Goal: Information Seeking & Learning: Learn about a topic

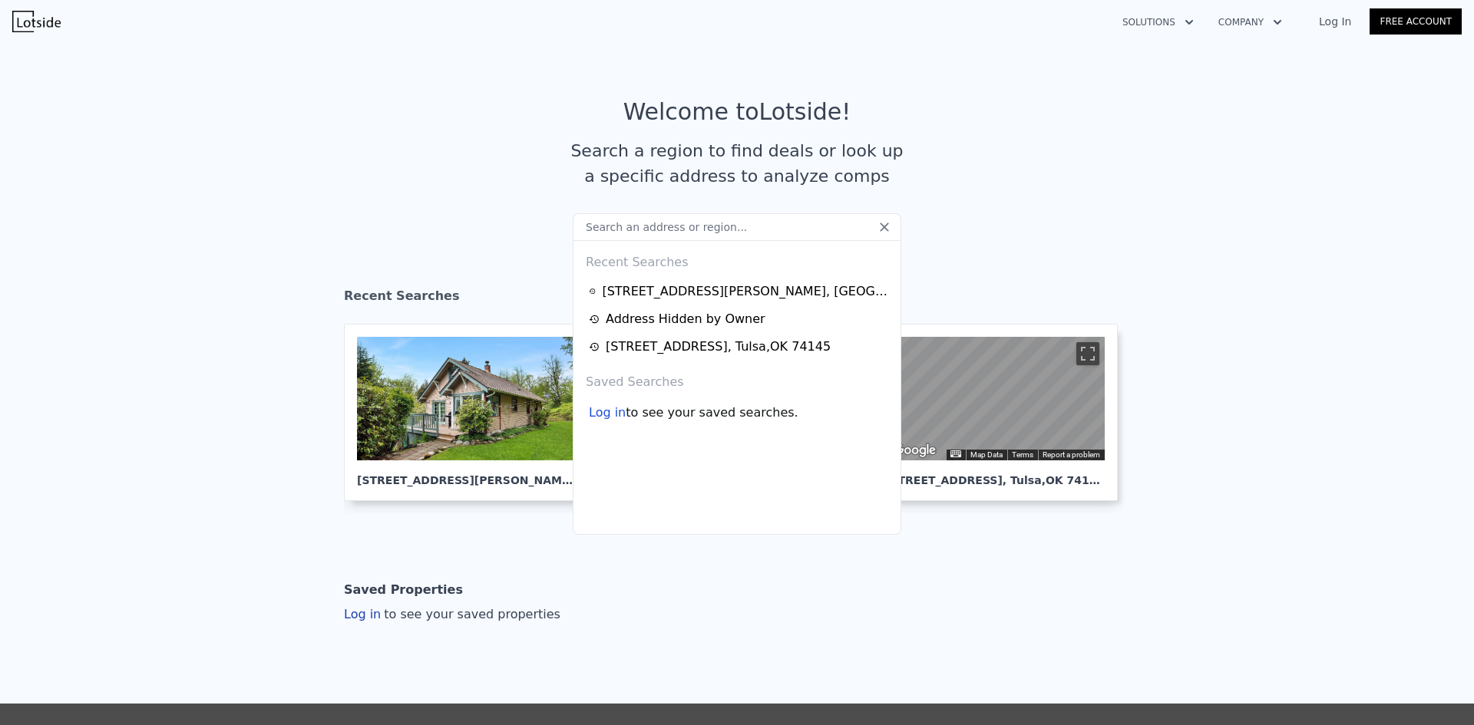
click at [526, 112] on article "Welcome to Lotside ! Search a region to find deals or look up a specific addres…" at bounding box center [737, 155] width 982 height 115
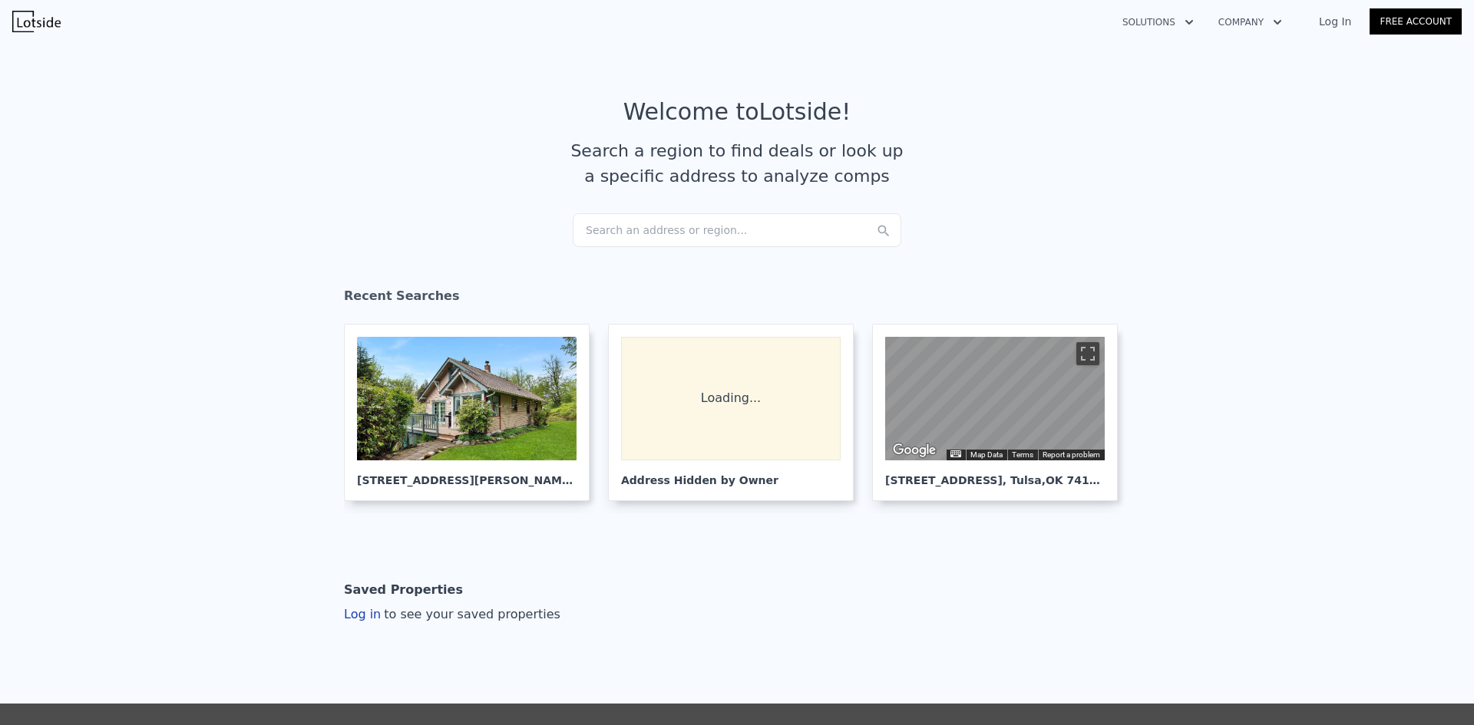
drag, startPoint x: 604, startPoint y: 232, endPoint x: 595, endPoint y: 227, distance: 10.3
click at [595, 227] on div "Search an address or region..." at bounding box center [737, 230] width 328 height 34
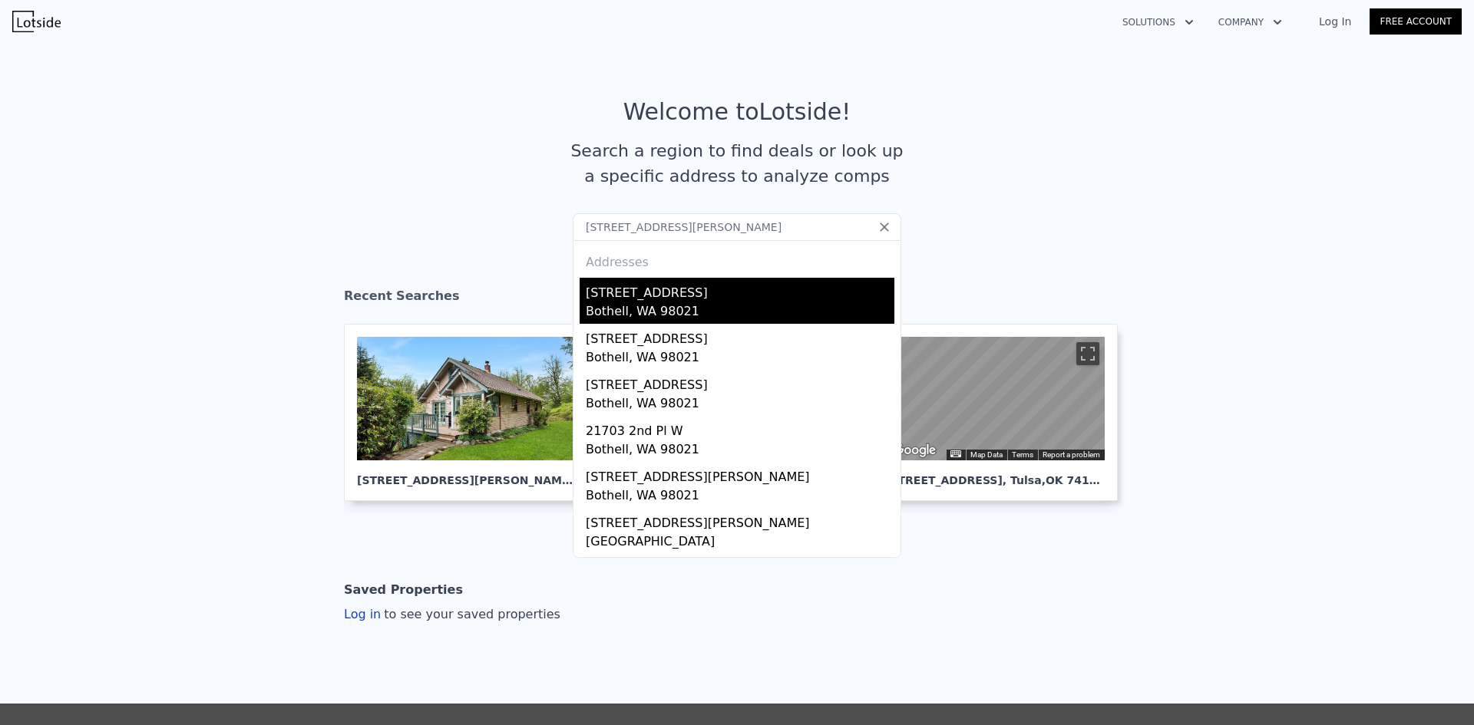
type input "[STREET_ADDRESS][PERSON_NAME]"
click at [648, 308] on div "Bothell, WA 98021" at bounding box center [740, 312] width 309 height 21
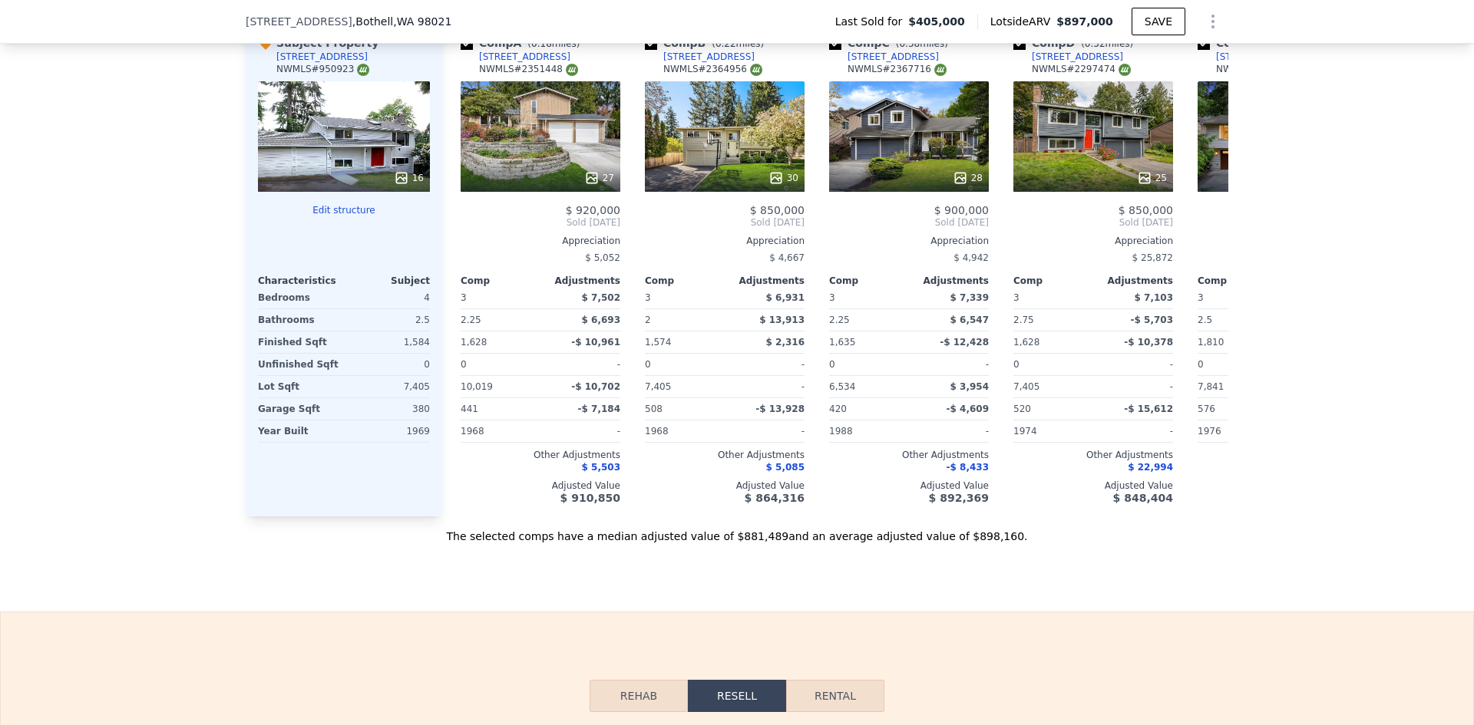
scroll to position [1612, 0]
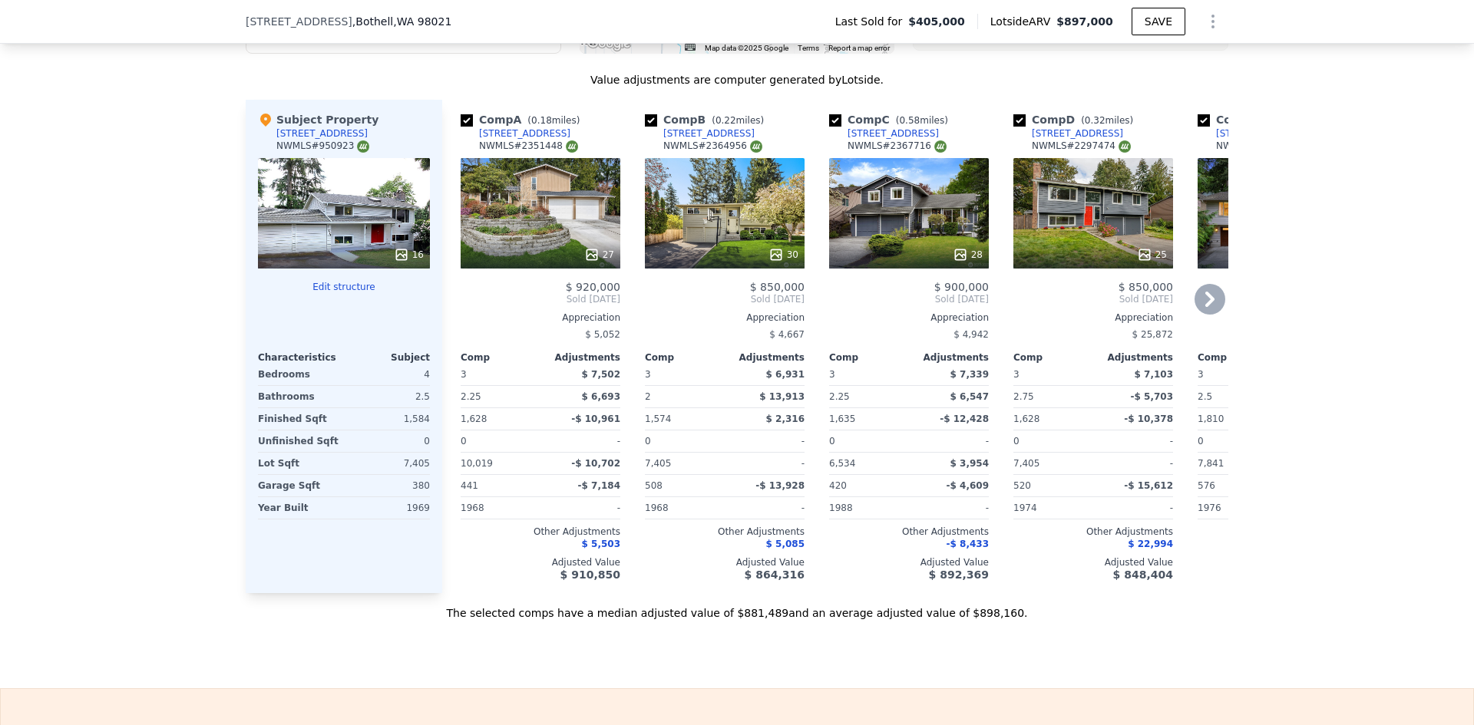
click at [1206, 307] on icon at bounding box center [1209, 299] width 9 height 15
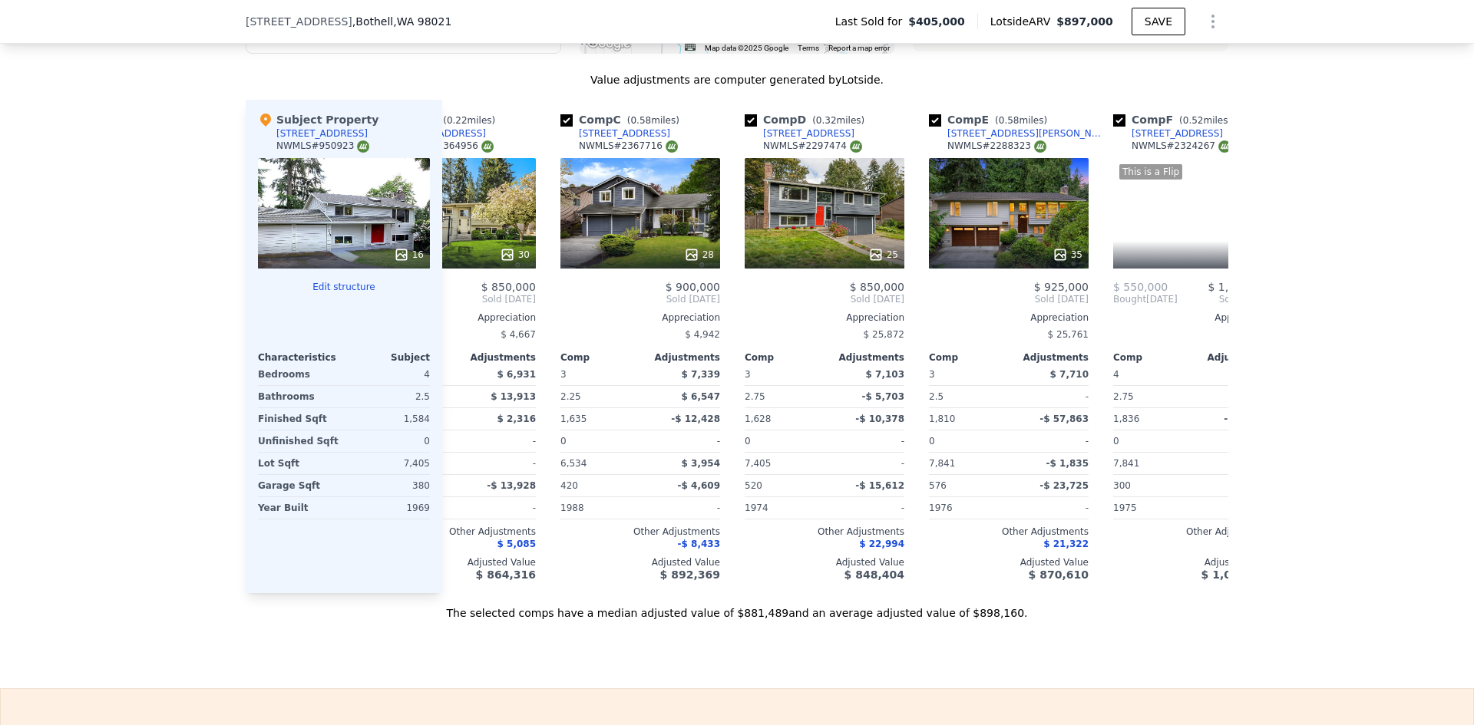
scroll to position [0, 368]
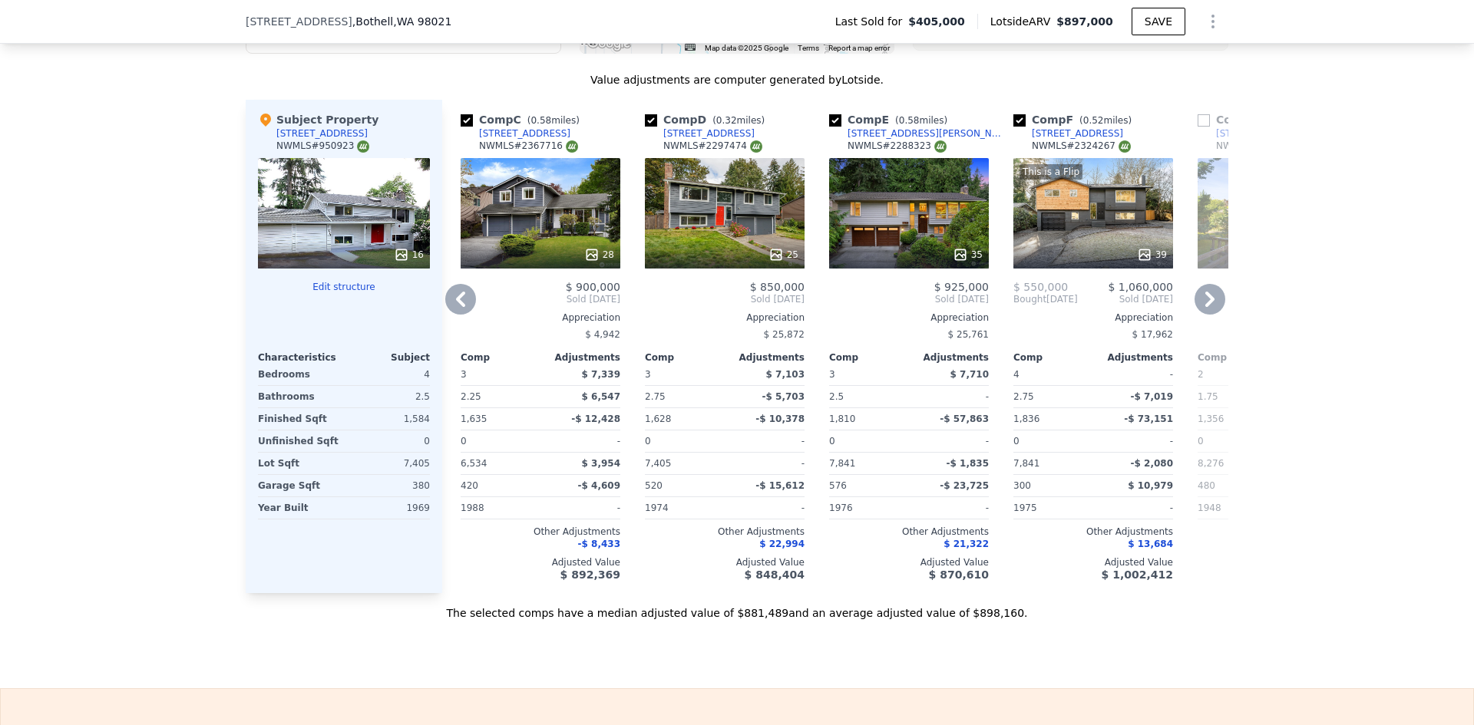
click at [1181, 312] on div "Comp A ( 0.18 miles) [STREET_ADDRESS] 27 $ 920,000 Sold [DATE] Appreciation $ 5…" at bounding box center [835, 346] width 786 height 493
click at [1198, 312] on icon at bounding box center [1209, 299] width 31 height 31
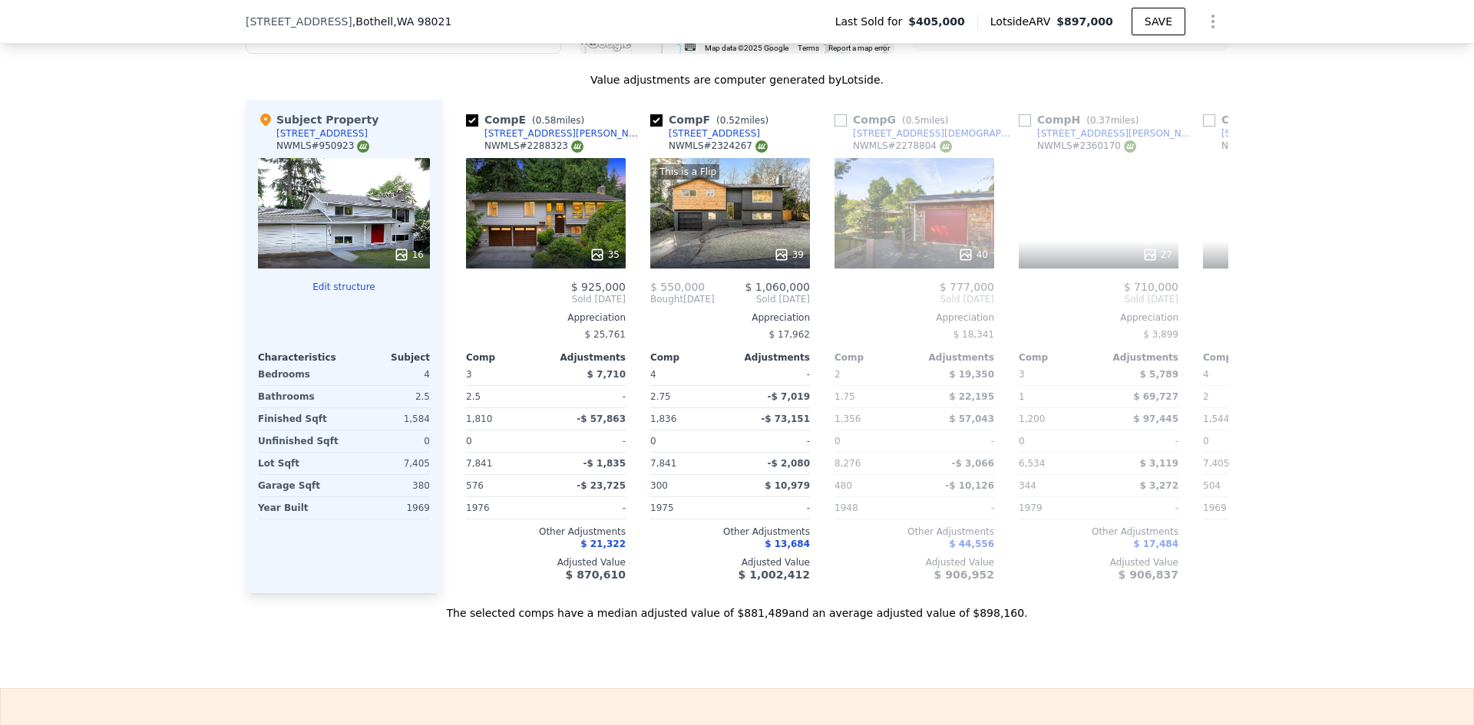
scroll to position [0, 737]
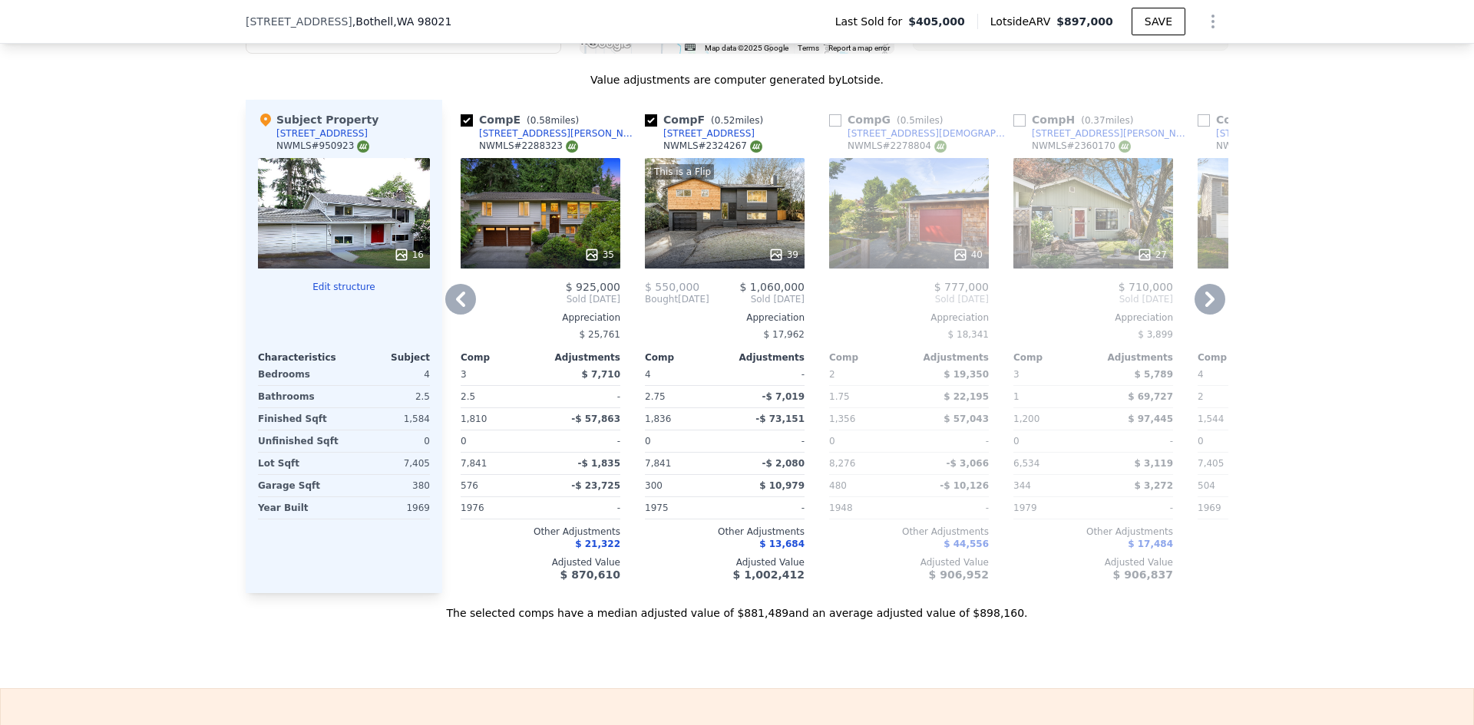
click at [1205, 307] on icon at bounding box center [1209, 299] width 9 height 15
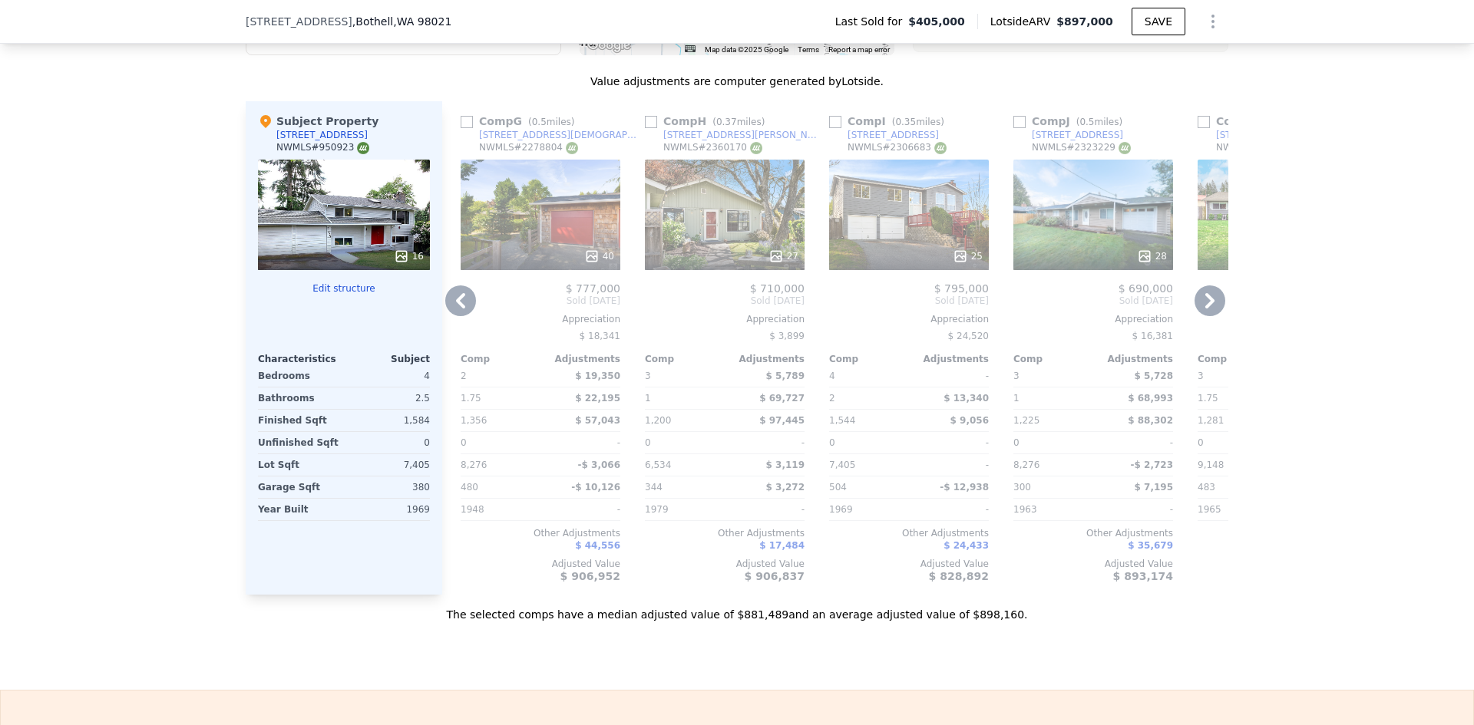
scroll to position [1606, 0]
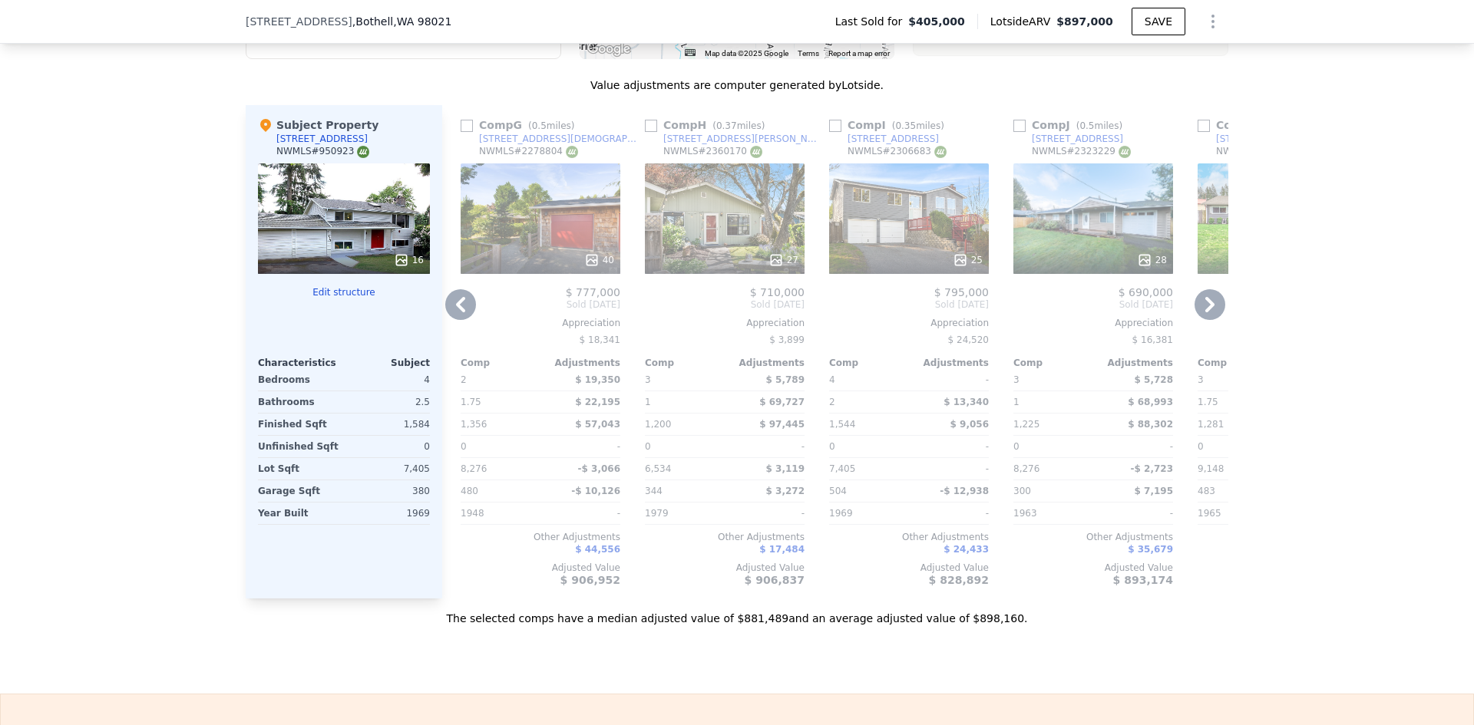
click at [456, 312] on icon at bounding box center [460, 304] width 9 height 15
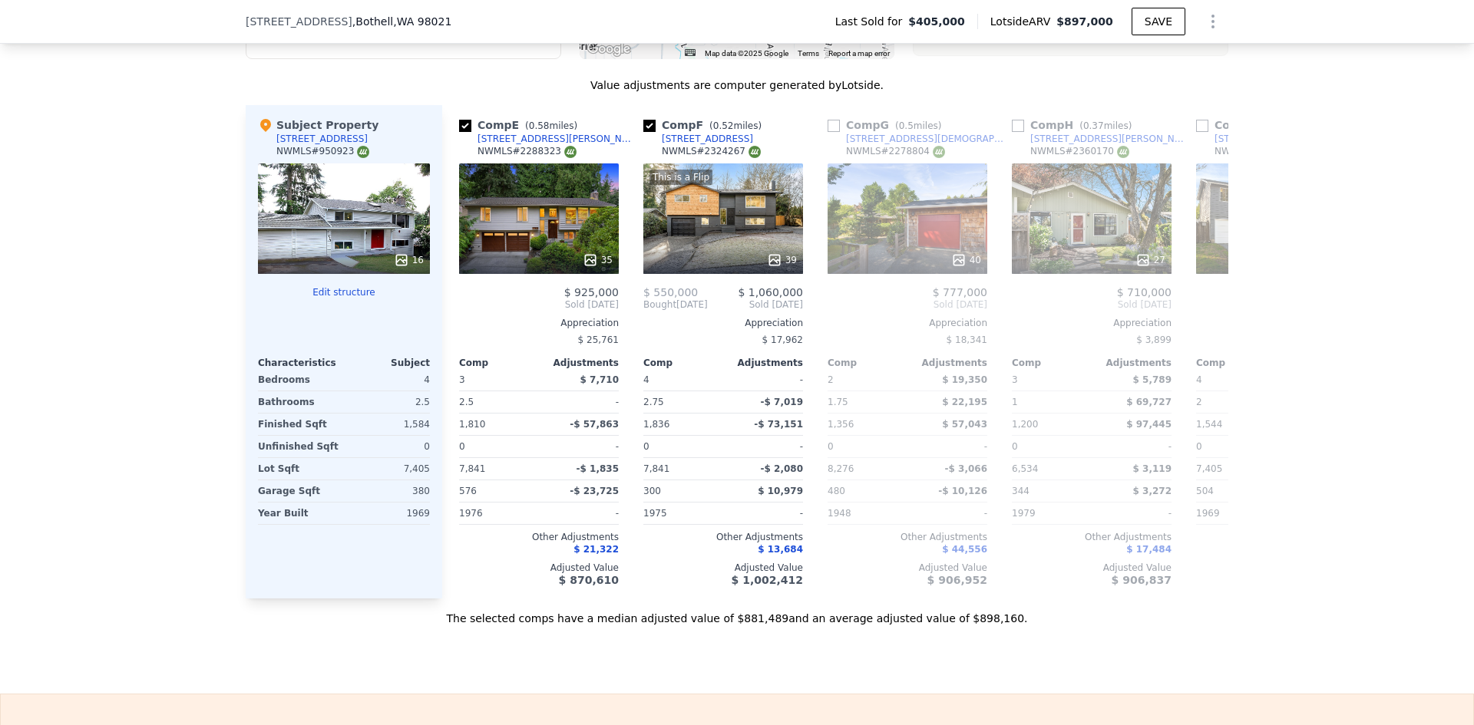
scroll to position [0, 737]
click at [451, 312] on icon at bounding box center [460, 304] width 31 height 31
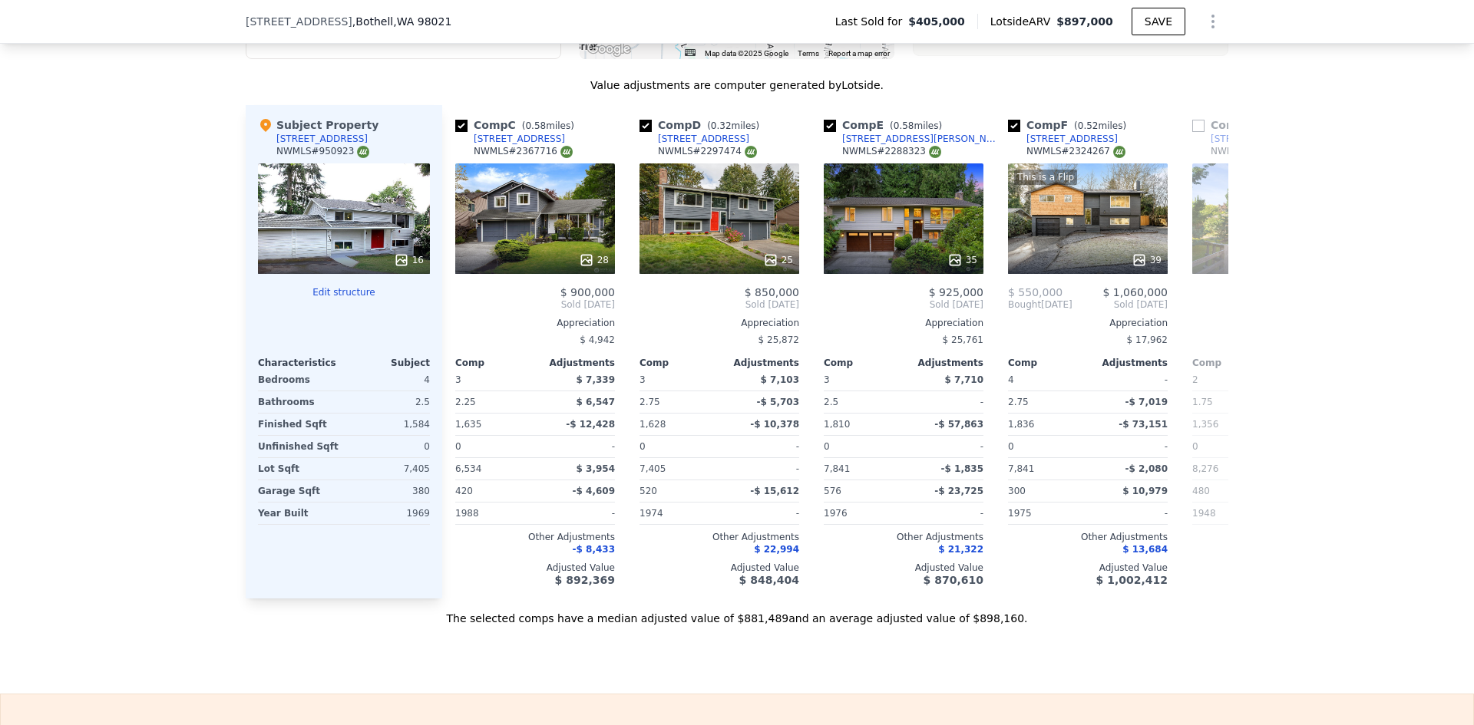
scroll to position [0, 368]
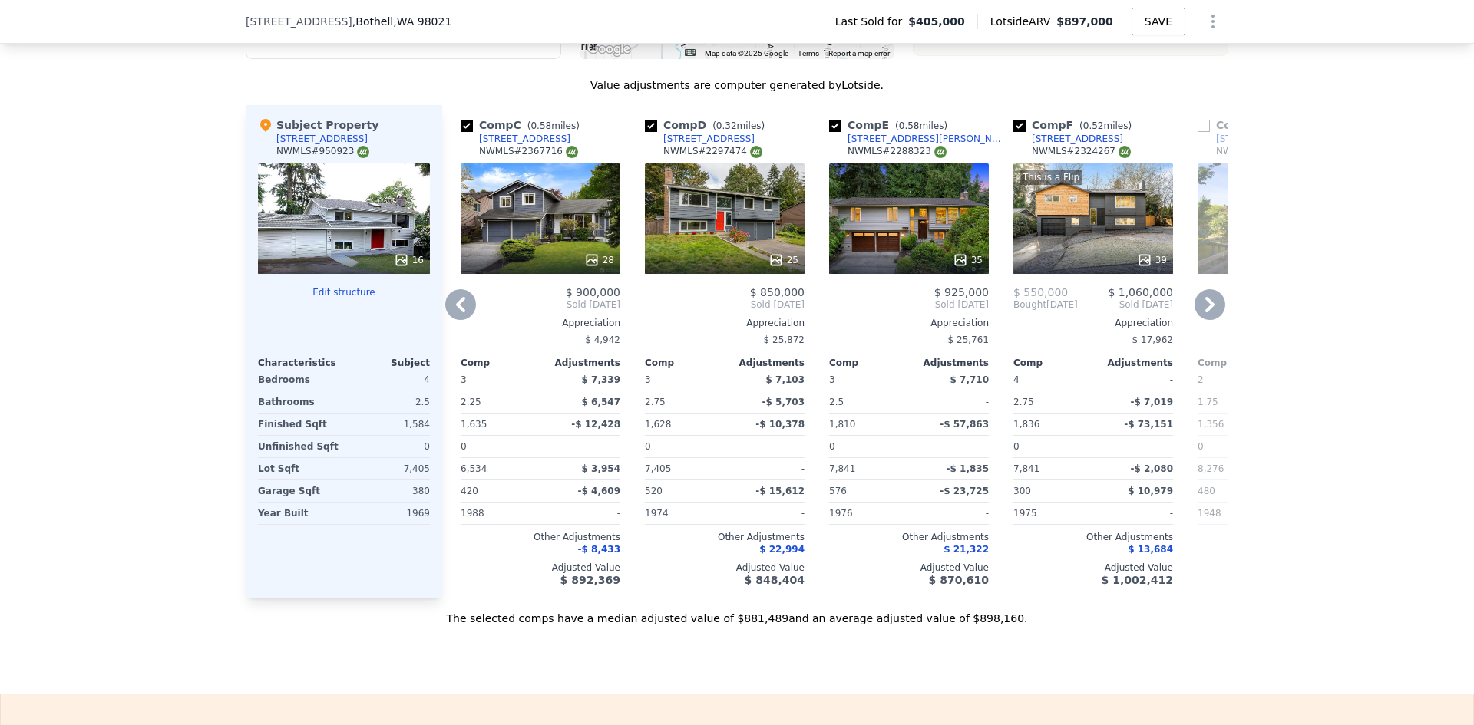
click at [456, 314] on icon at bounding box center [460, 304] width 31 height 31
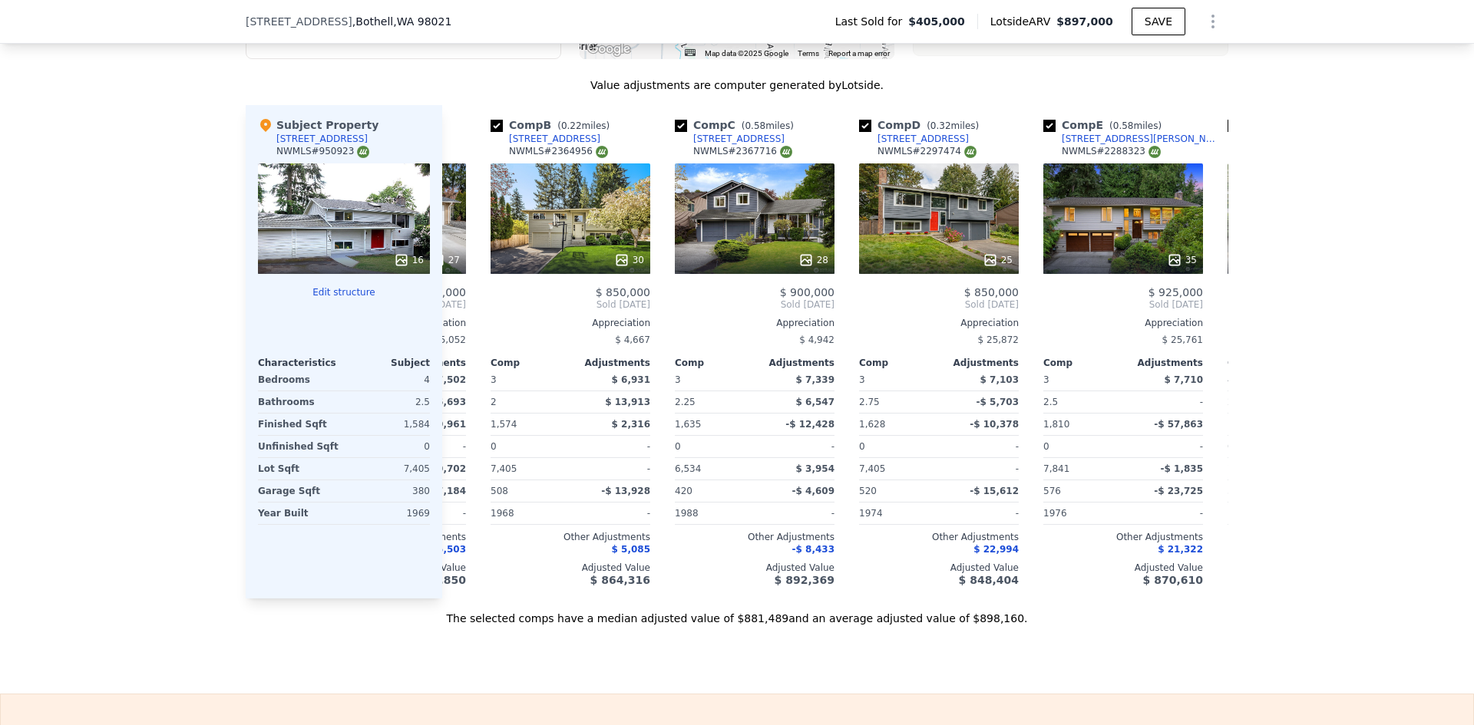
scroll to position [0, 0]
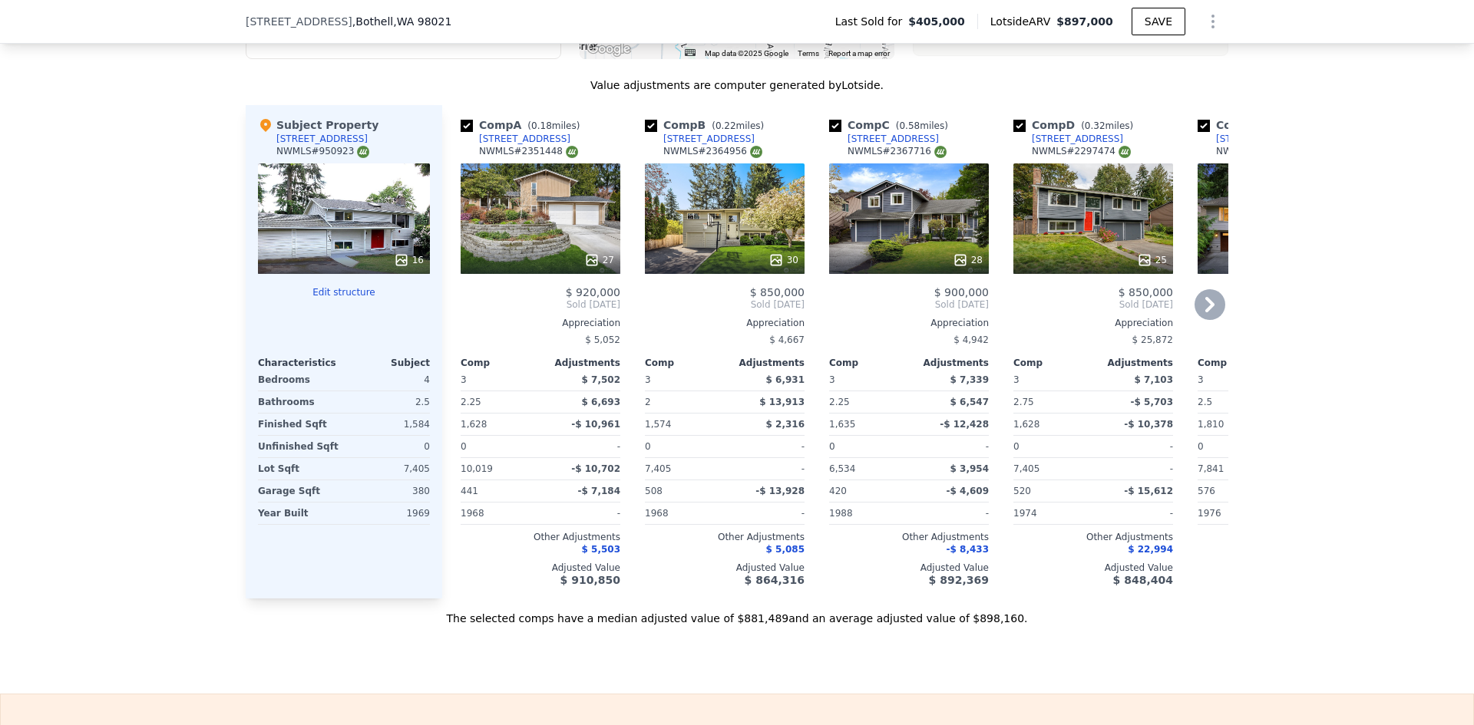
click at [1206, 312] on icon at bounding box center [1209, 304] width 9 height 15
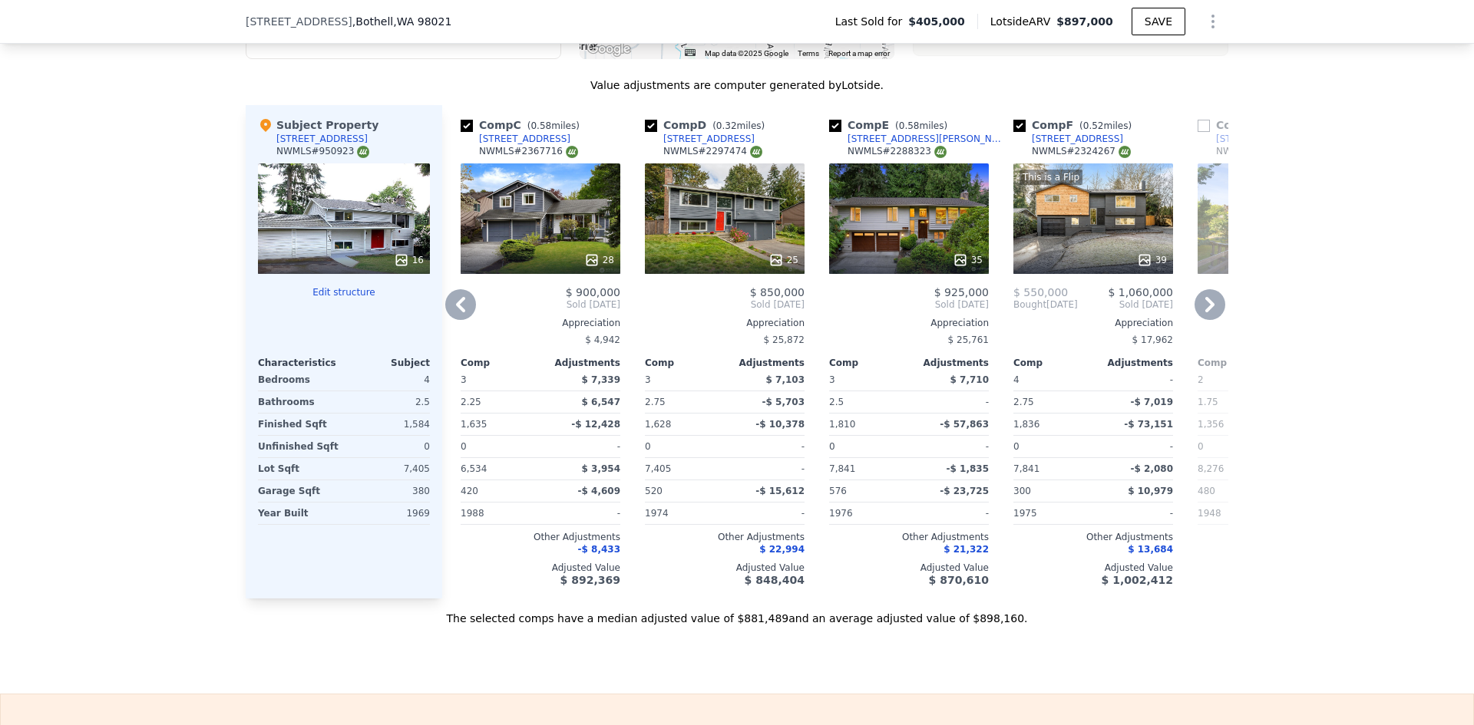
click at [1205, 312] on icon at bounding box center [1209, 304] width 9 height 15
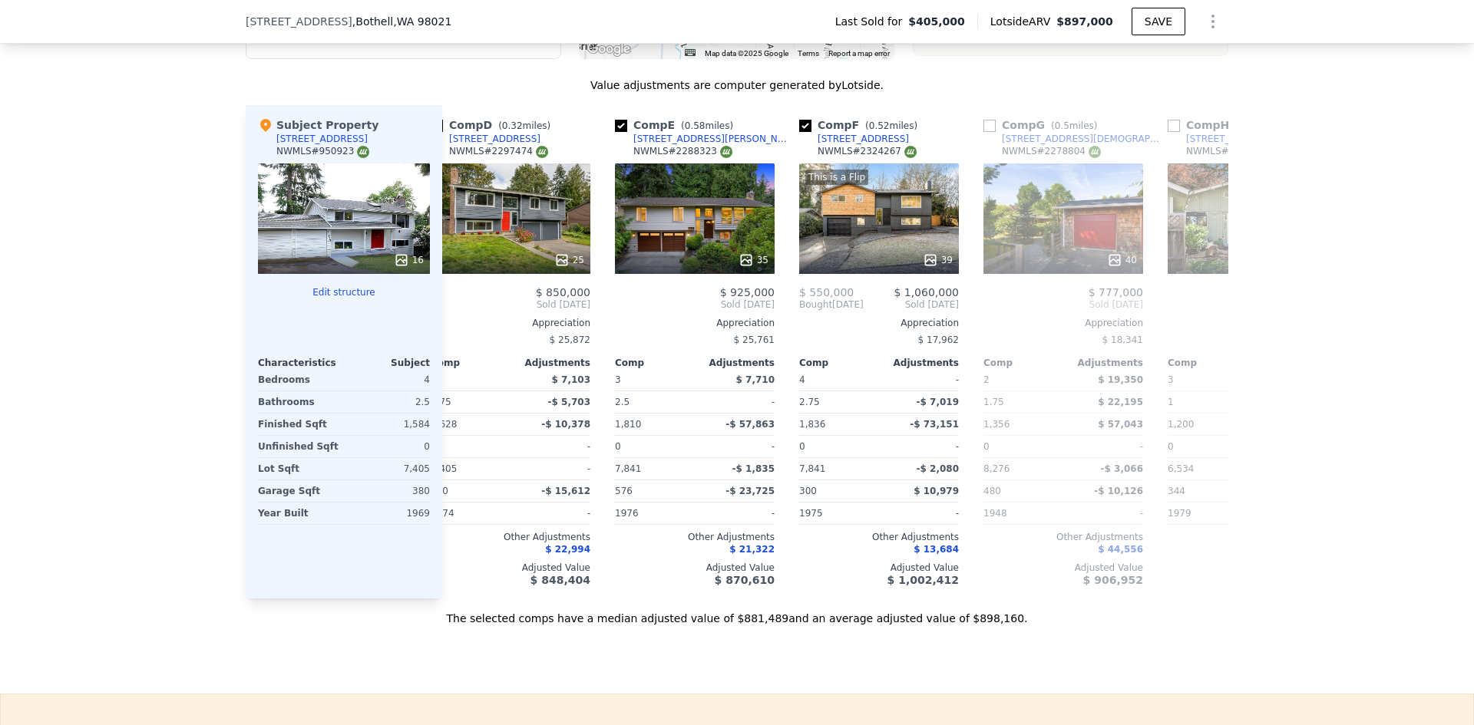
scroll to position [0, 737]
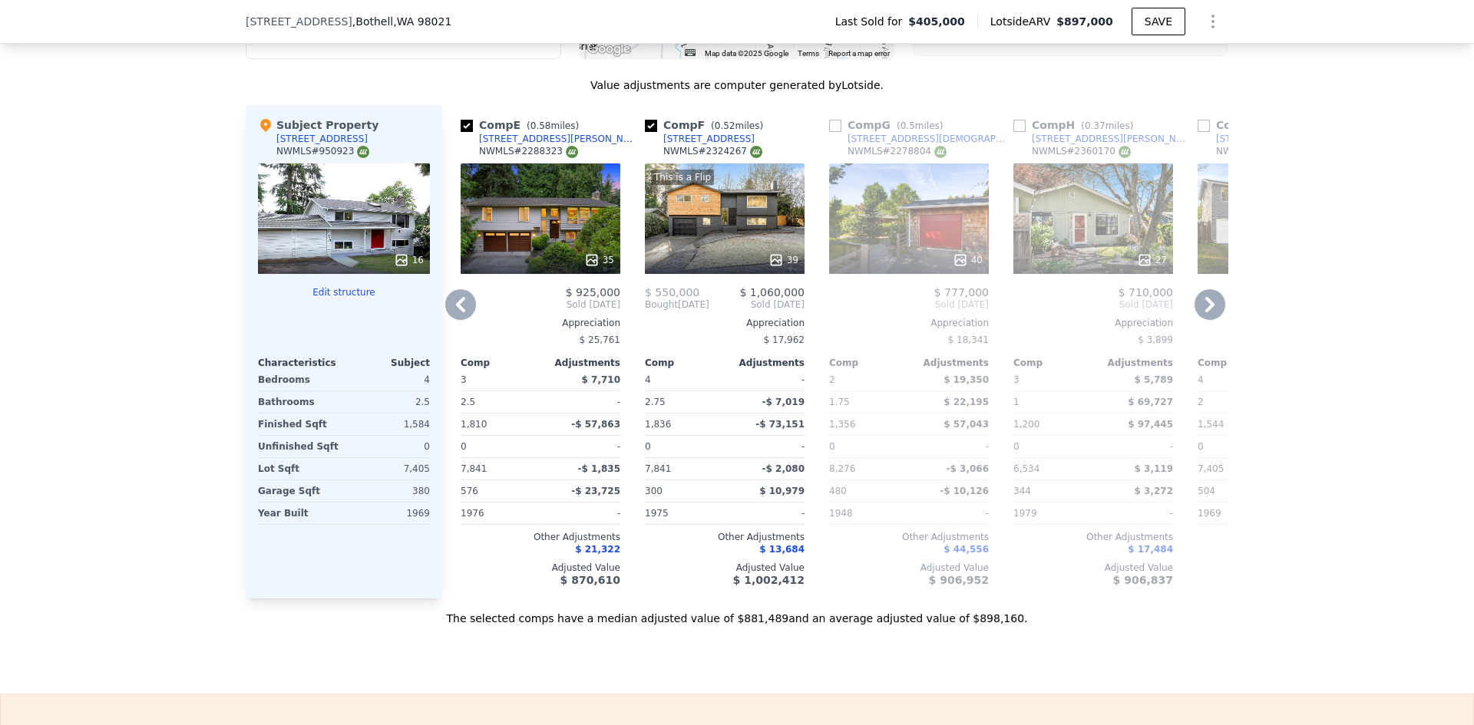
click at [456, 312] on icon at bounding box center [460, 304] width 9 height 15
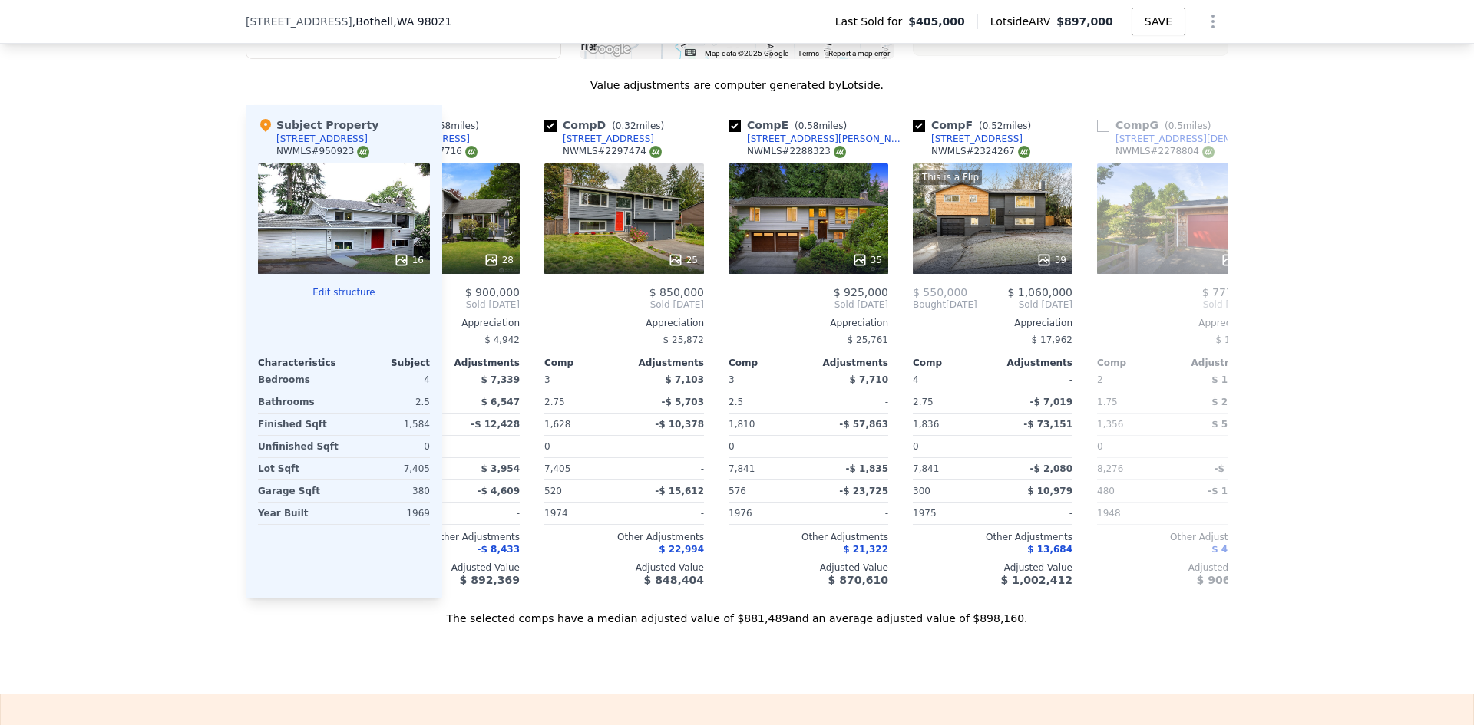
scroll to position [0, 368]
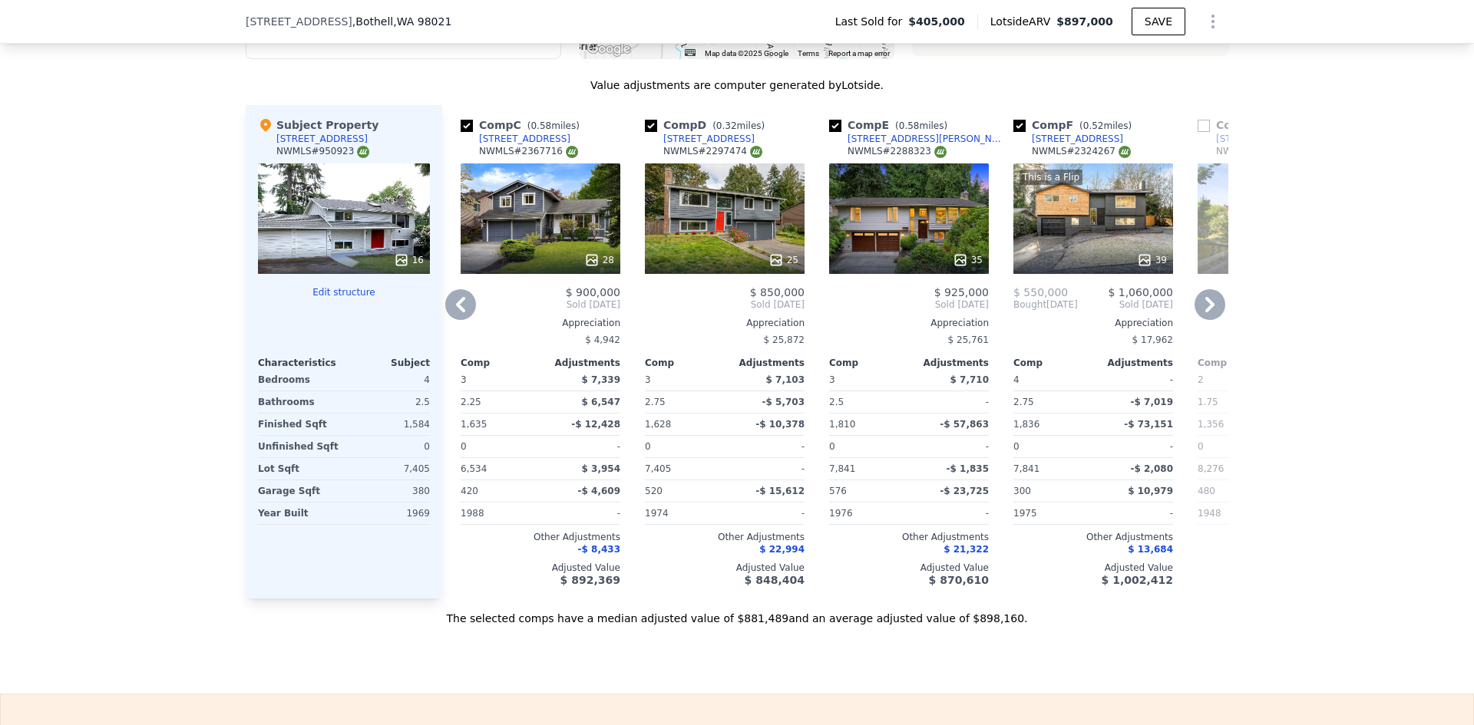
click at [456, 312] on icon at bounding box center [460, 304] width 9 height 15
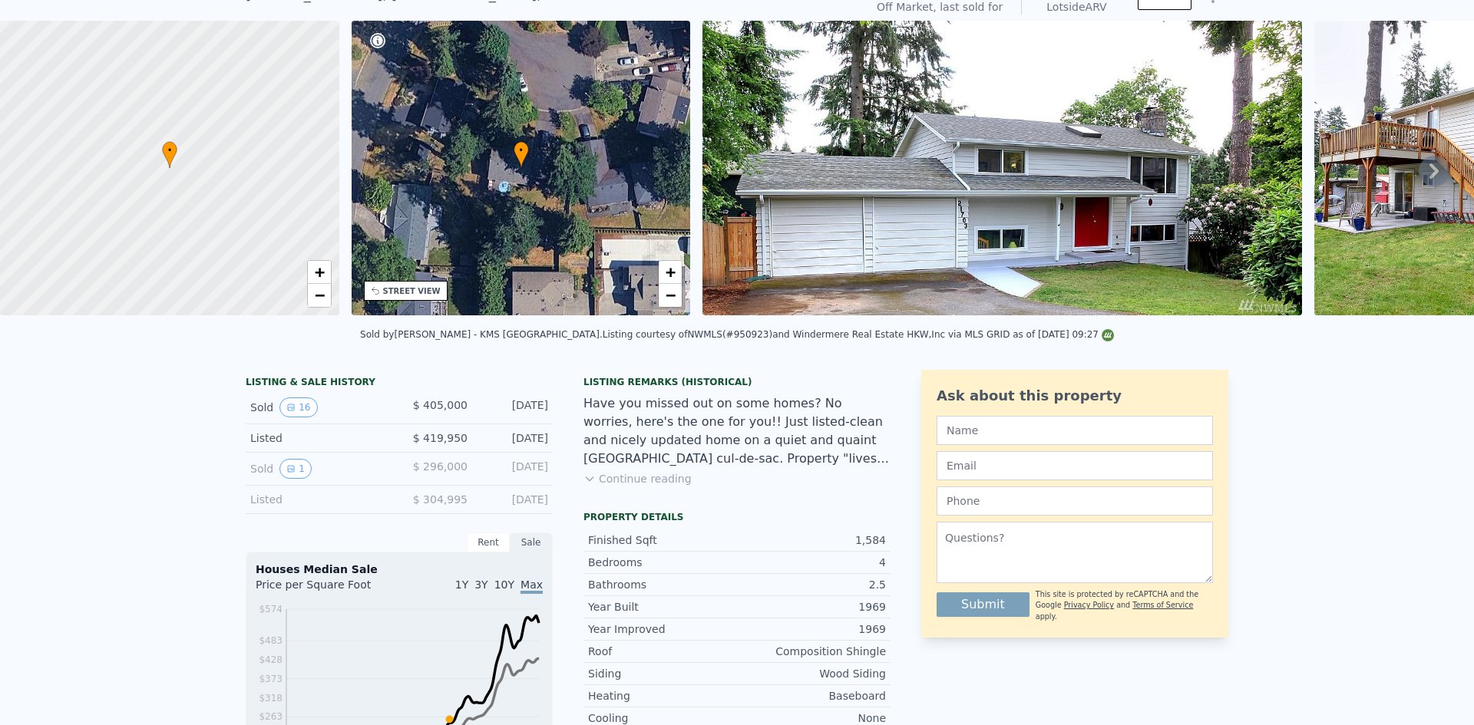
scroll to position [5, 0]
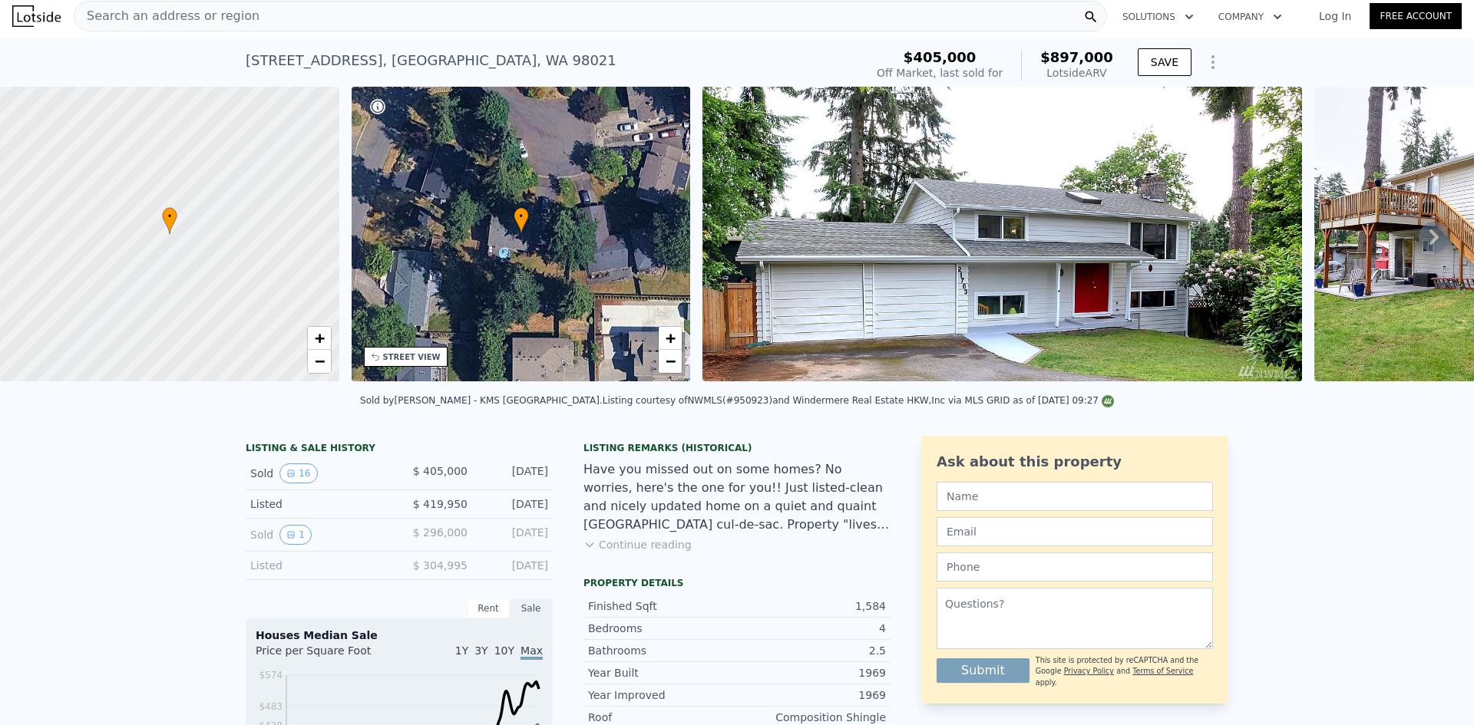
click at [127, 12] on span "Search an address or region" at bounding box center [166, 16] width 185 height 18
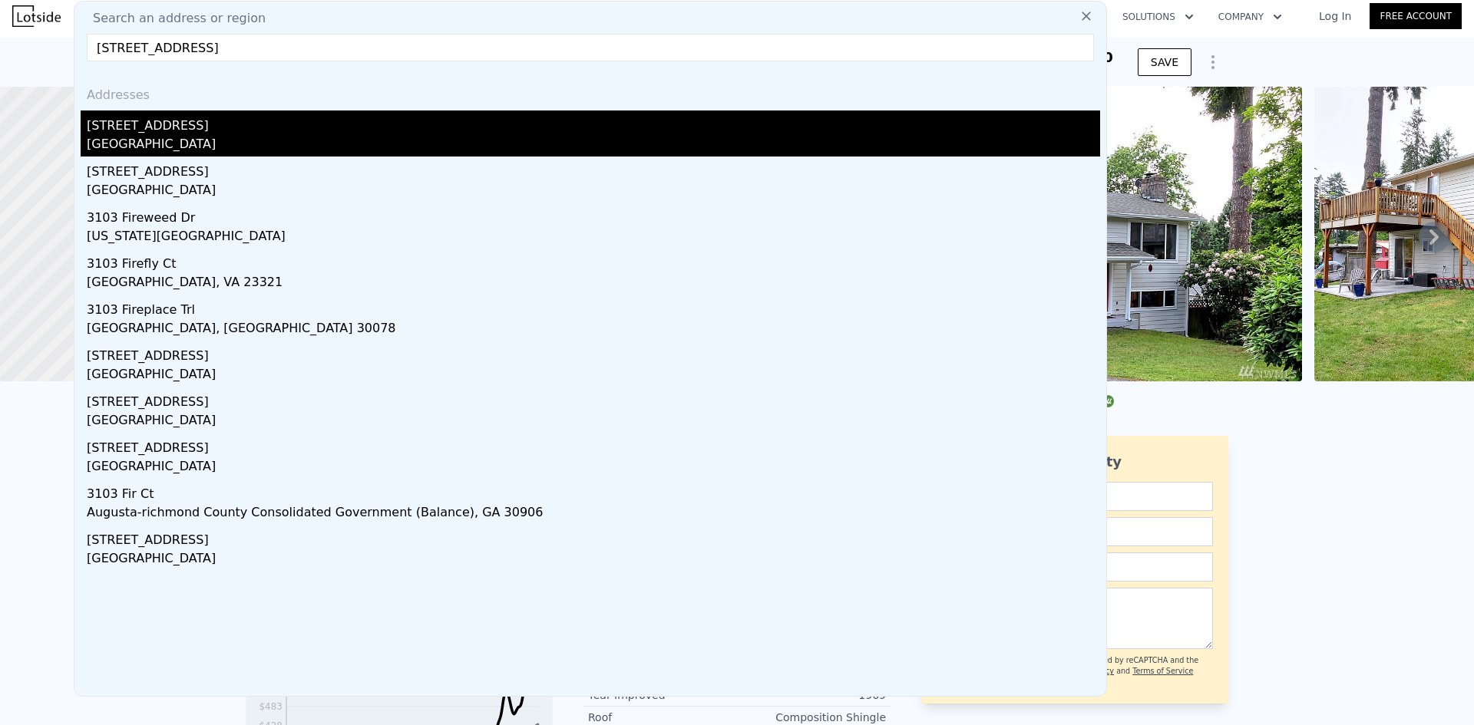
type input "[STREET_ADDRESS]"
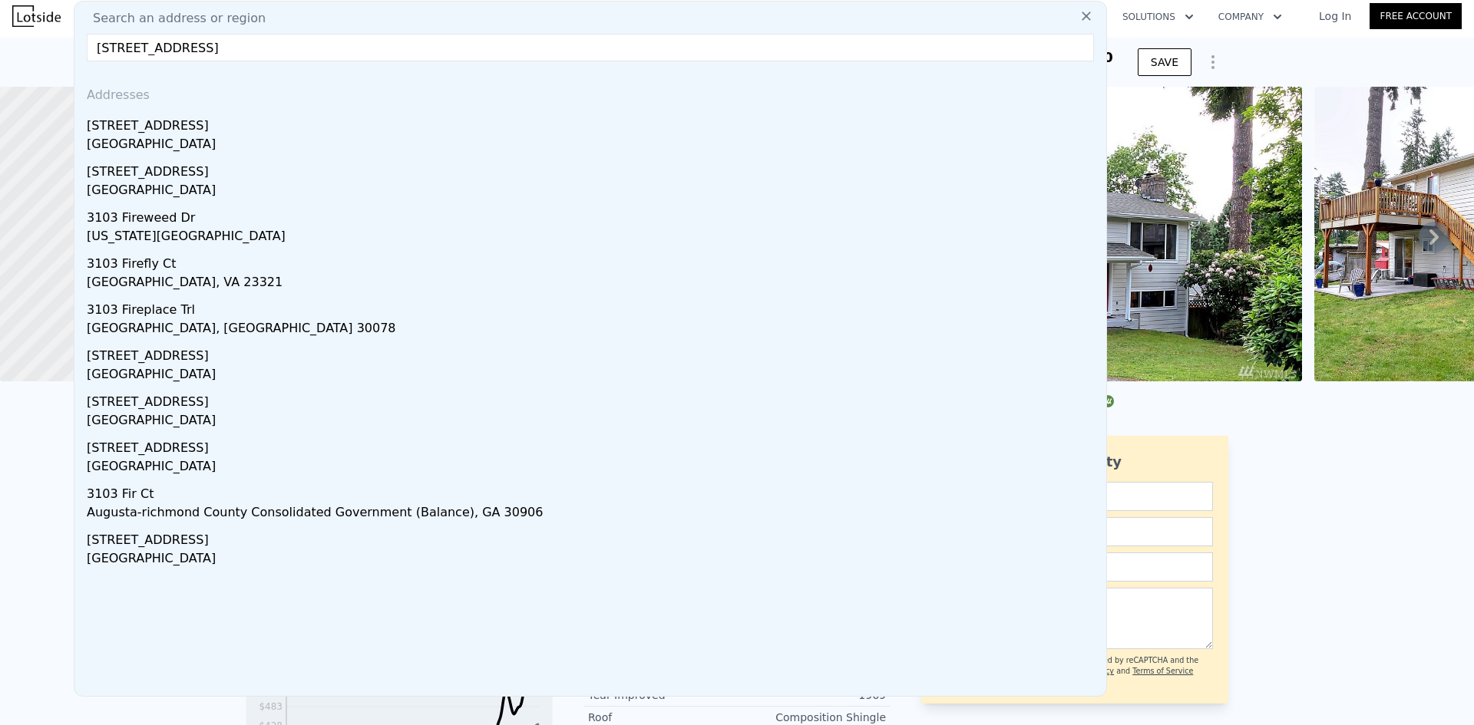
drag, startPoint x: 172, startPoint y: 127, endPoint x: 177, endPoint y: 134, distance: 8.8
click at [172, 127] on div "[STREET_ADDRESS]" at bounding box center [593, 123] width 1013 height 25
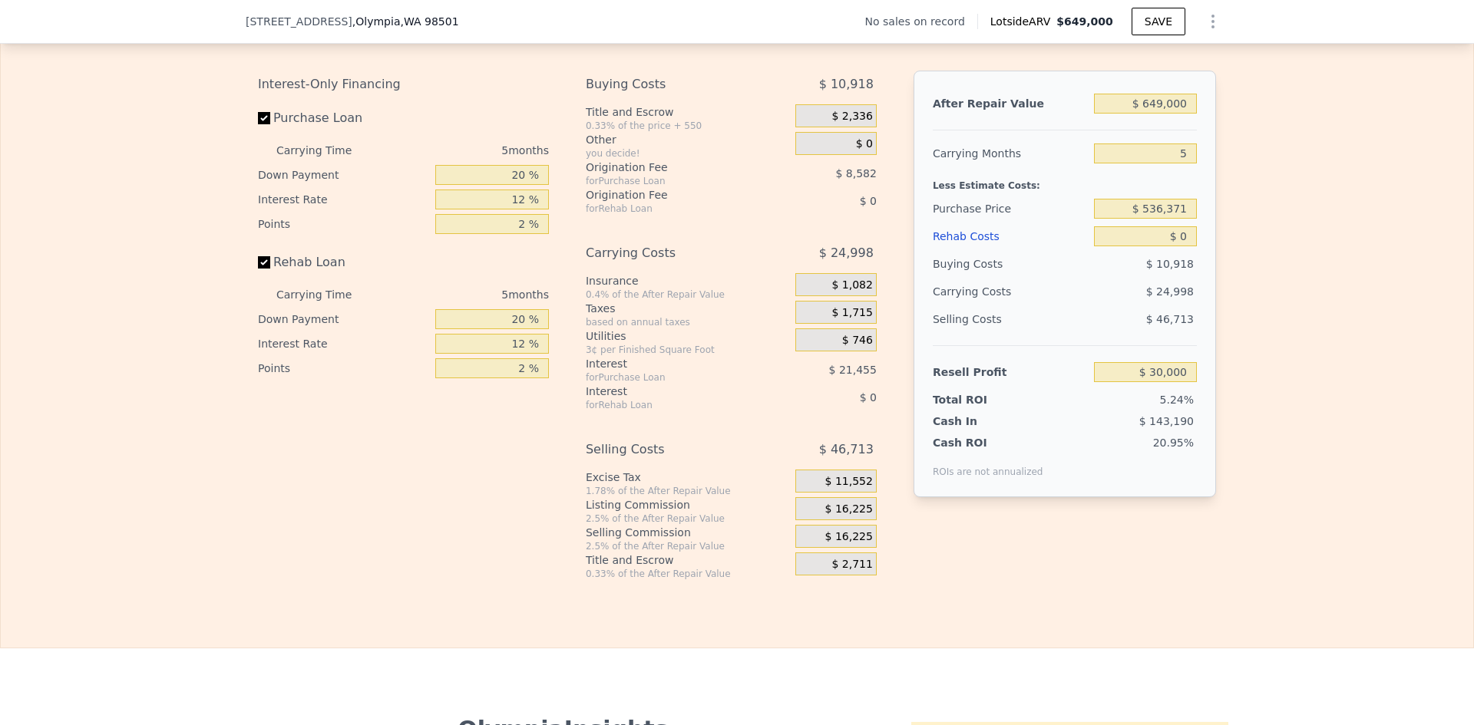
scroll to position [1995, 0]
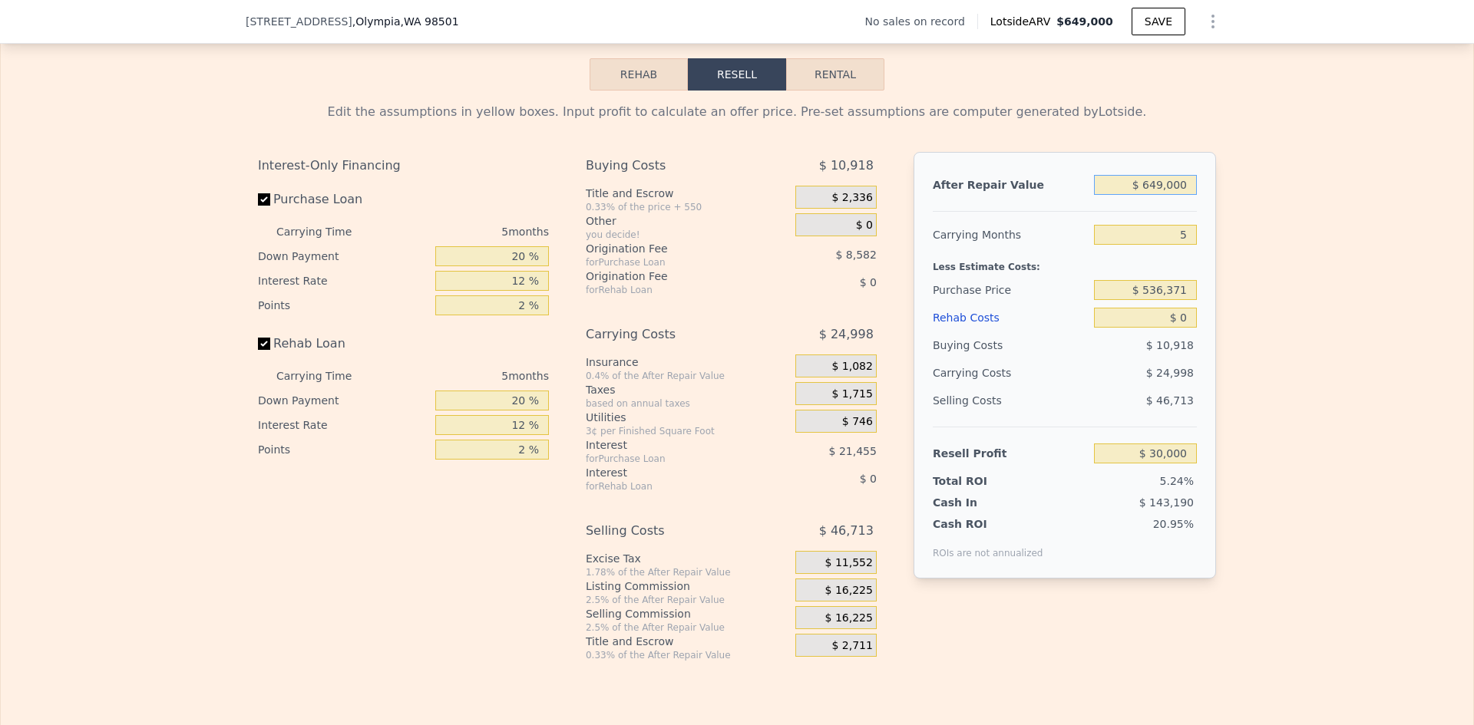
drag, startPoint x: 1150, startPoint y: 208, endPoint x: 1160, endPoint y: 208, distance: 10.0
click at [1160, 195] on input "$ 649,000" at bounding box center [1145, 185] width 103 height 20
type input "$ 650,000"
type input "$ 30,927"
type input "$ 650,000"
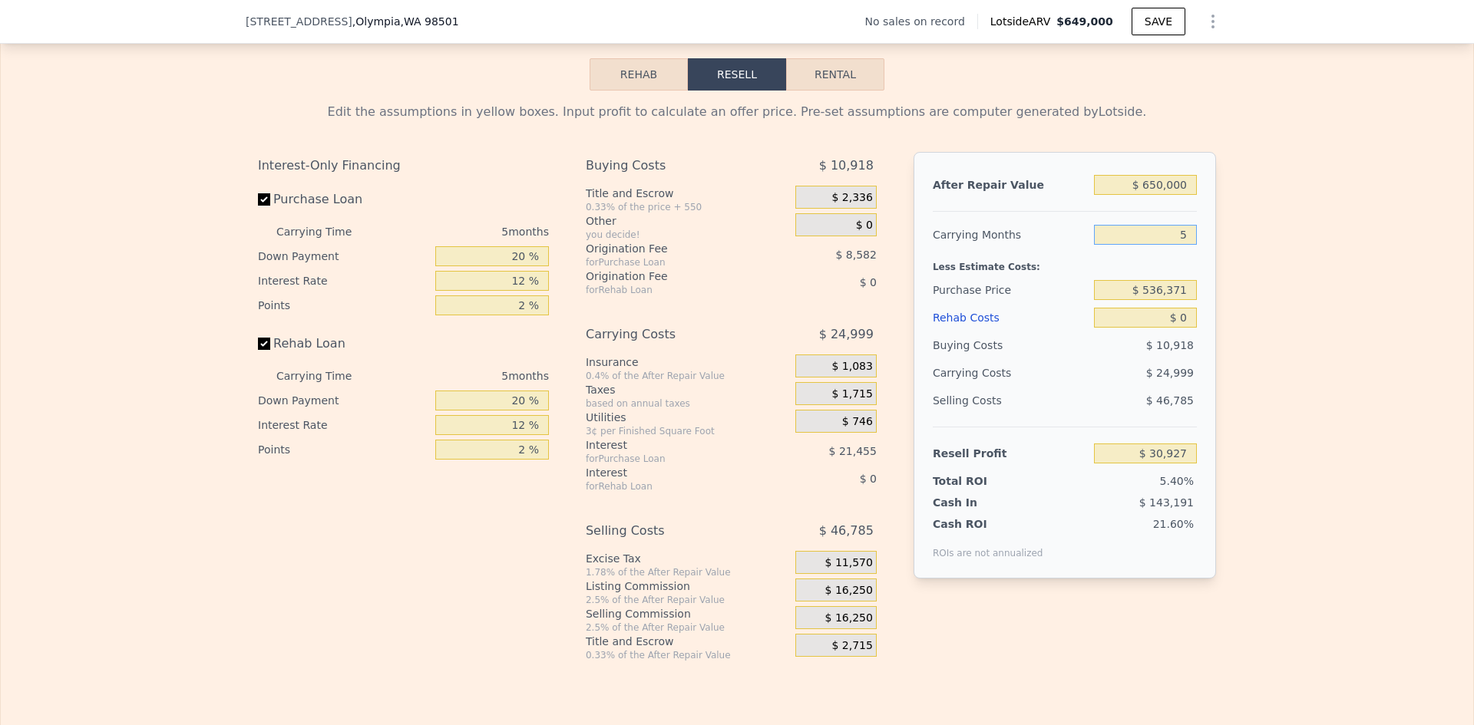
click at [1172, 245] on input "5" at bounding box center [1145, 235] width 103 height 20
type input "4"
type input "$ 35,927"
type input "4"
click at [1171, 300] on input "$ 536,371" at bounding box center [1145, 290] width 103 height 20
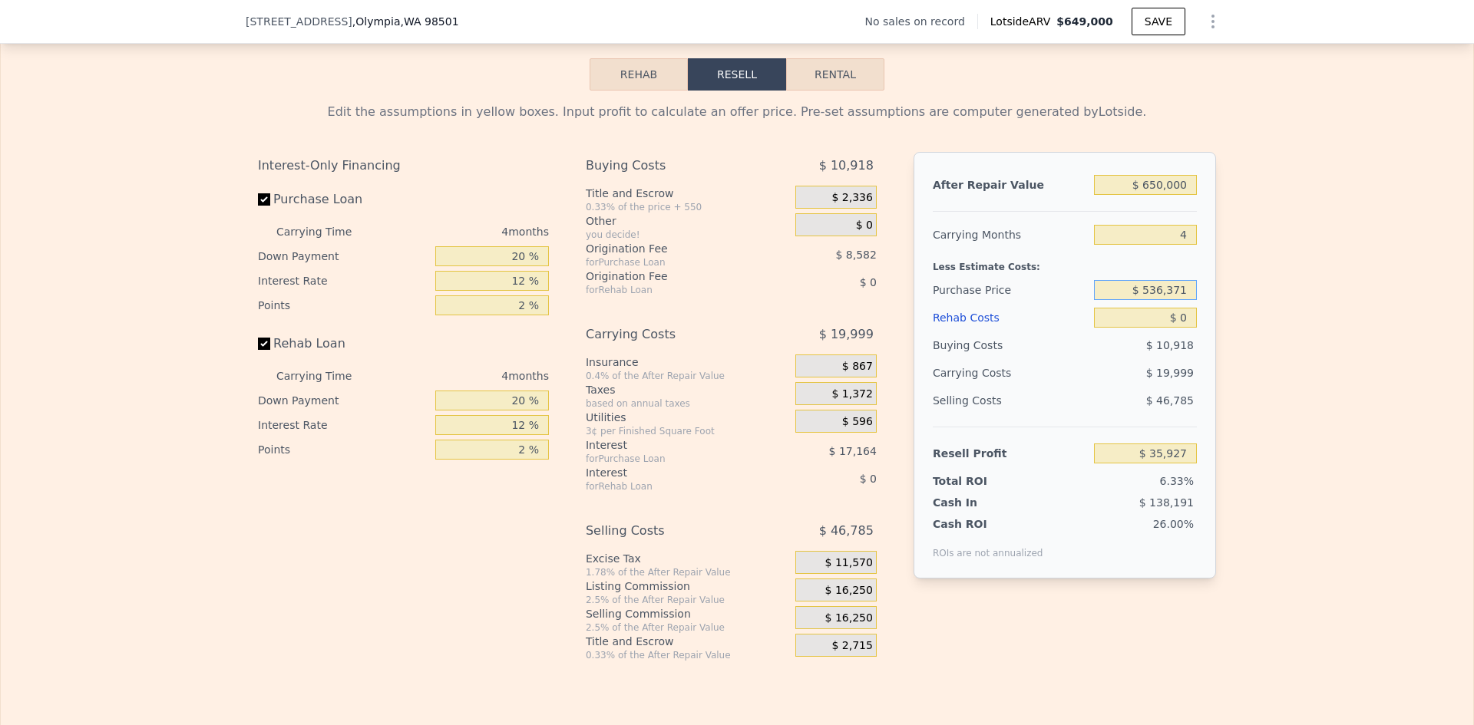
click at [1171, 300] on input "$ 536,371" at bounding box center [1145, 290] width 103 height 20
type input "$ 500,000"
drag, startPoint x: 1183, startPoint y: 336, endPoint x: 1190, endPoint y: 329, distance: 9.8
click at [1182, 328] on input "$ 0" at bounding box center [1145, 318] width 103 height 20
type input "$ 74,165"
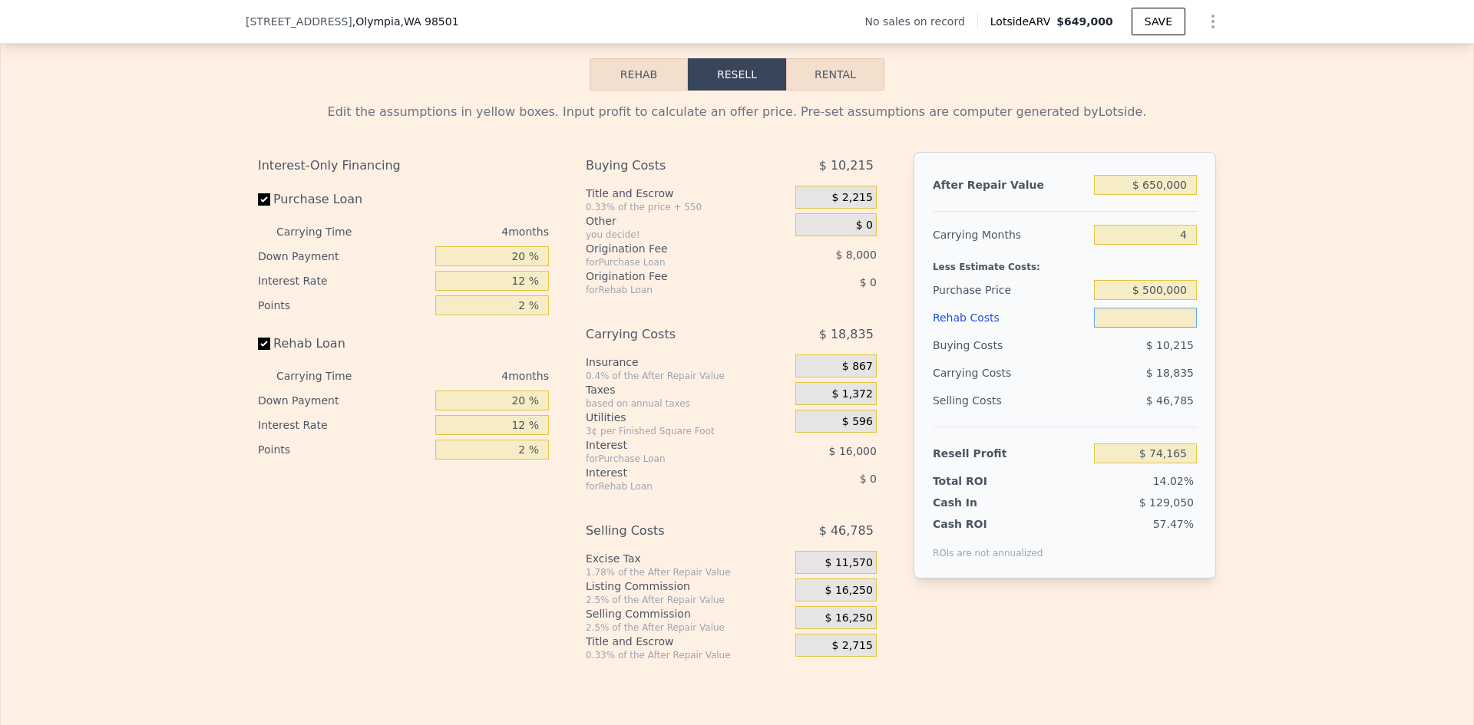
type input "$ 3"
type input "$ 74,162"
type input "$ 350"
type input "$ 73,797"
type input "$ 35,000"
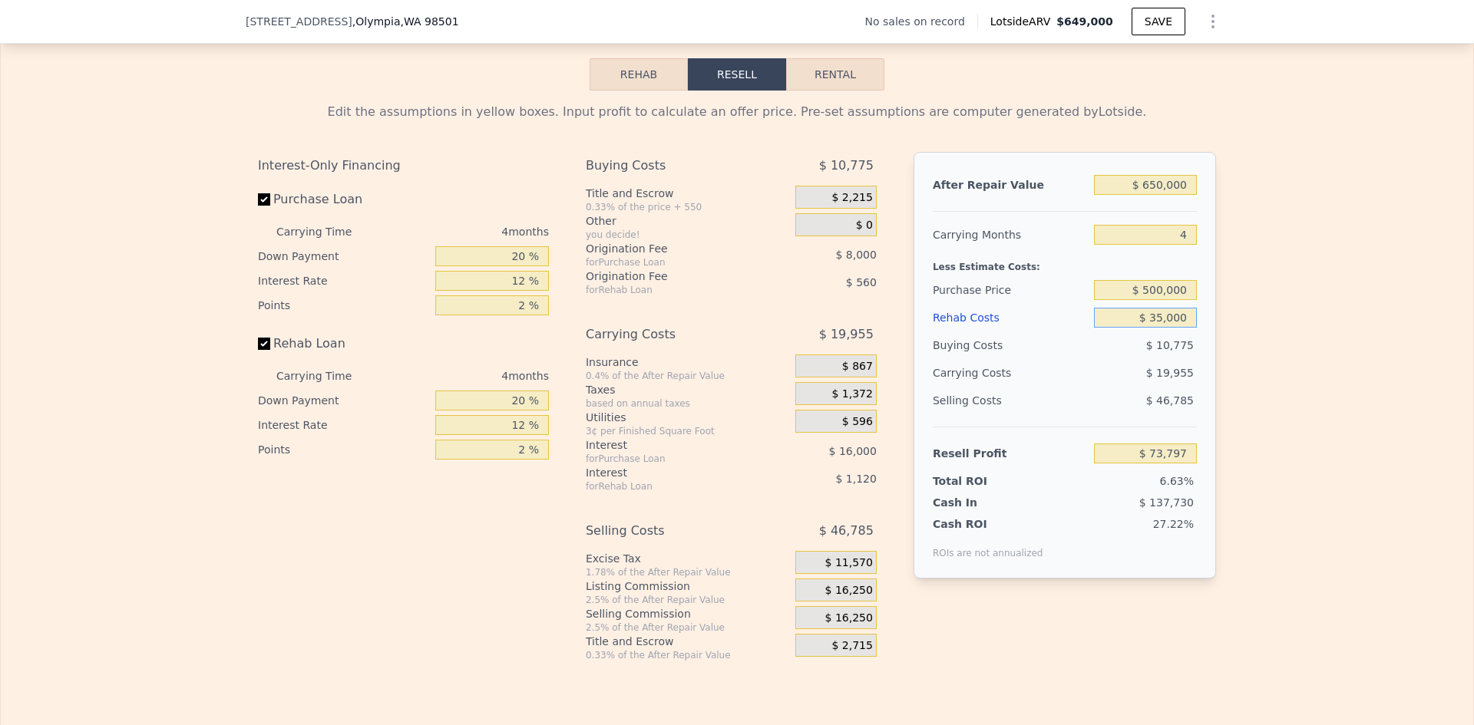
type input "$ 37,485"
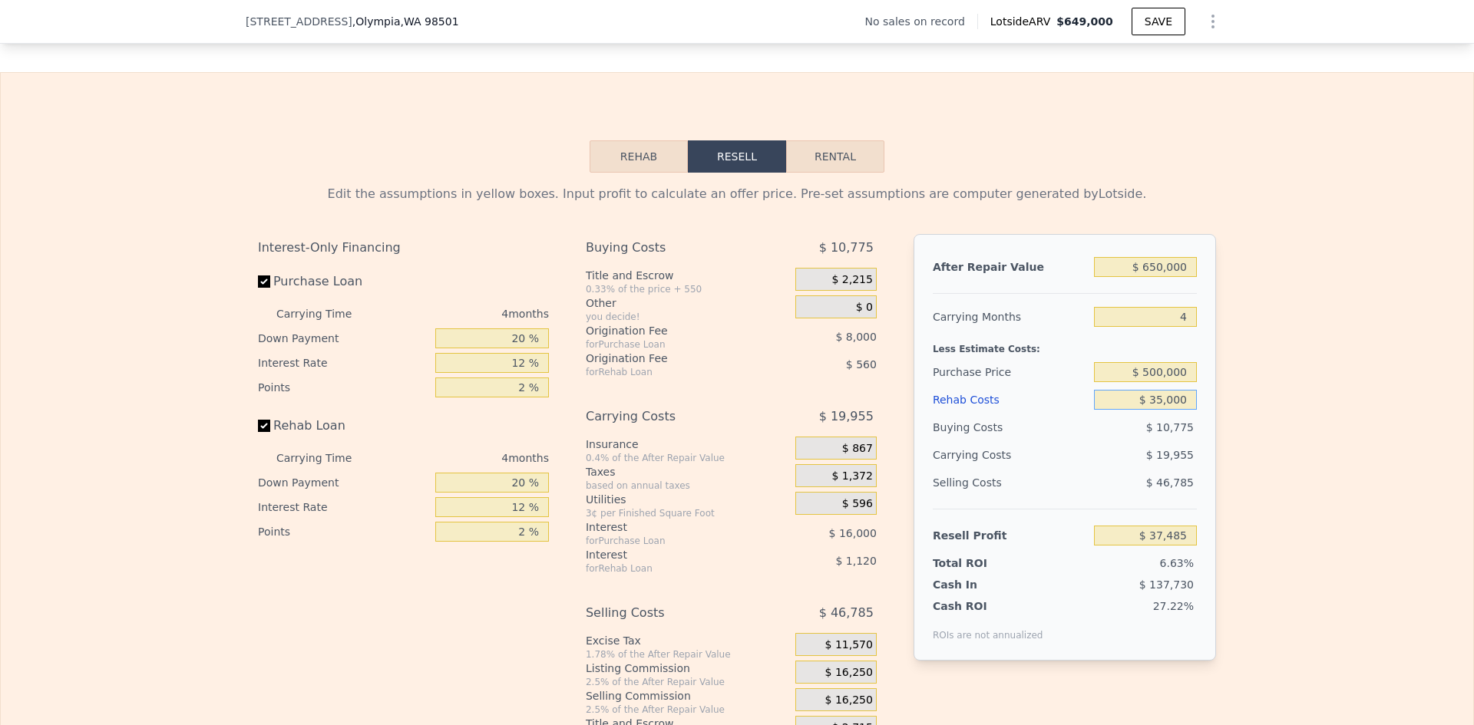
scroll to position [1919, 0]
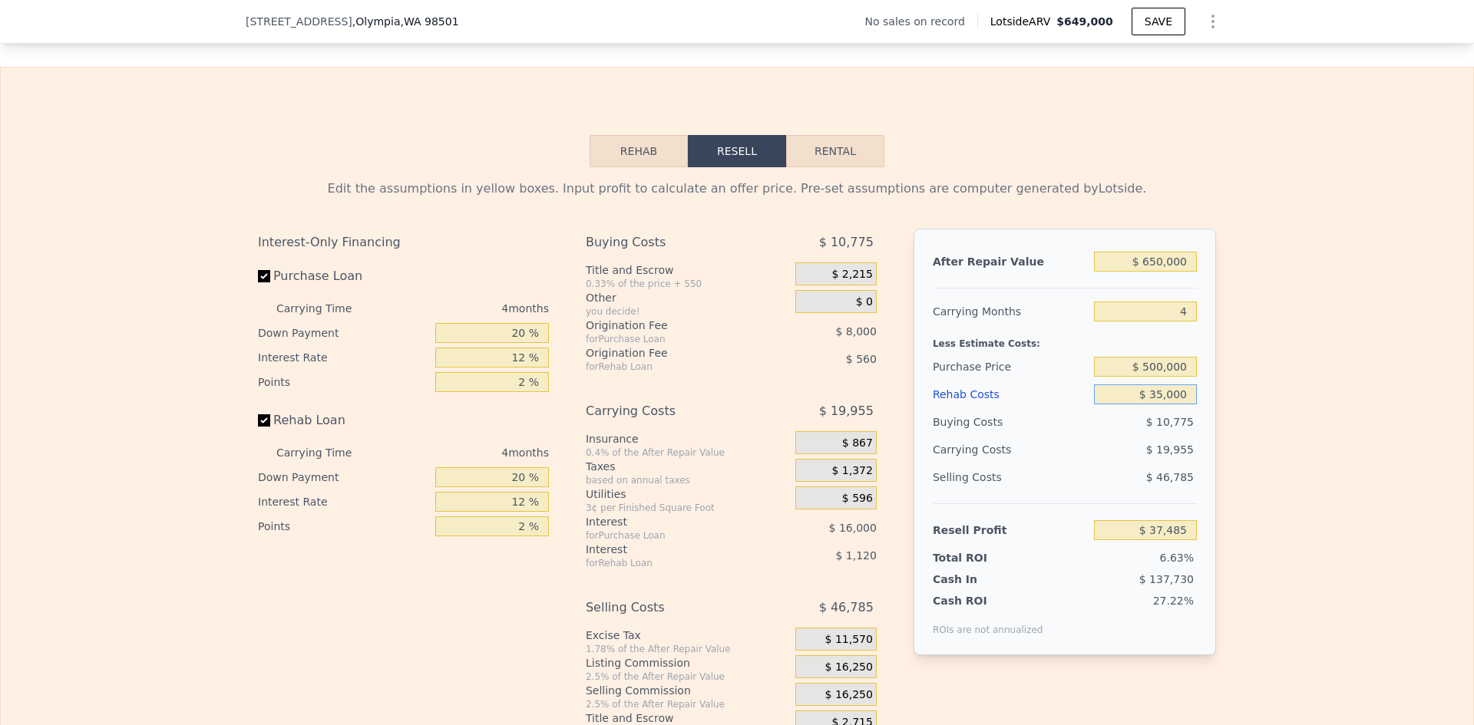
click at [1176, 404] on input "$ 35,000" at bounding box center [1145, 394] width 103 height 20
click at [1177, 404] on input "$ 35,000" at bounding box center [1145, 394] width 103 height 20
type input "$ 70,000"
type input "$ 805"
type input "$ 70,000"
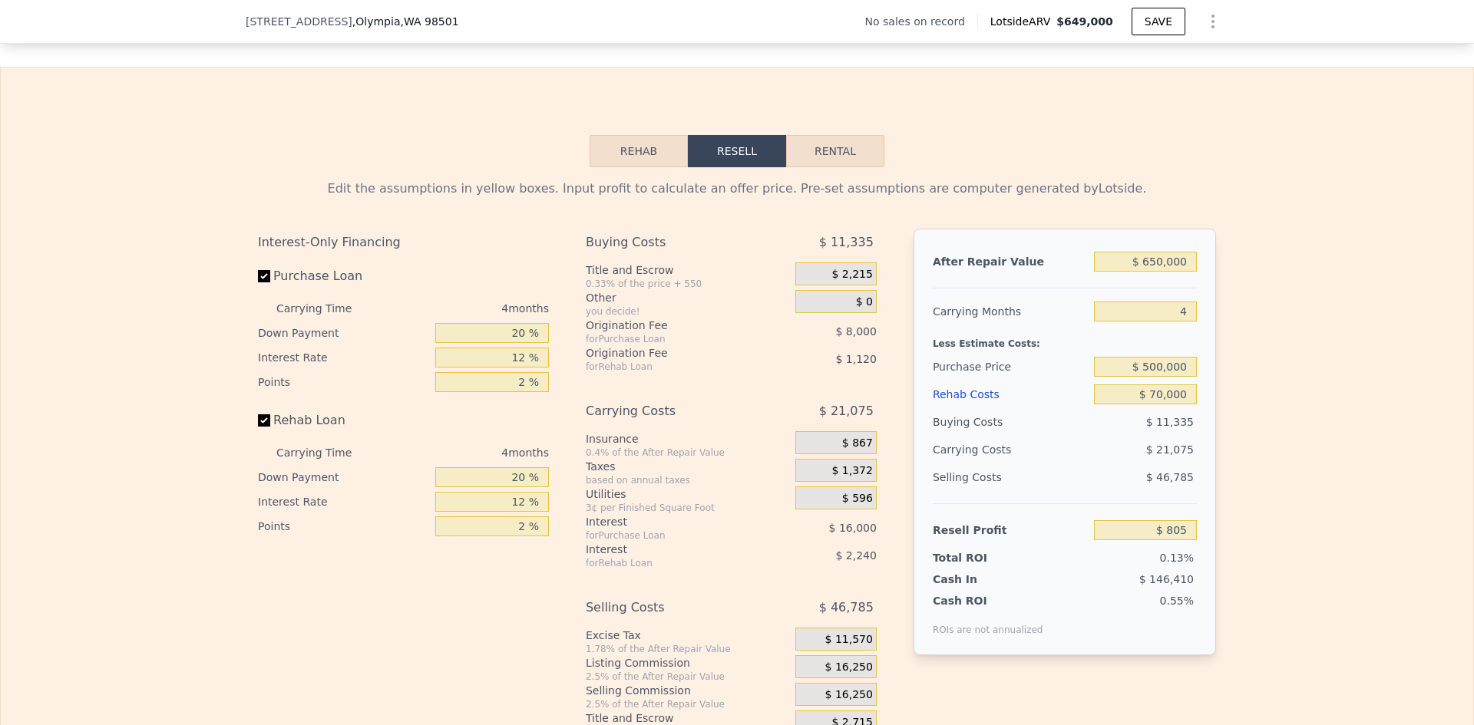
click at [1259, 378] on div "Edit the assumptions in yellow boxes. Input profit to calculate an offer price.…" at bounding box center [737, 452] width 1472 height 571
drag, startPoint x: 1145, startPoint y: 388, endPoint x: 1206, endPoint y: 386, distance: 60.7
click at [1206, 386] on div "After Repair Value $ 650,000 Carrying Months 4 Less Estimate Costs: Purchase Pr…" at bounding box center [1064, 442] width 302 height 427
type input "$ 400,000"
click at [1241, 393] on div "Edit the assumptions in yellow boxes. Input profit to calculate an offer price.…" at bounding box center [737, 452] width 1472 height 571
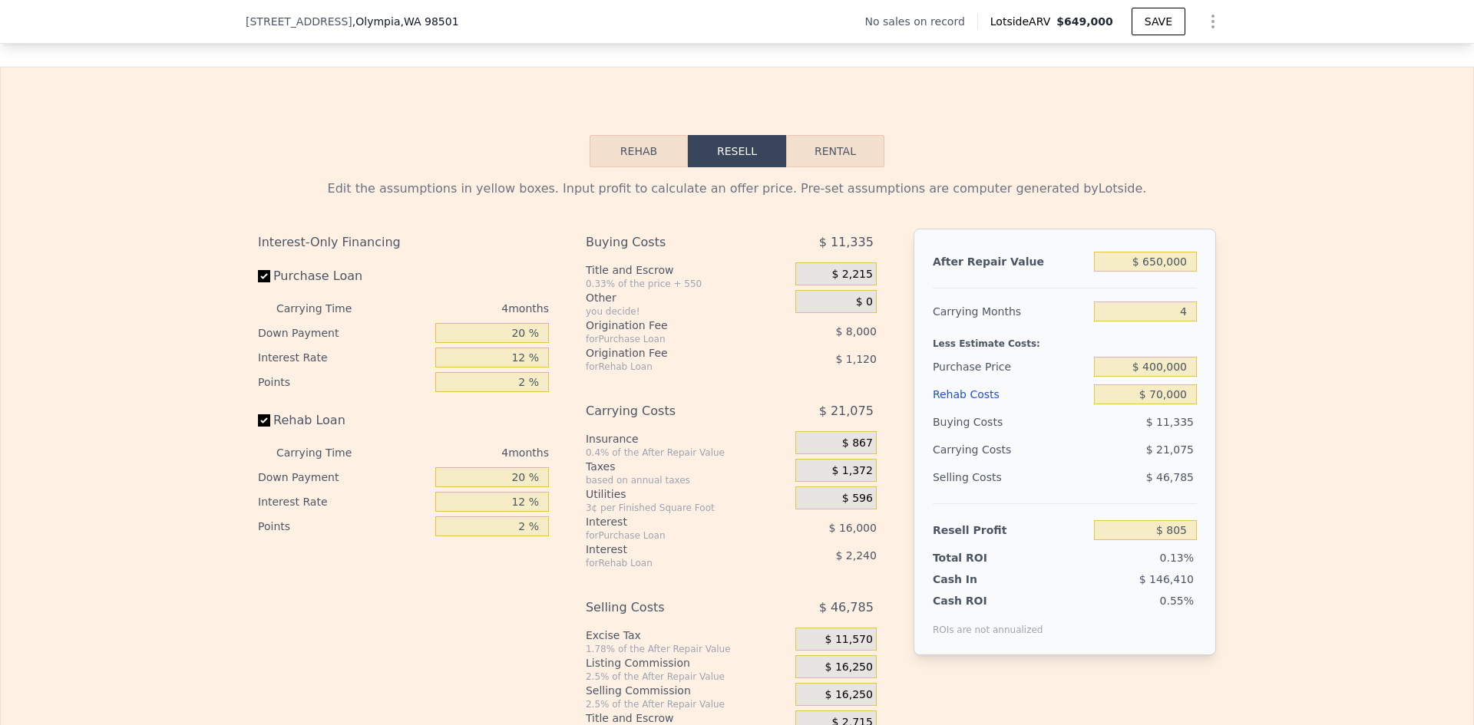
type input "$ 105,938"
click at [1156, 377] on input "$ 400,000" at bounding box center [1145, 367] width 103 height 20
type input "$ 430,000"
click at [1309, 378] on div "Edit the assumptions in yellow boxes. Input profit to calculate an offer price.…" at bounding box center [737, 452] width 1472 height 571
type input "$ 74,398"
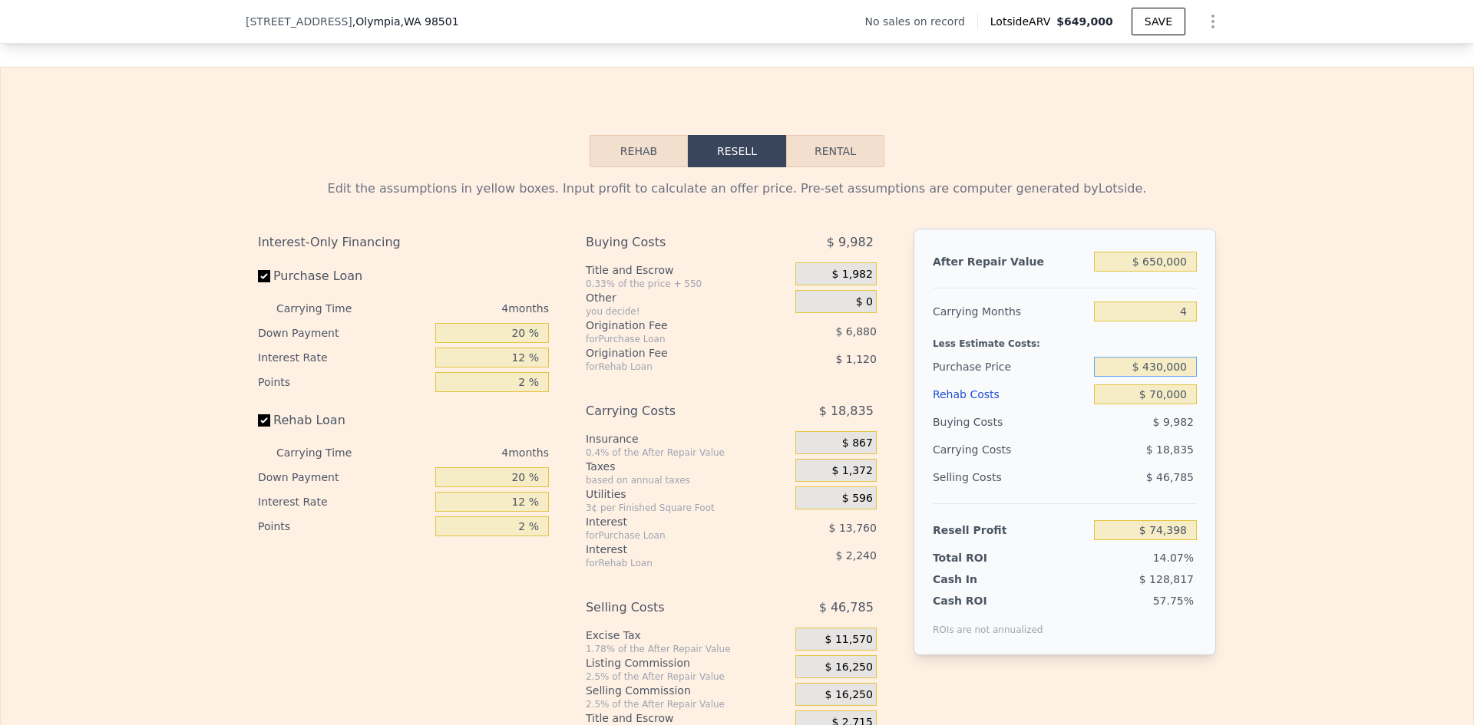
click at [1155, 377] on input "$ 430,000" at bounding box center [1145, 367] width 103 height 20
type input "$ 440,000"
click at [1255, 389] on div "Edit the assumptions in yellow boxes. Input profit to calculate an offer price.…" at bounding box center [737, 452] width 1472 height 571
type input "$ 63,885"
drag, startPoint x: 1148, startPoint y: 391, endPoint x: 1157, endPoint y: 390, distance: 8.5
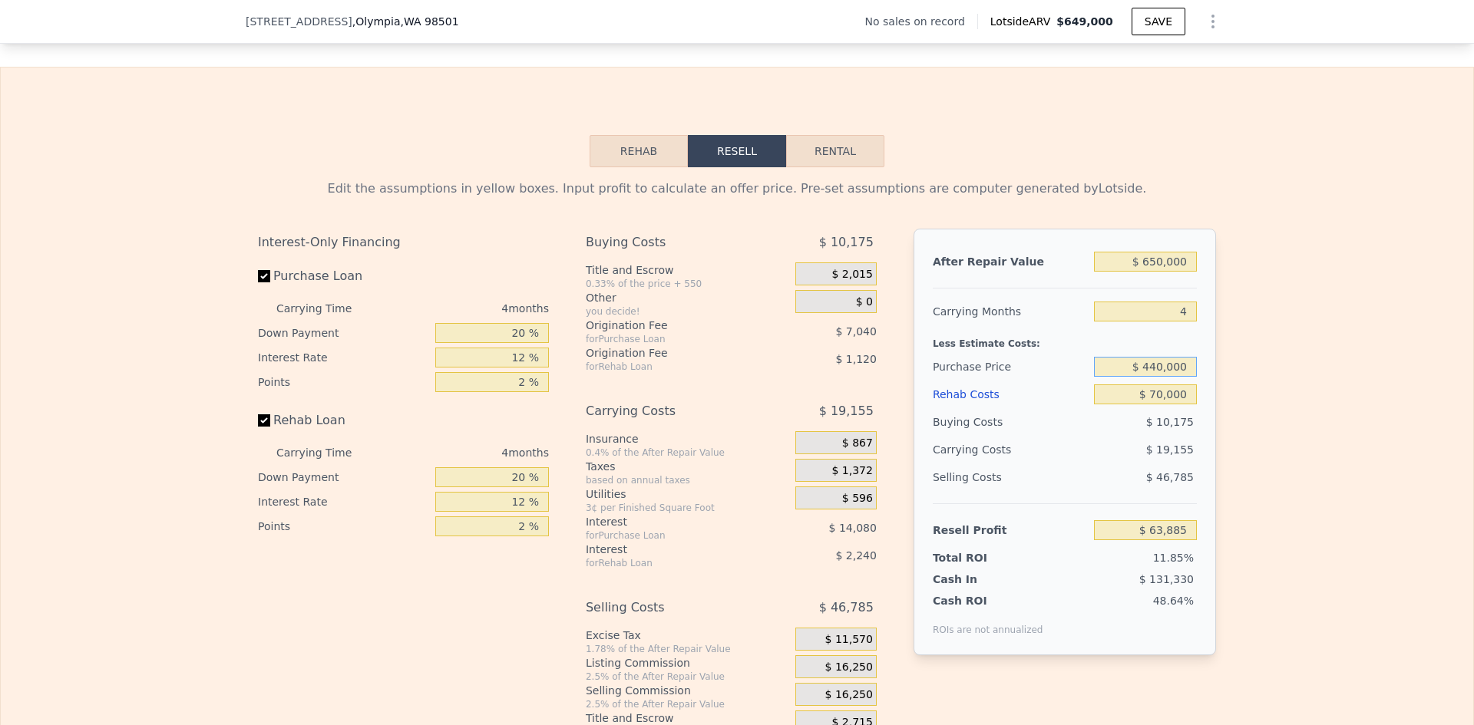
click at [1157, 377] on input "$ 440,000" at bounding box center [1145, 367] width 103 height 20
type input "$ 400,000"
click at [1256, 400] on div "Edit the assumptions in yellow boxes. Input profit to calculate an offer price.…" at bounding box center [737, 452] width 1472 height 571
type input "$ 105,938"
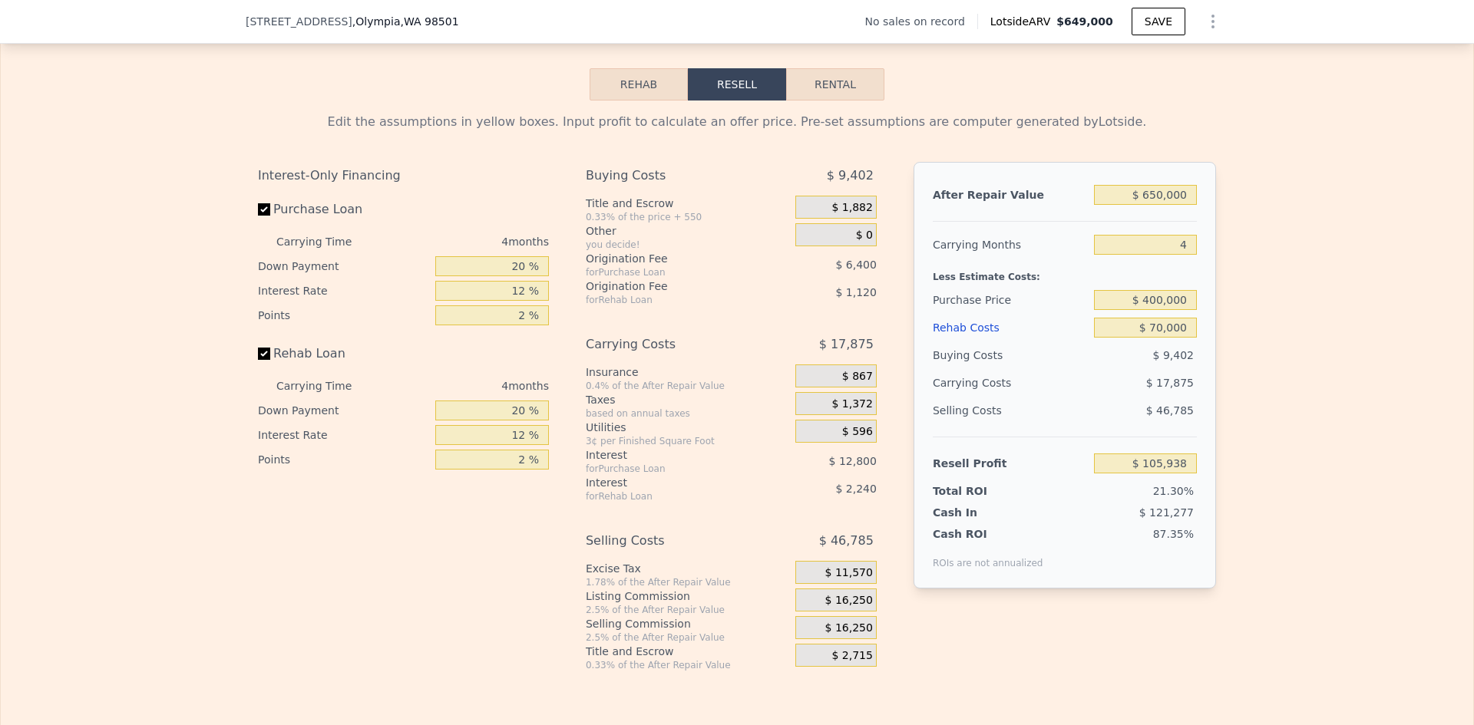
scroll to position [2149, 0]
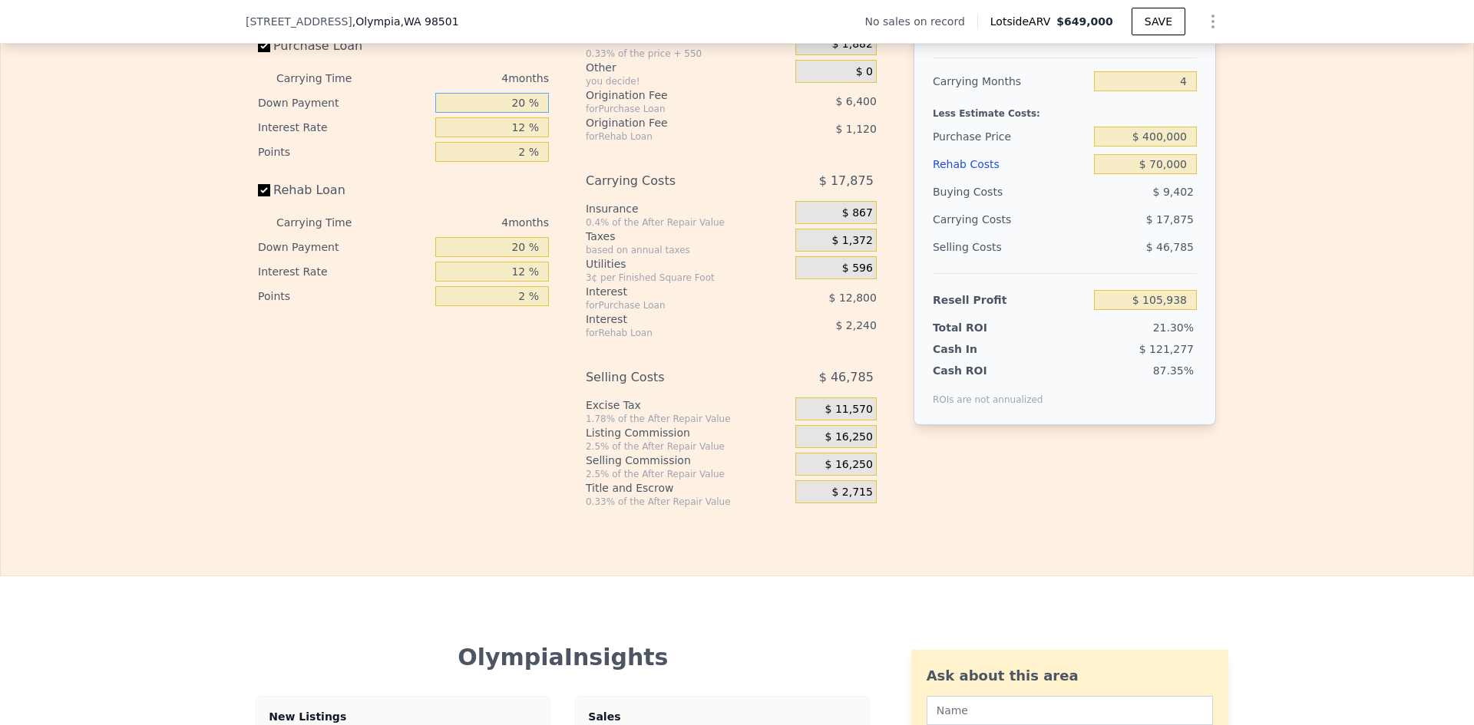
click at [513, 113] on input "20 %" at bounding box center [492, 103] width 114 height 20
type input "10 %"
type input "$ 103,538"
type input "10 %"
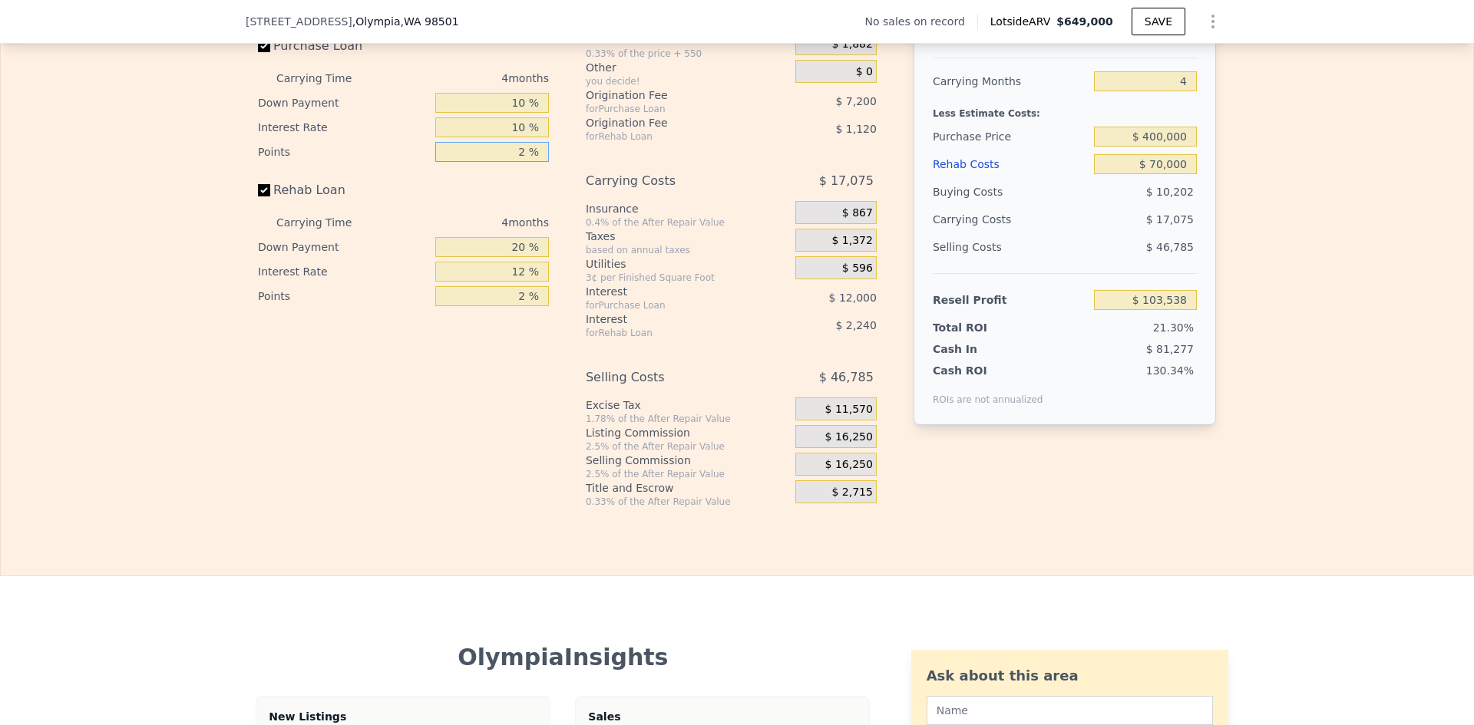
type input "1 %"
type input "$ 105,938"
type input "1 %"
type input "$ 109,538"
type input "10 %"
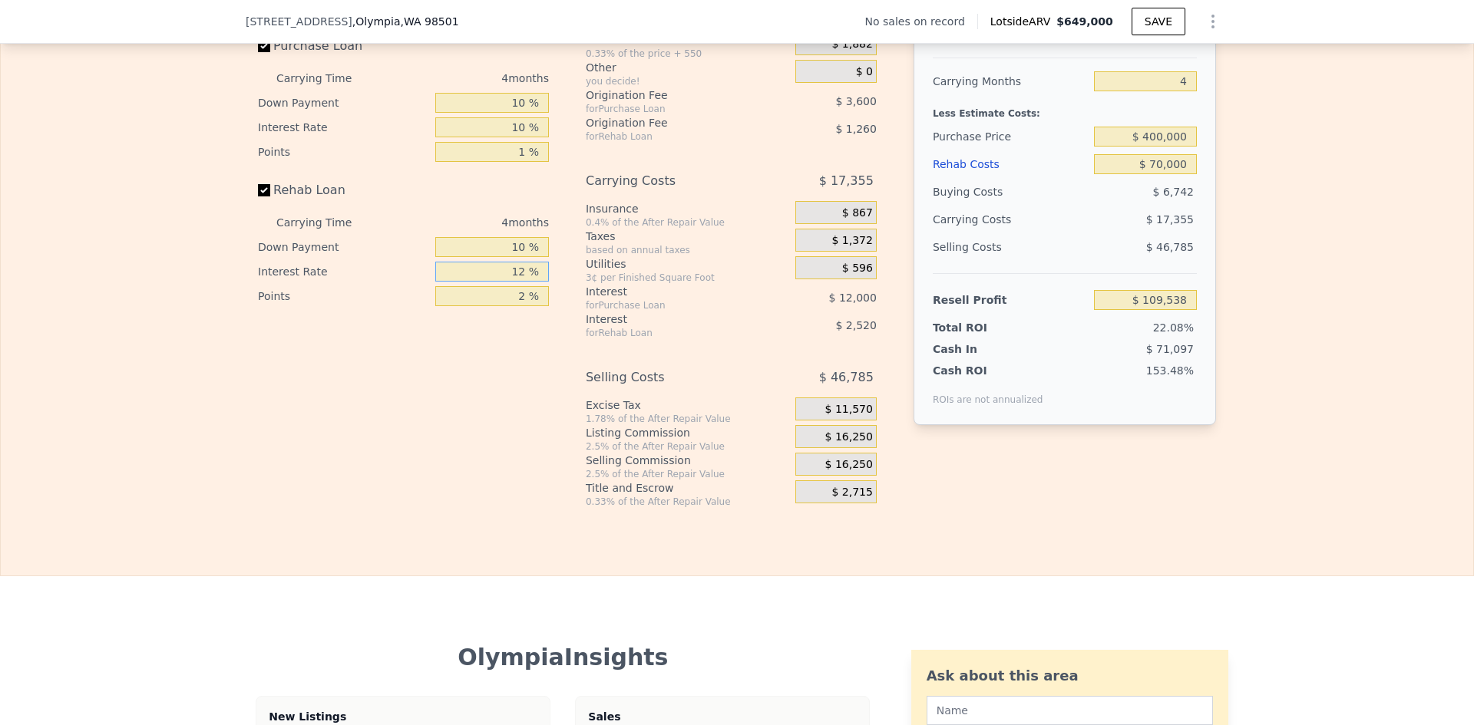
type input "$ 109,118"
type input "10 %"
type input "1 %"
type input "$ 110,168"
click at [856, 444] on span "$ 16,250" at bounding box center [849, 438] width 48 height 14
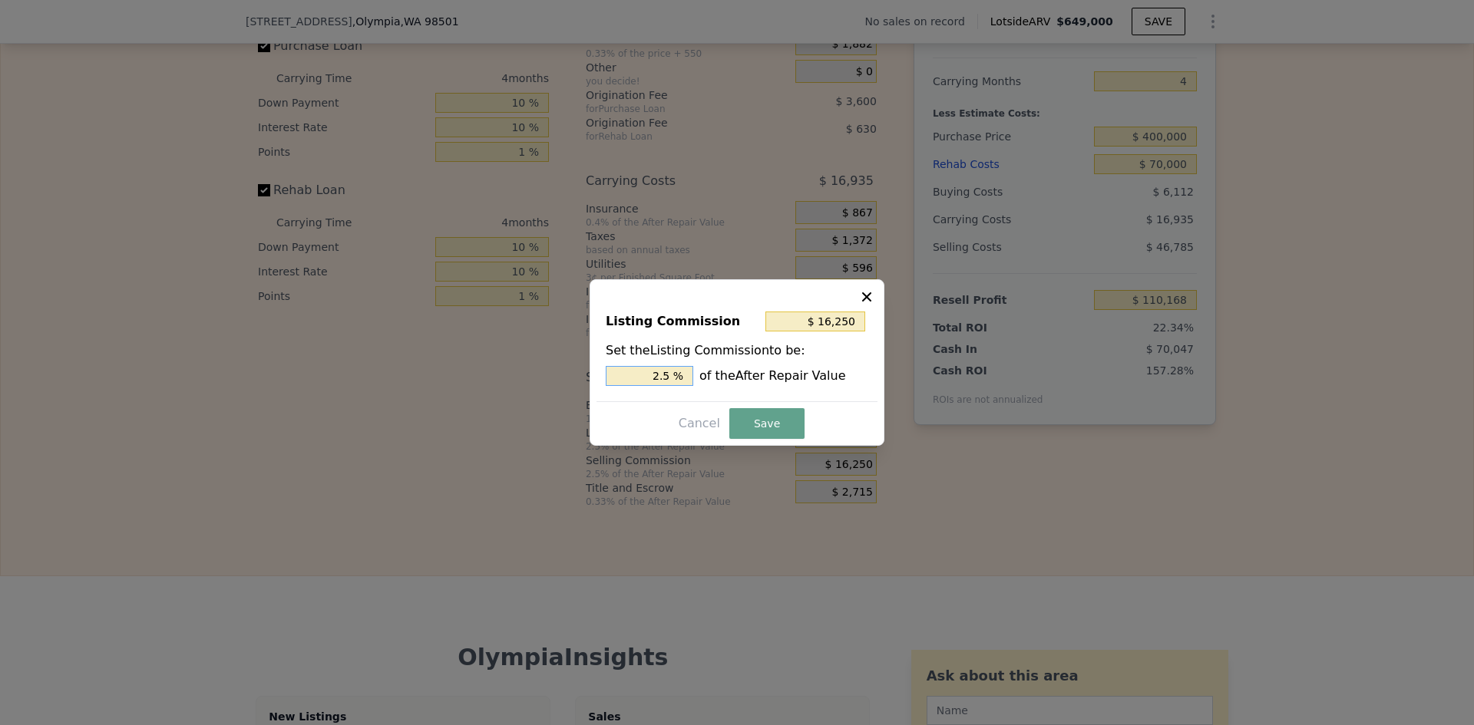
drag, startPoint x: 662, startPoint y: 377, endPoint x: 674, endPoint y: 377, distance: 11.5
click at [674, 377] on input "2.5 %" at bounding box center [649, 376] width 87 height 20
type input "$ 13,000"
type input "2 %"
click at [764, 418] on button "Save" at bounding box center [766, 423] width 75 height 31
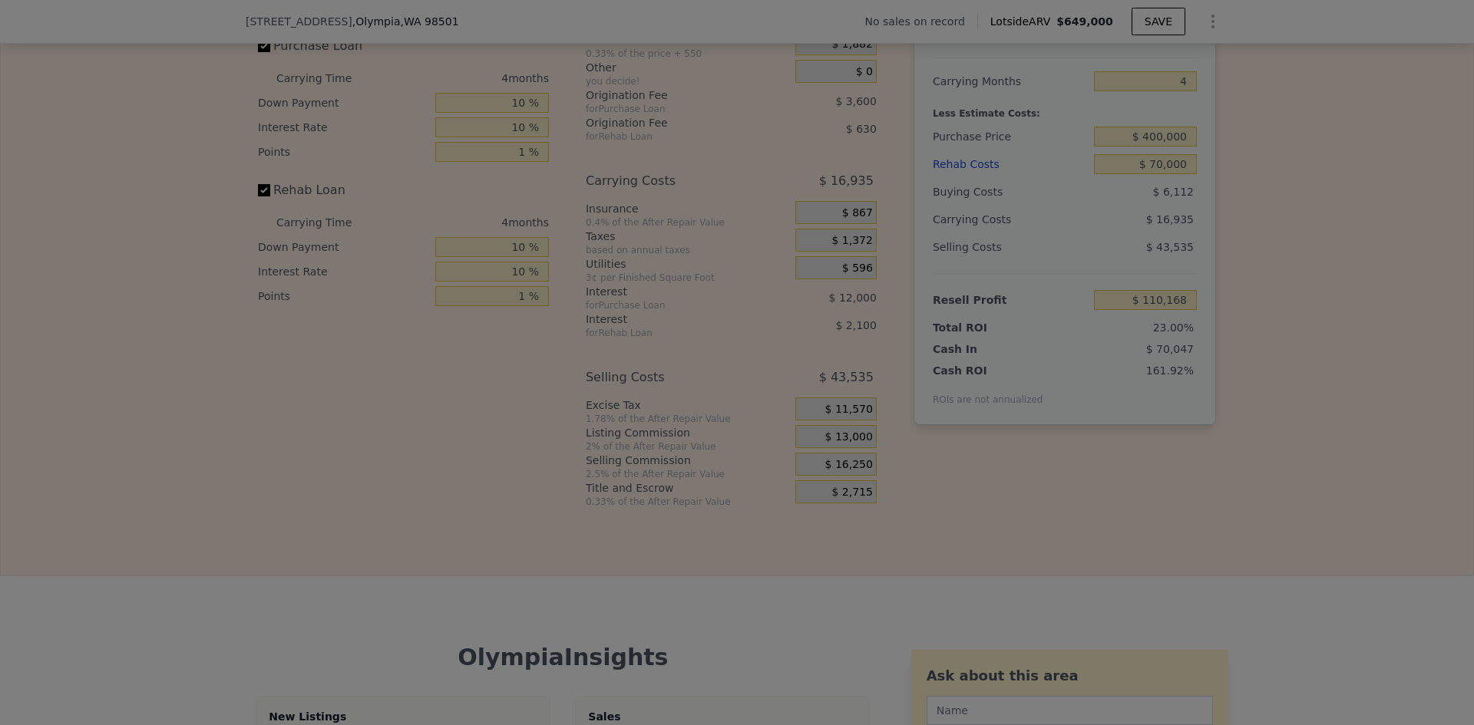
type input "$ 113,418"
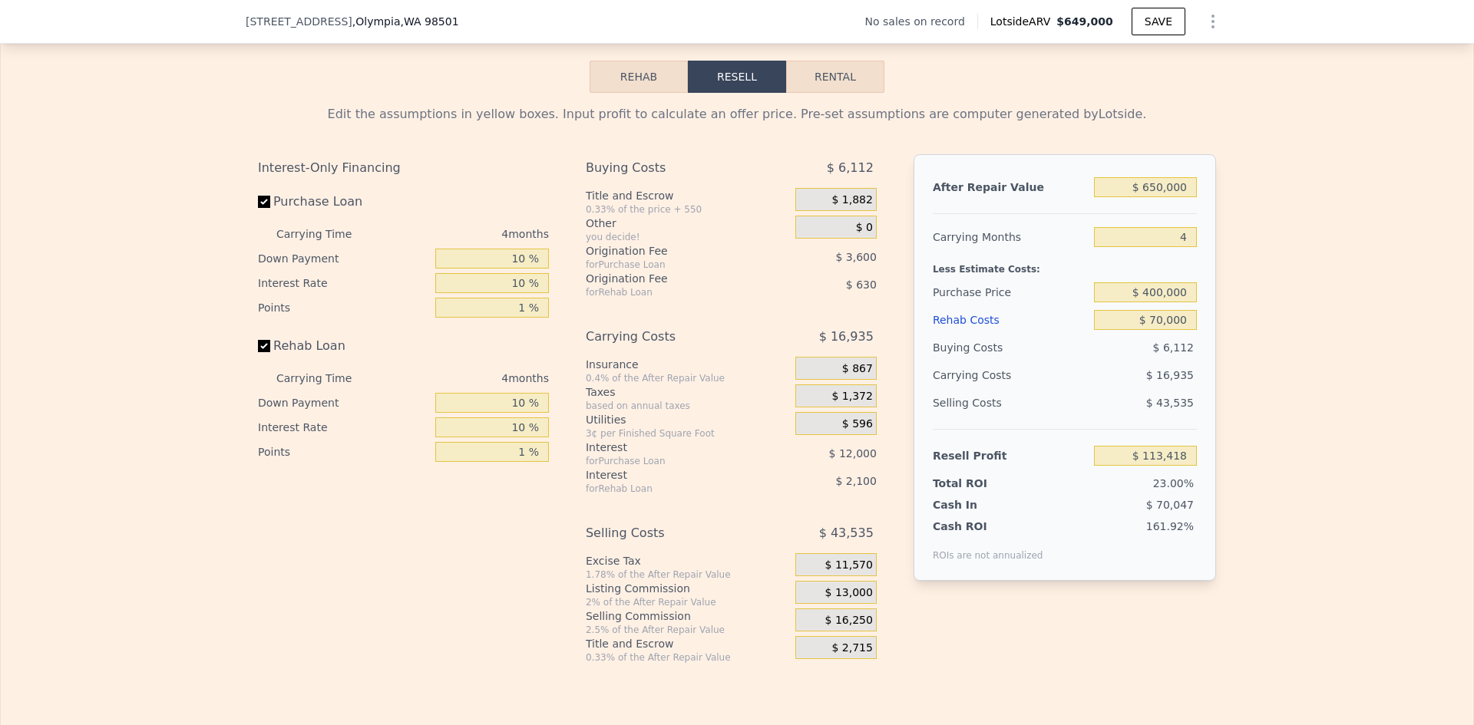
scroll to position [1995, 0]
drag, startPoint x: 1144, startPoint y: 311, endPoint x: 1153, endPoint y: 311, distance: 10.0
click at [1153, 300] on input "$ 400,000" at bounding box center [1145, 290] width 103 height 20
type input "$ 390,000"
click at [1248, 339] on div "Edit the assumptions in yellow boxes. Input profit to calculate an offer price.…" at bounding box center [737, 376] width 1472 height 571
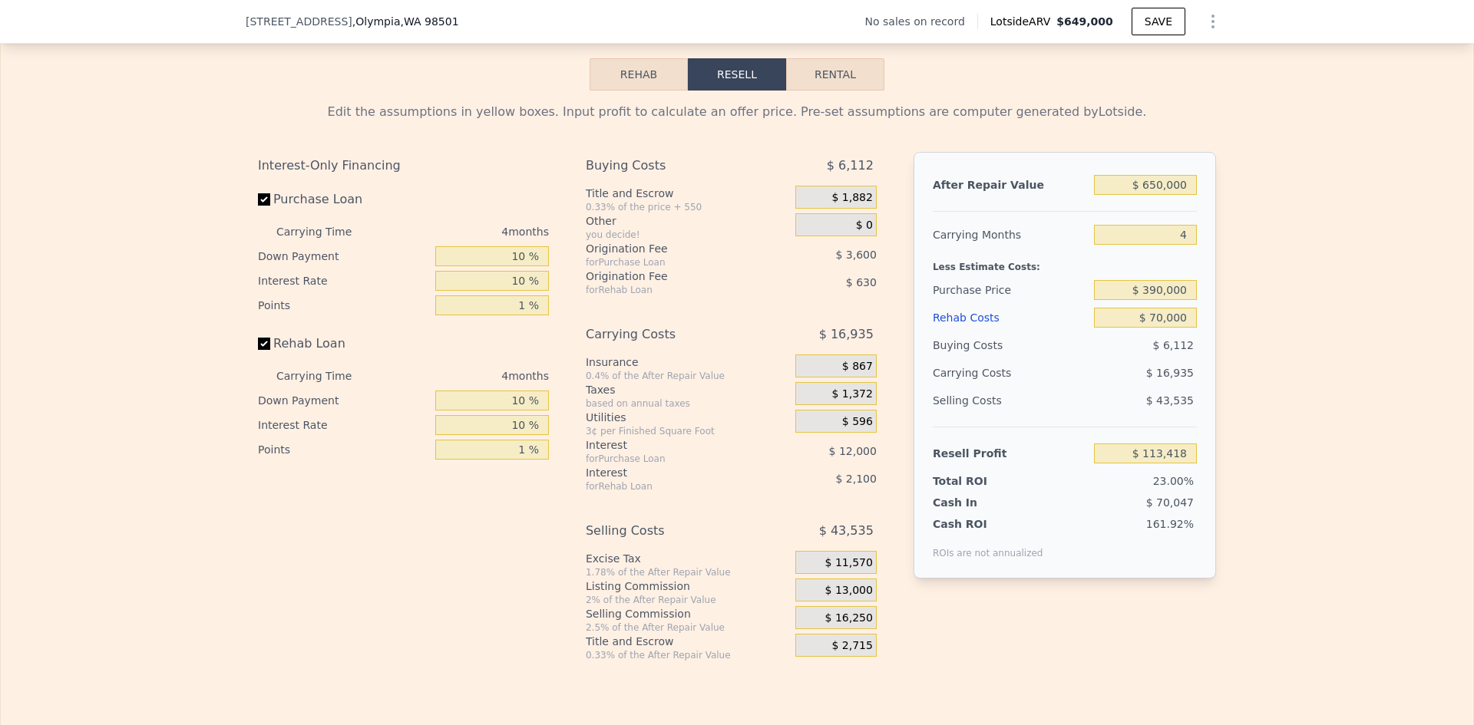
type input "$ 123,841"
click at [1157, 328] on input "$ 70,000" at bounding box center [1145, 318] width 103 height 20
type input "$ 50,000"
type input "$ 144,621"
click at [1305, 360] on div "Edit the assumptions in yellow boxes. Input profit to calculate an offer price.…" at bounding box center [737, 376] width 1472 height 571
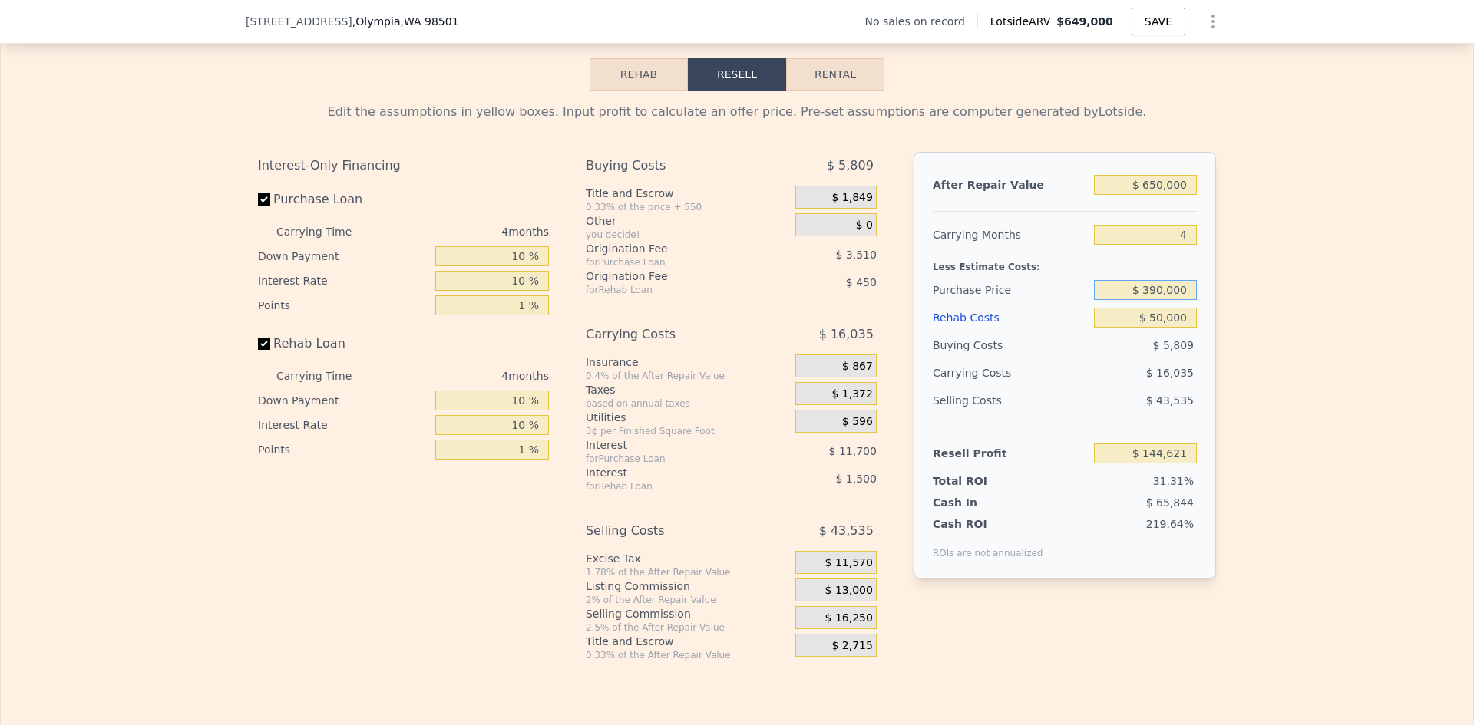
click at [1147, 300] on input "$ 390,000" at bounding box center [1145, 290] width 103 height 20
drag, startPoint x: 1144, startPoint y: 312, endPoint x: 1156, endPoint y: 310, distance: 11.7
click at [1156, 300] on input "$ 390,000" at bounding box center [1145, 290] width 103 height 20
click at [1155, 328] on input "$ 50,000" at bounding box center [1145, 318] width 103 height 20
click at [1160, 328] on input "$ 50,000" at bounding box center [1145, 318] width 103 height 20
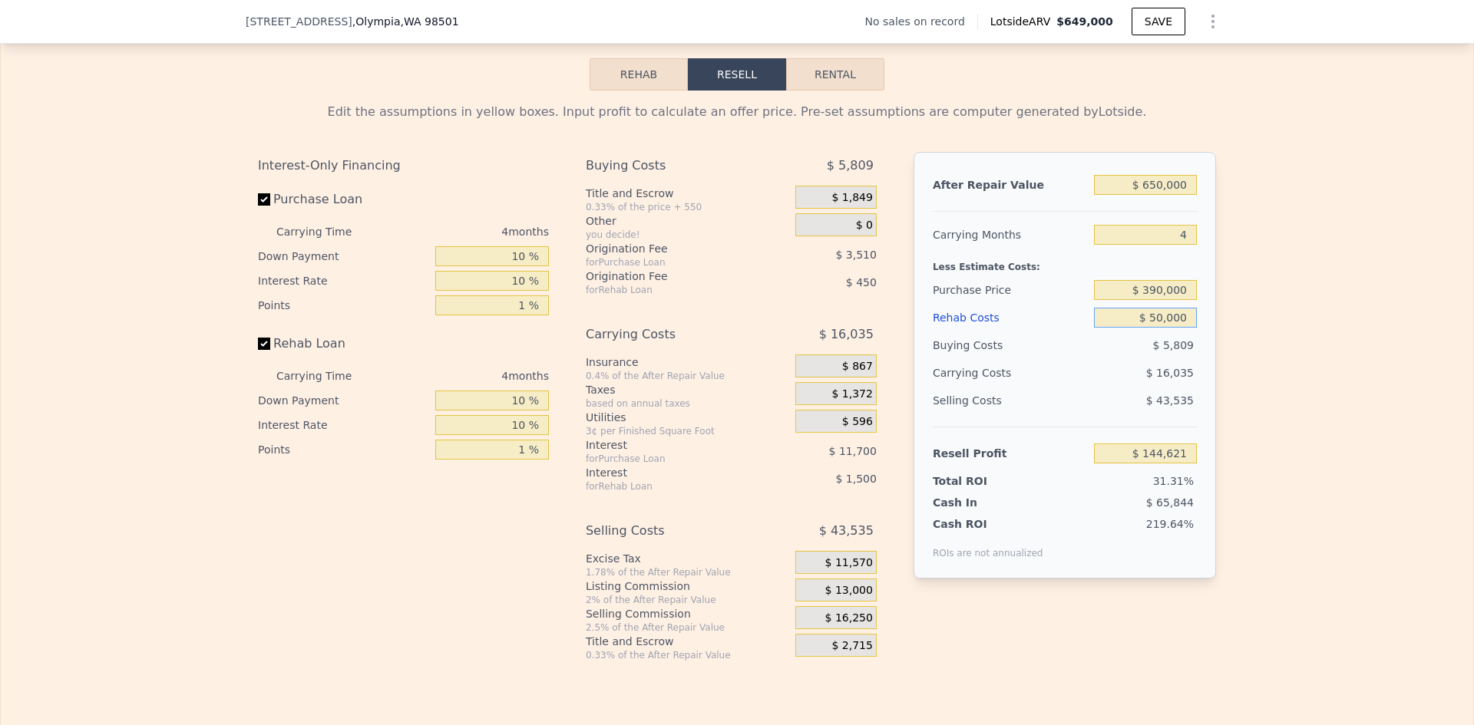
type input "$ 55,000"
type input "$ 139,424"
type input "$ 55,000"
click at [1143, 300] on input "$ 390,000" at bounding box center [1145, 290] width 103 height 20
drag, startPoint x: 1143, startPoint y: 312, endPoint x: 1150, endPoint y: 312, distance: 7.7
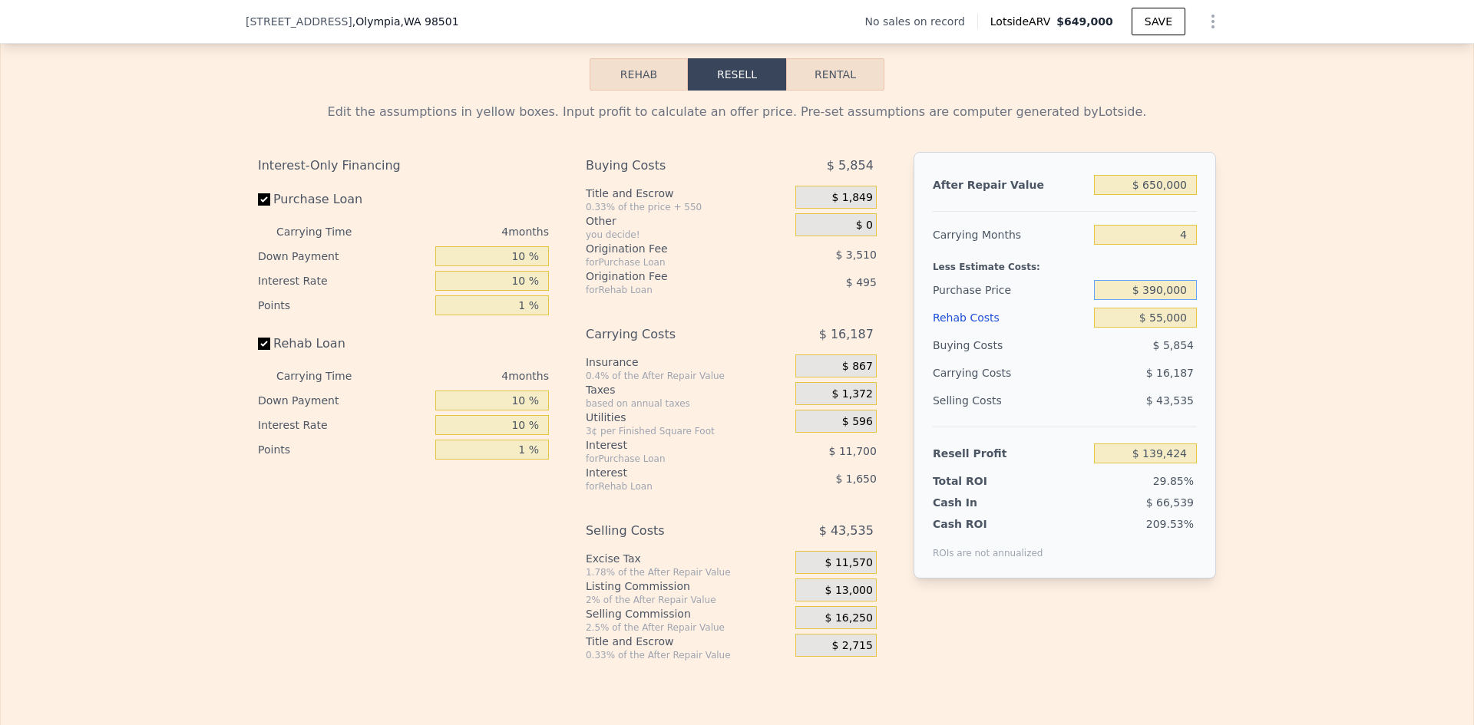
click at [1150, 300] on input "$ 390,000" at bounding box center [1145, 290] width 103 height 20
type input "$ 440,000"
click at [1249, 335] on div "Edit the assumptions in yellow boxes. Input profit to calculate an offer price.…" at bounding box center [737, 376] width 1472 height 571
type input "$ 87,308"
click at [1153, 300] on input "$ 440,000" at bounding box center [1145, 290] width 103 height 20
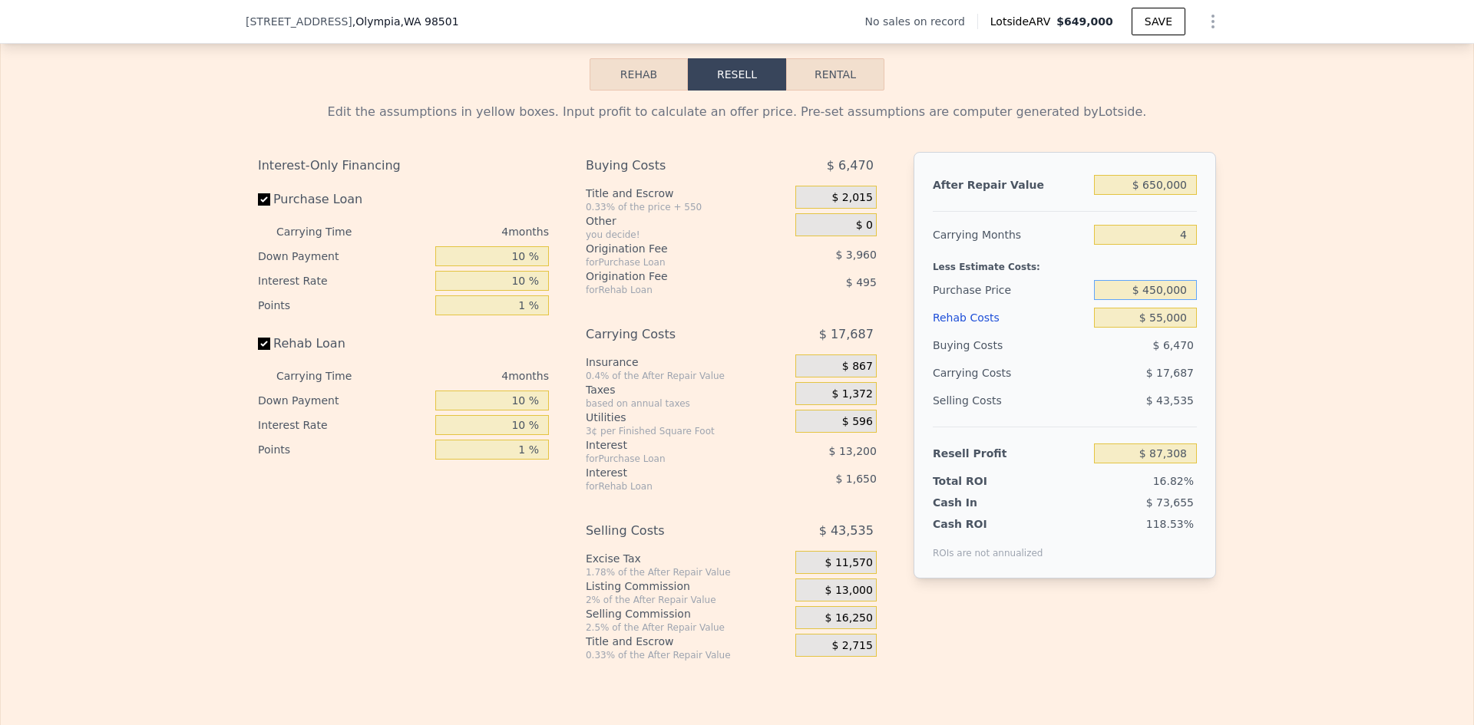
type input "$ 450,000"
click at [1229, 328] on div "Edit the assumptions in yellow boxes. Input profit to calculate an offer price.…" at bounding box center [737, 376] width 1472 height 571
type input "$ 76,884"
click at [1154, 300] on input "$ 450,000" at bounding box center [1145, 290] width 103 height 20
type input "$ 480,000"
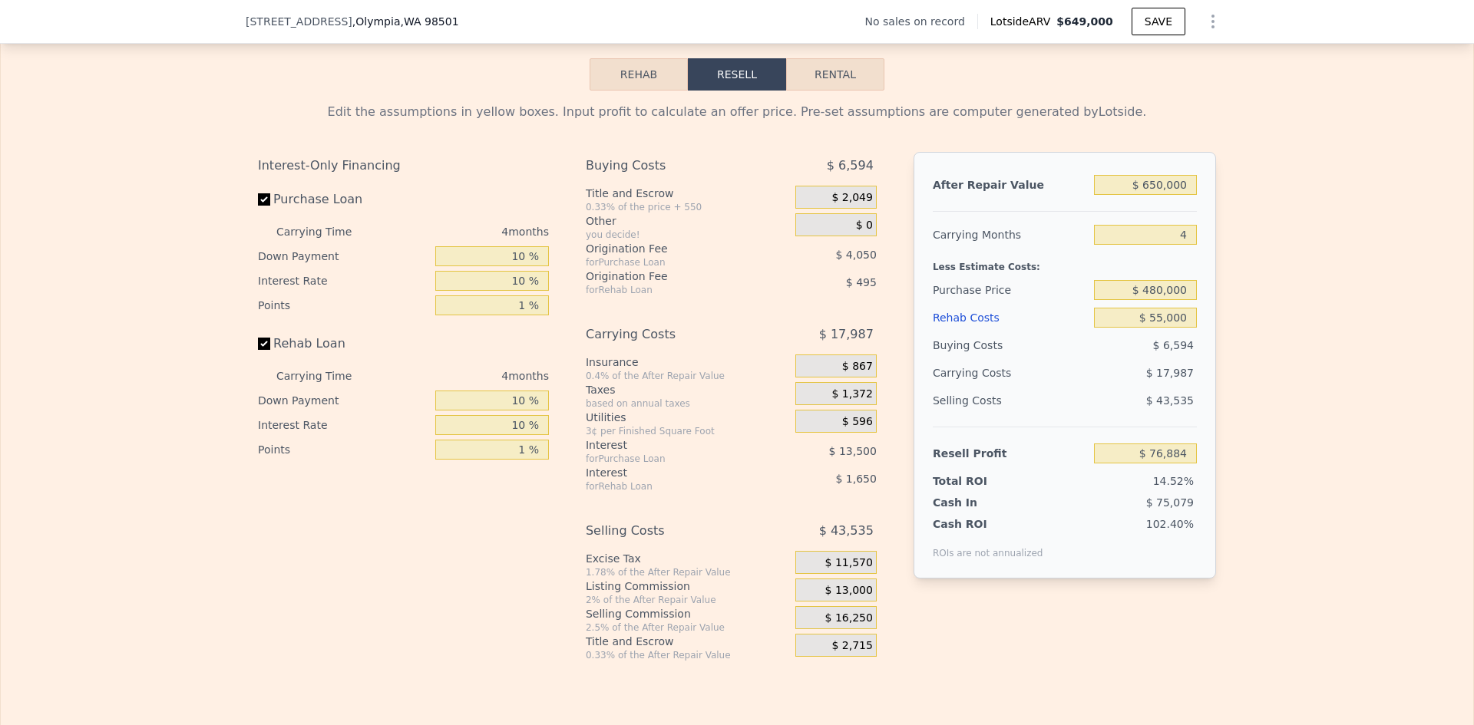
click at [1265, 318] on div "Edit the assumptions in yellow boxes. Input profit to calculate an offer price.…" at bounding box center [737, 376] width 1472 height 571
type input "$ 45,615"
click at [1154, 300] on input "$ 480,000" at bounding box center [1145, 290] width 103 height 20
type input "$ 470,000"
click at [1233, 322] on div "Edit the assumptions in yellow boxes. Input profit to calculate an offer price.…" at bounding box center [737, 376] width 1472 height 571
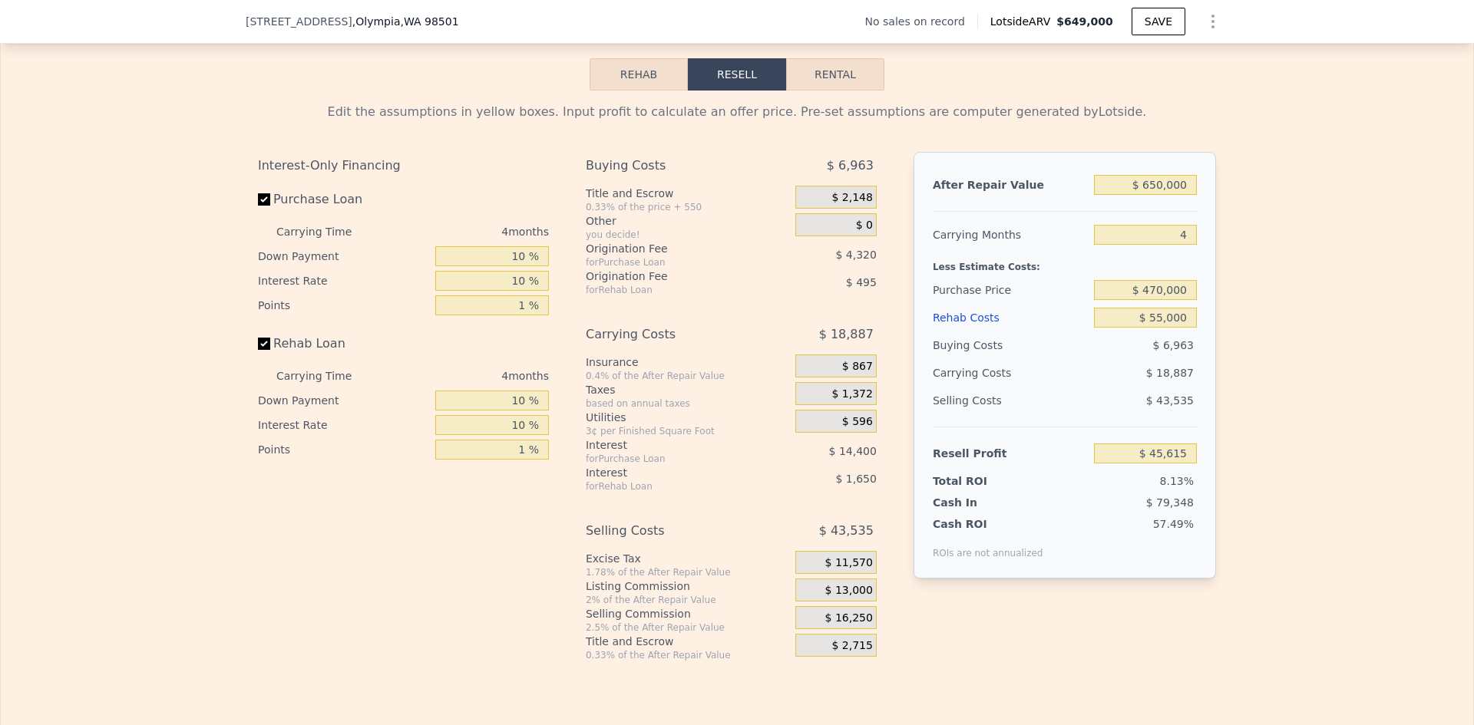
type input "$ 56,038"
click at [1154, 300] on input "$ 470,000" at bounding box center [1145, 290] width 103 height 20
type input "$ 400,000"
click at [1221, 318] on div "Edit the assumptions in yellow boxes. Input profit to calculate an offer price.…" at bounding box center [737, 376] width 982 height 571
type input "$ 129,001"
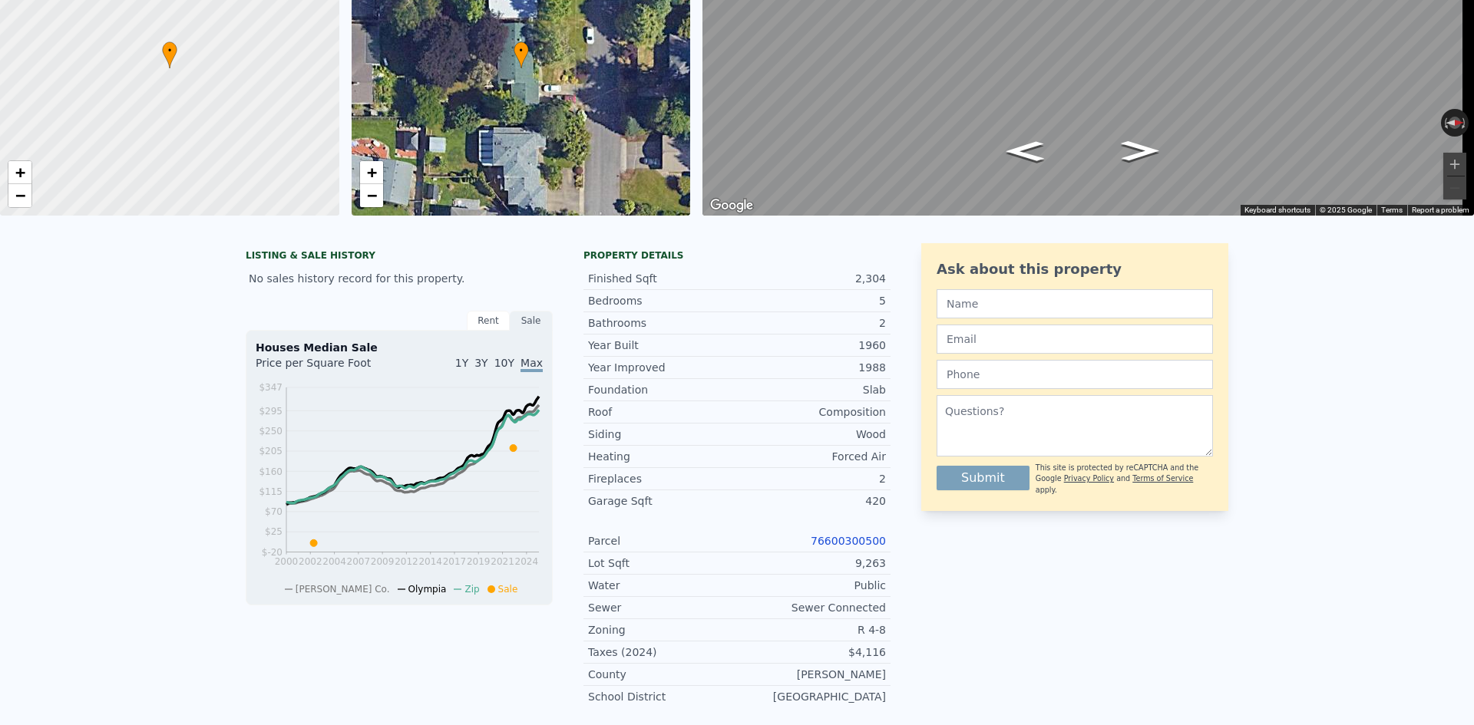
scroll to position [0, 0]
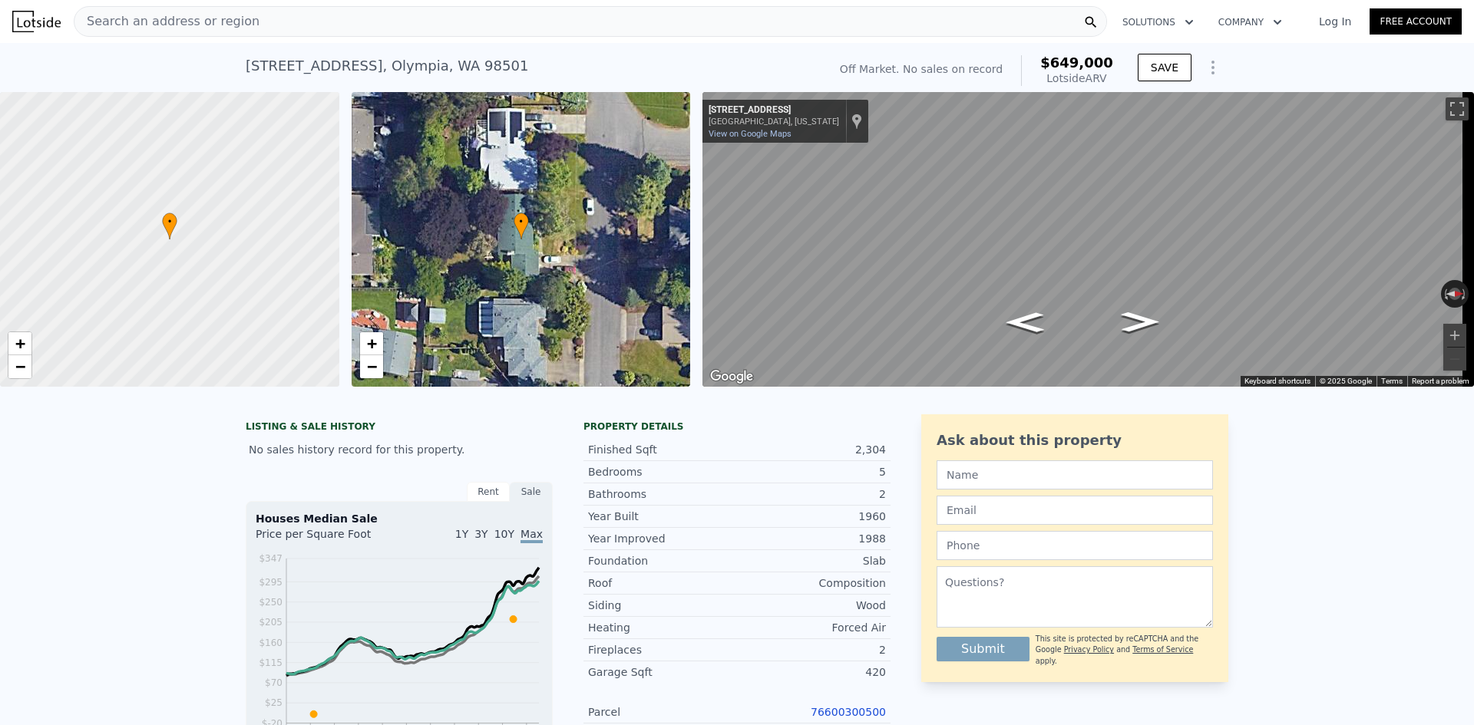
click at [168, 9] on div "Search an address or region" at bounding box center [166, 21] width 185 height 29
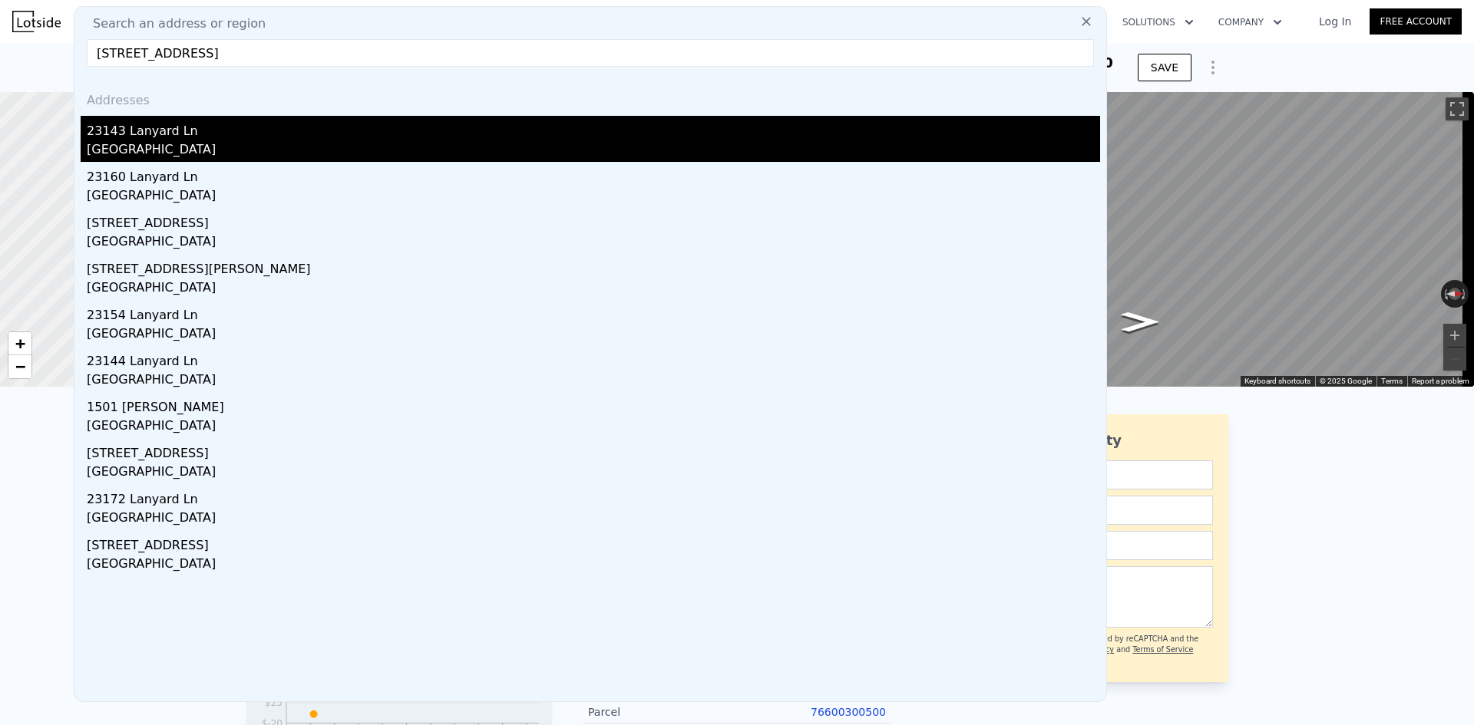
type input "[STREET_ADDRESS]"
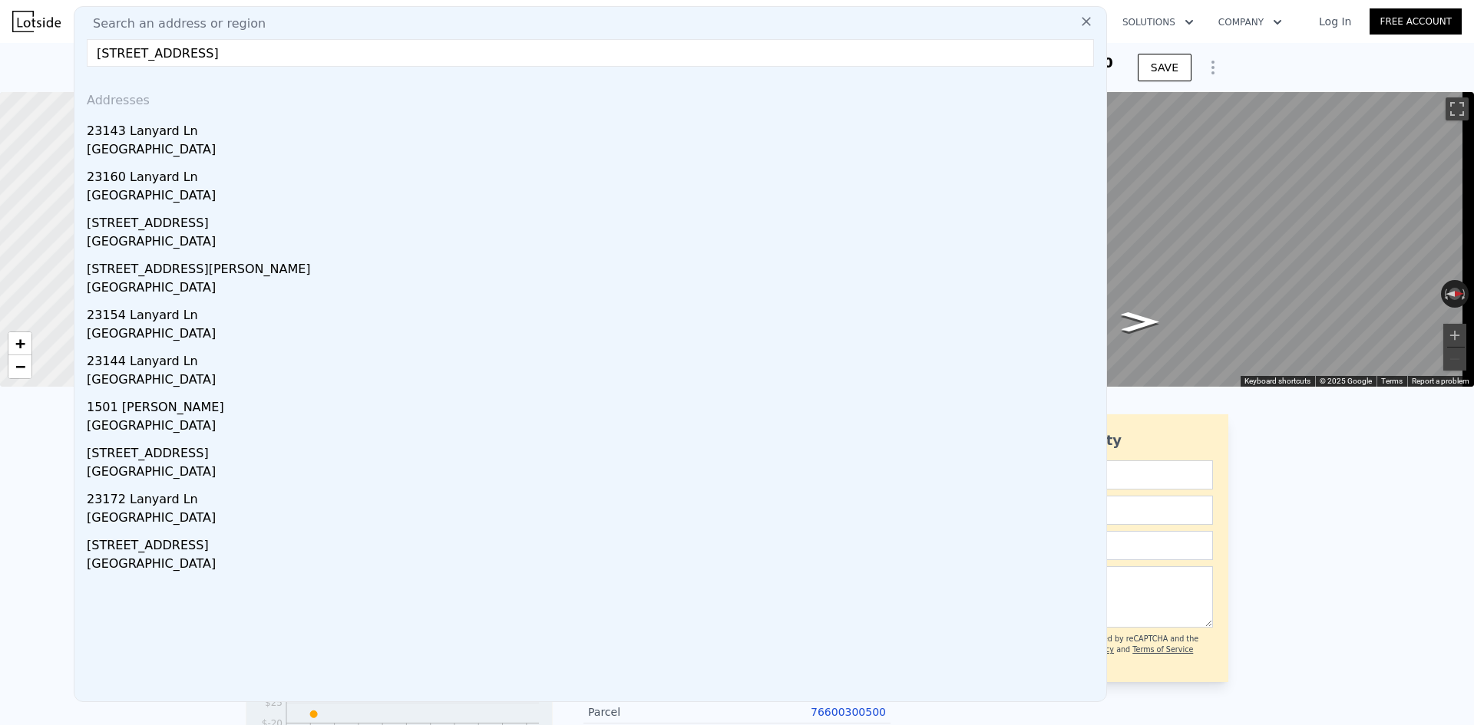
drag, startPoint x: 177, startPoint y: 144, endPoint x: 458, endPoint y: 121, distance: 281.8
click at [177, 144] on div "[GEOGRAPHIC_DATA]" at bounding box center [593, 150] width 1013 height 21
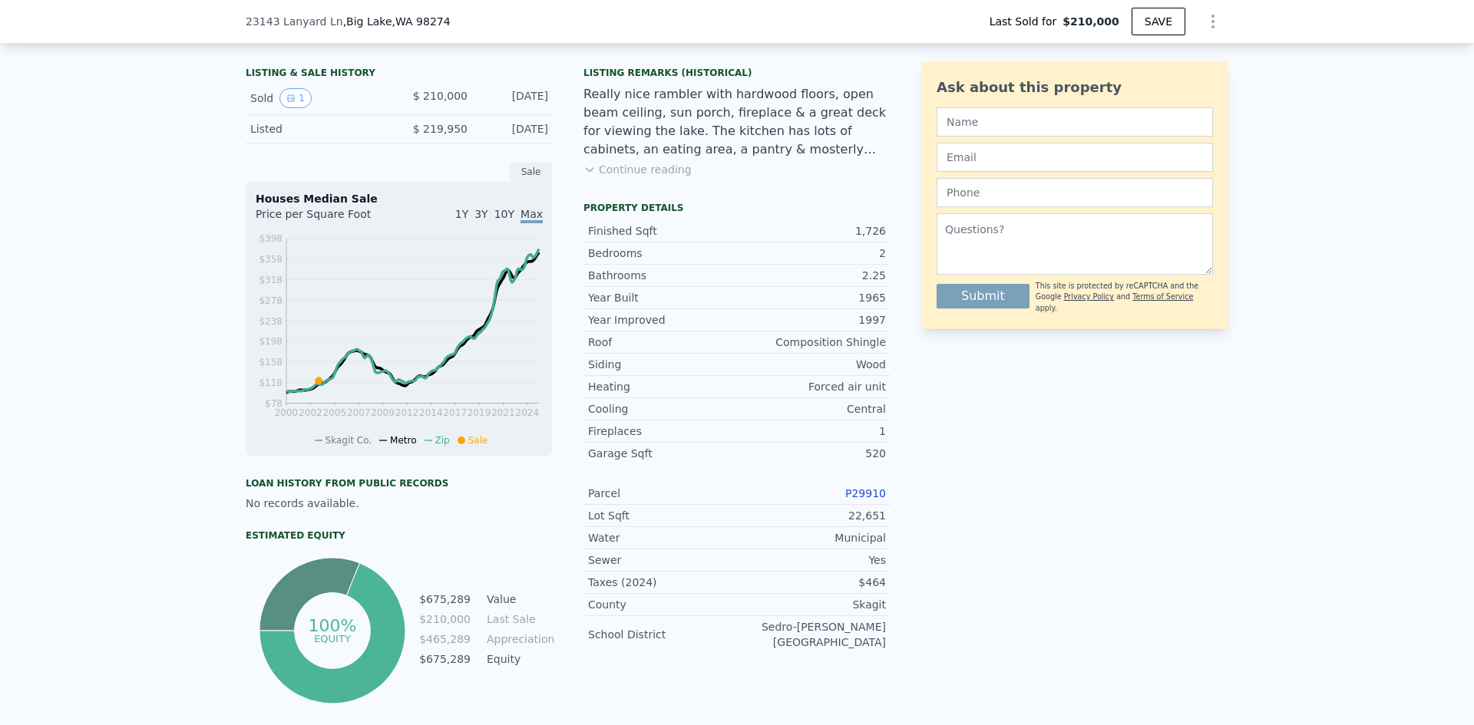
scroll to position [225, 0]
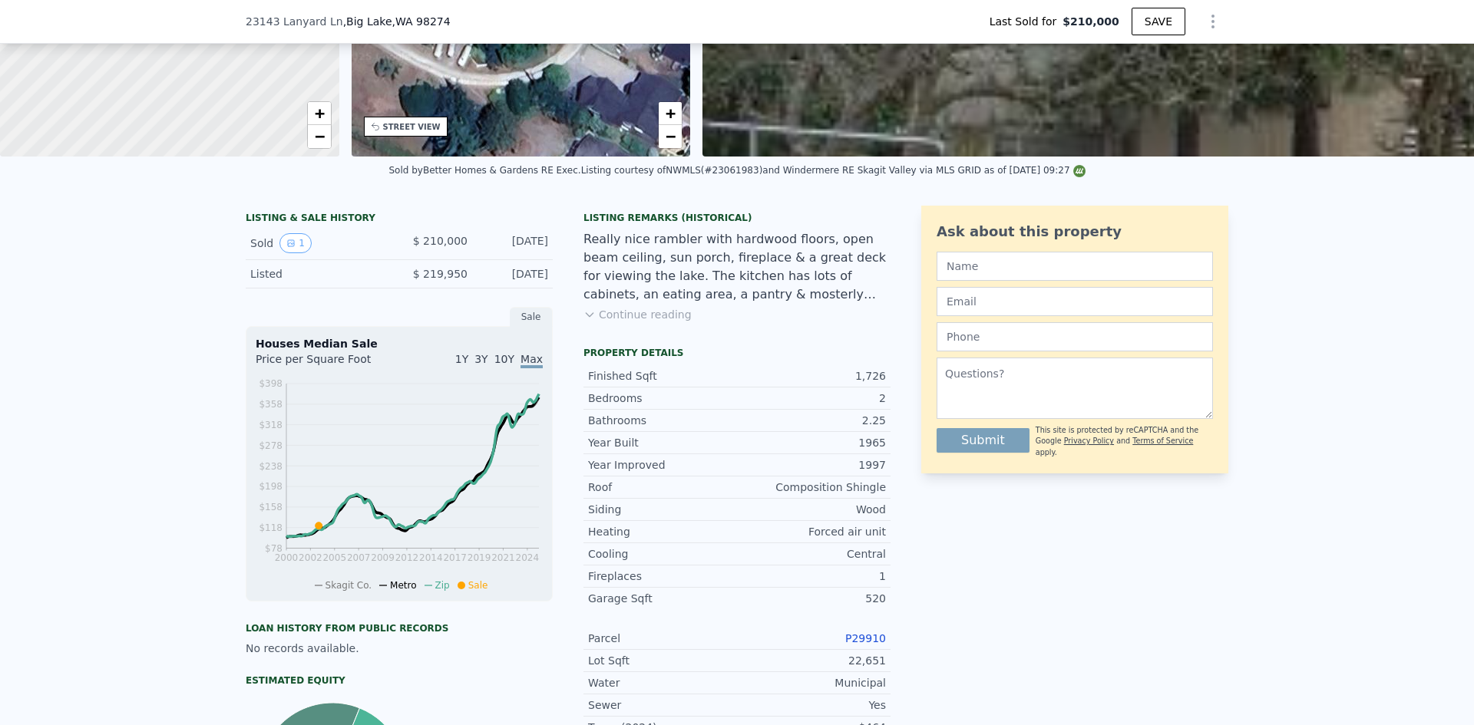
type input "$ 950,000"
type input "$ 654,264"
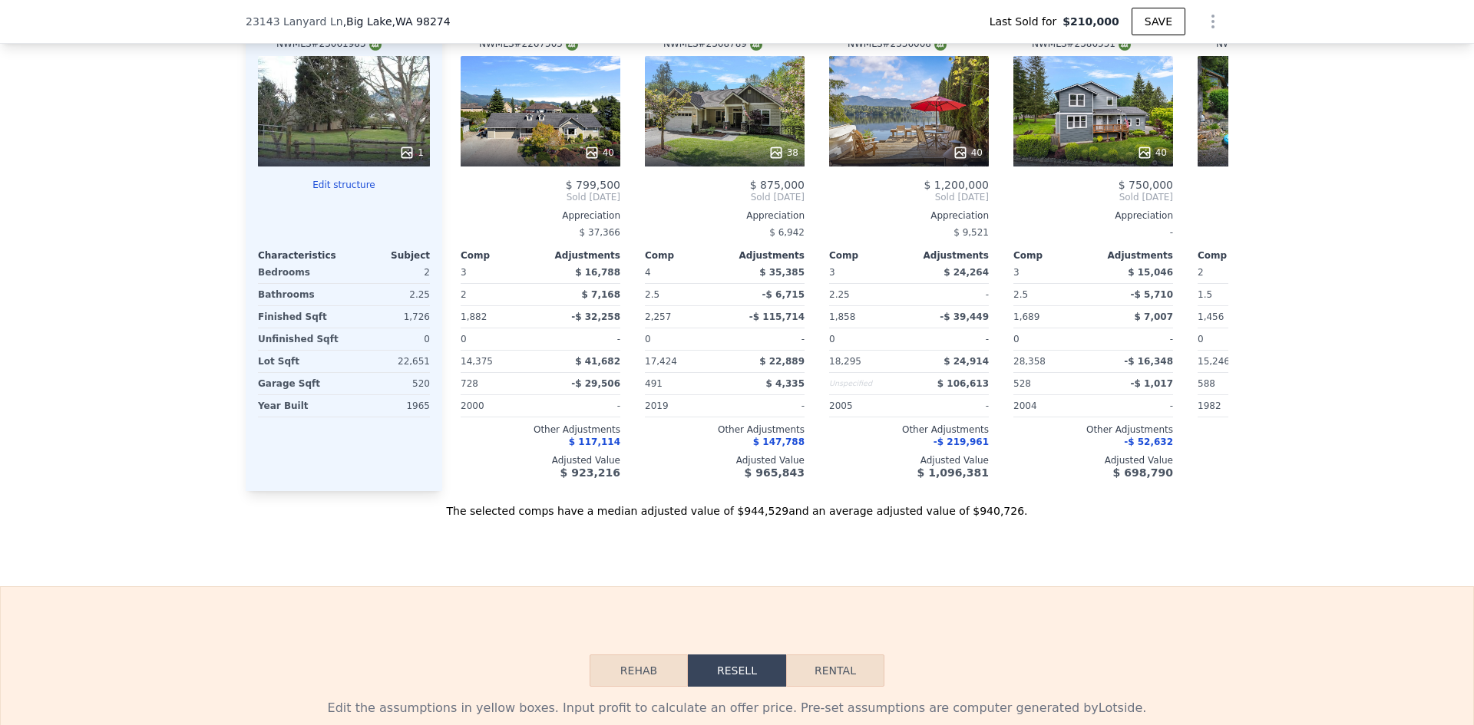
scroll to position [1530, 0]
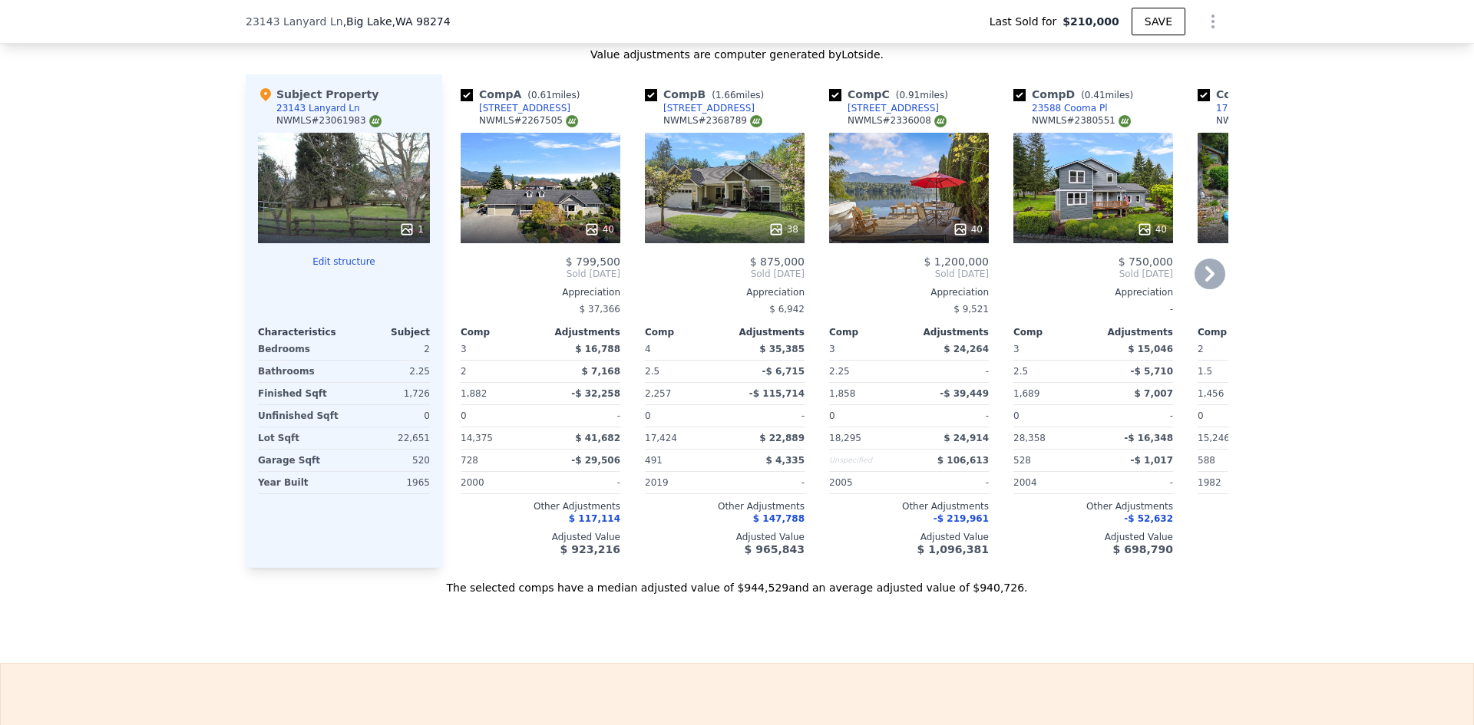
click at [780, 237] on div "38" at bounding box center [783, 229] width 30 height 15
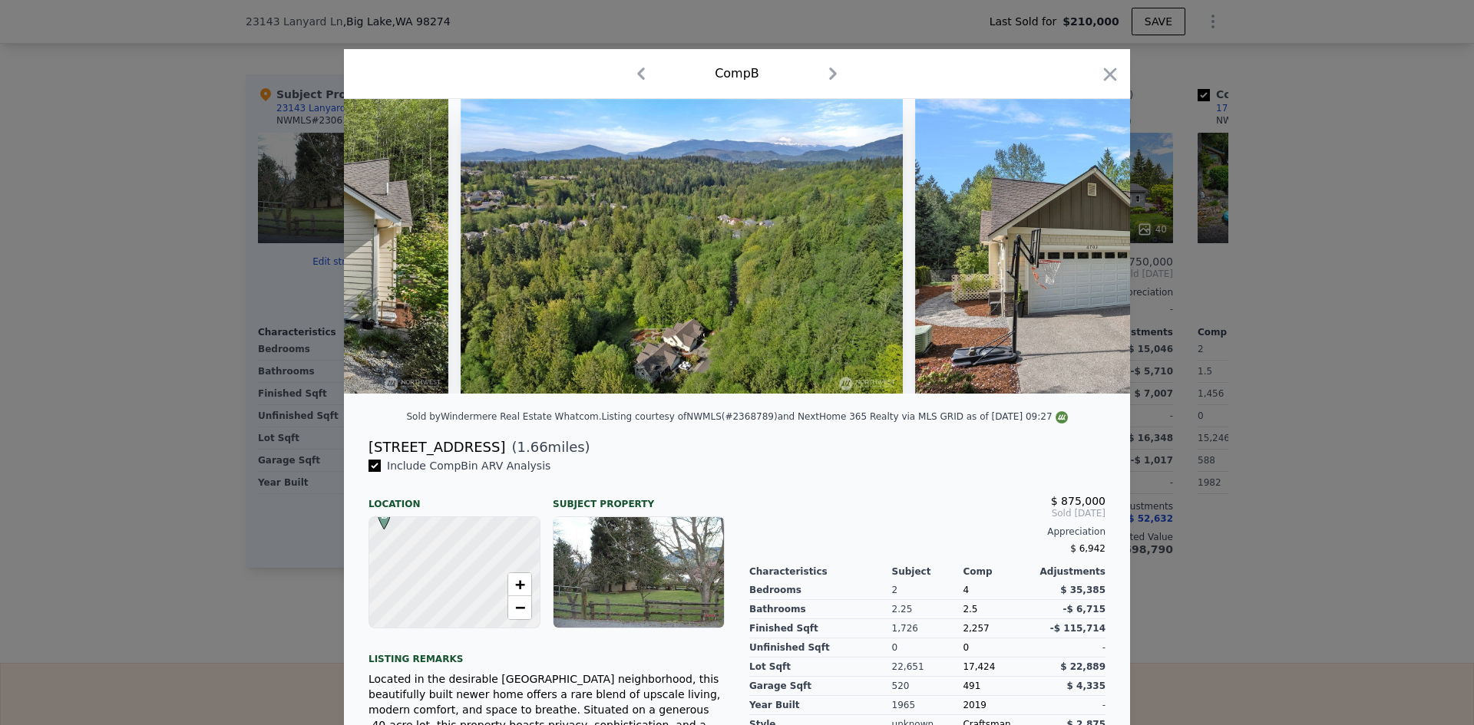
scroll to position [0, 16478]
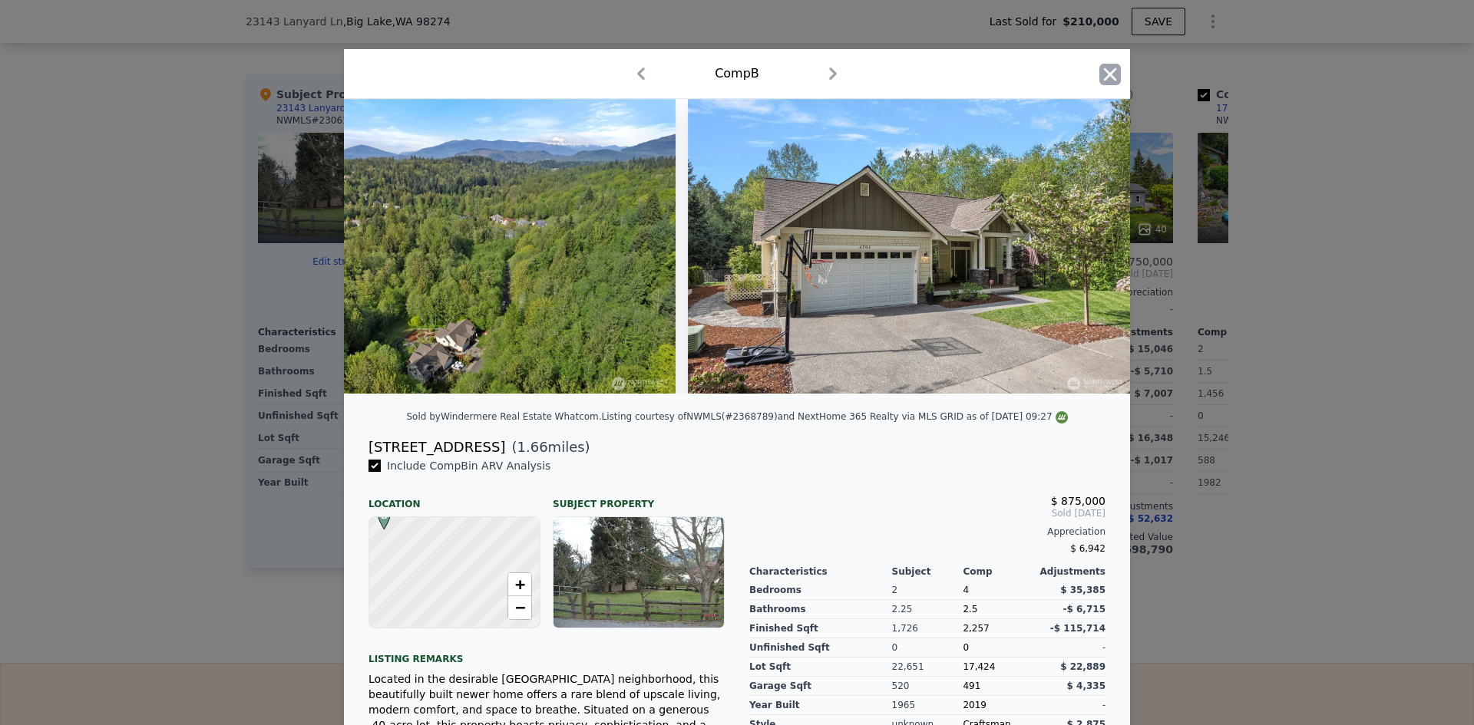
click at [1099, 71] on icon "button" at bounding box center [1109, 74] width 21 height 21
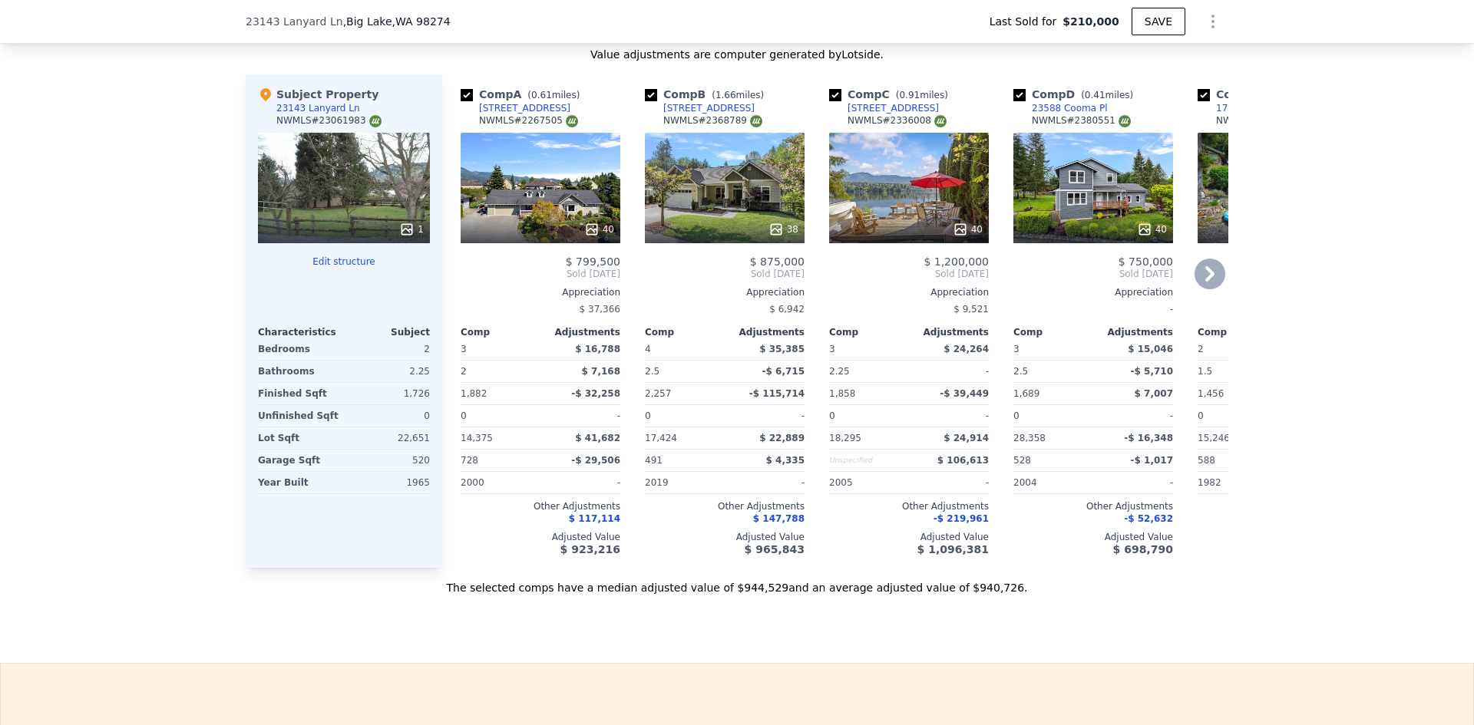
click at [588, 234] on icon at bounding box center [591, 229] width 10 height 10
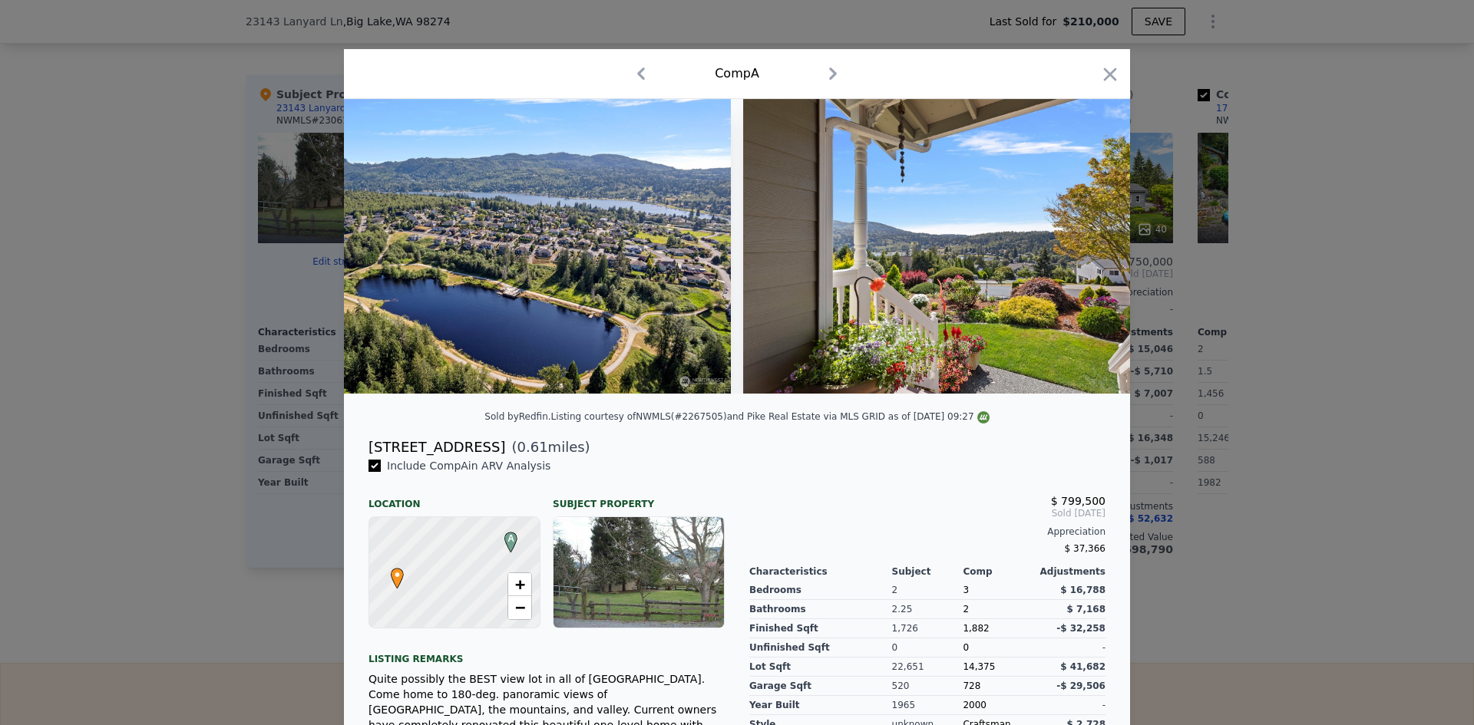
scroll to position [0, 17382]
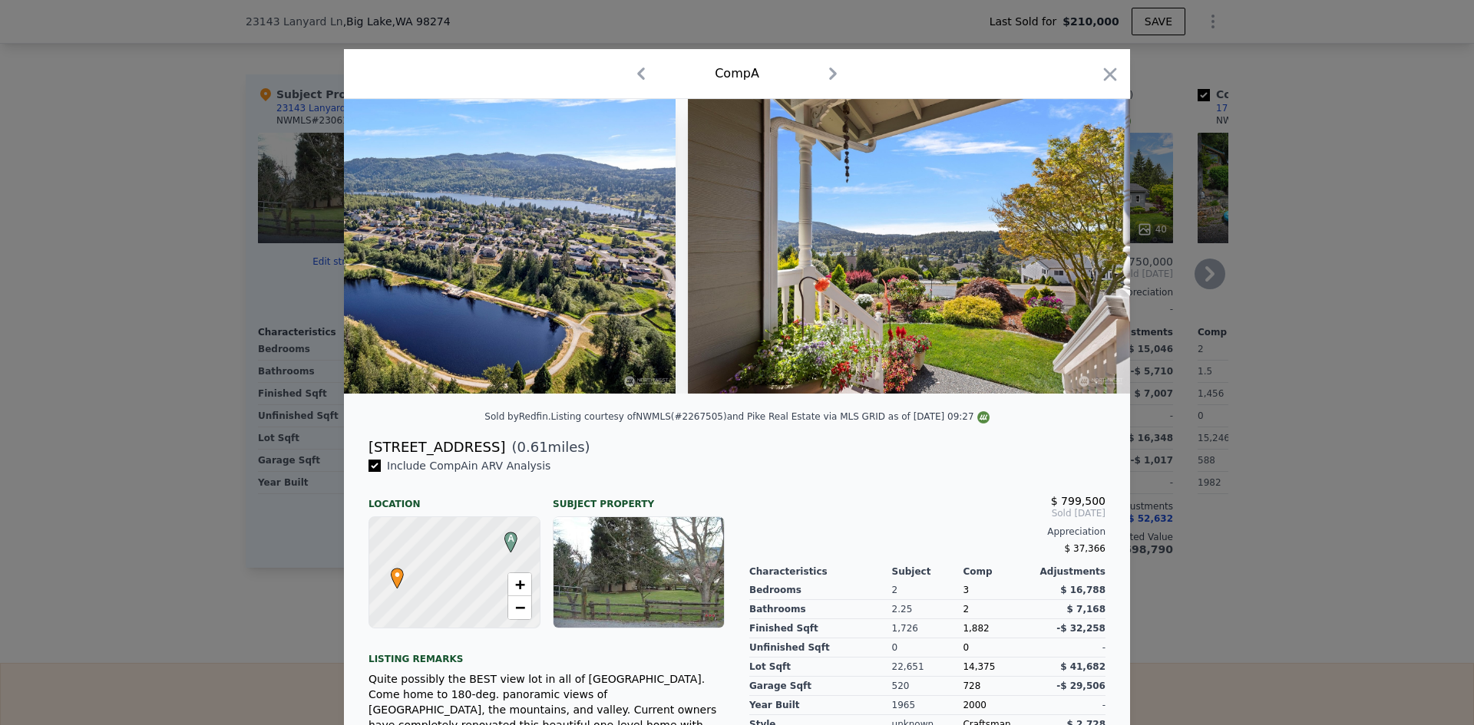
click at [1104, 70] on icon "button" at bounding box center [1110, 74] width 13 height 13
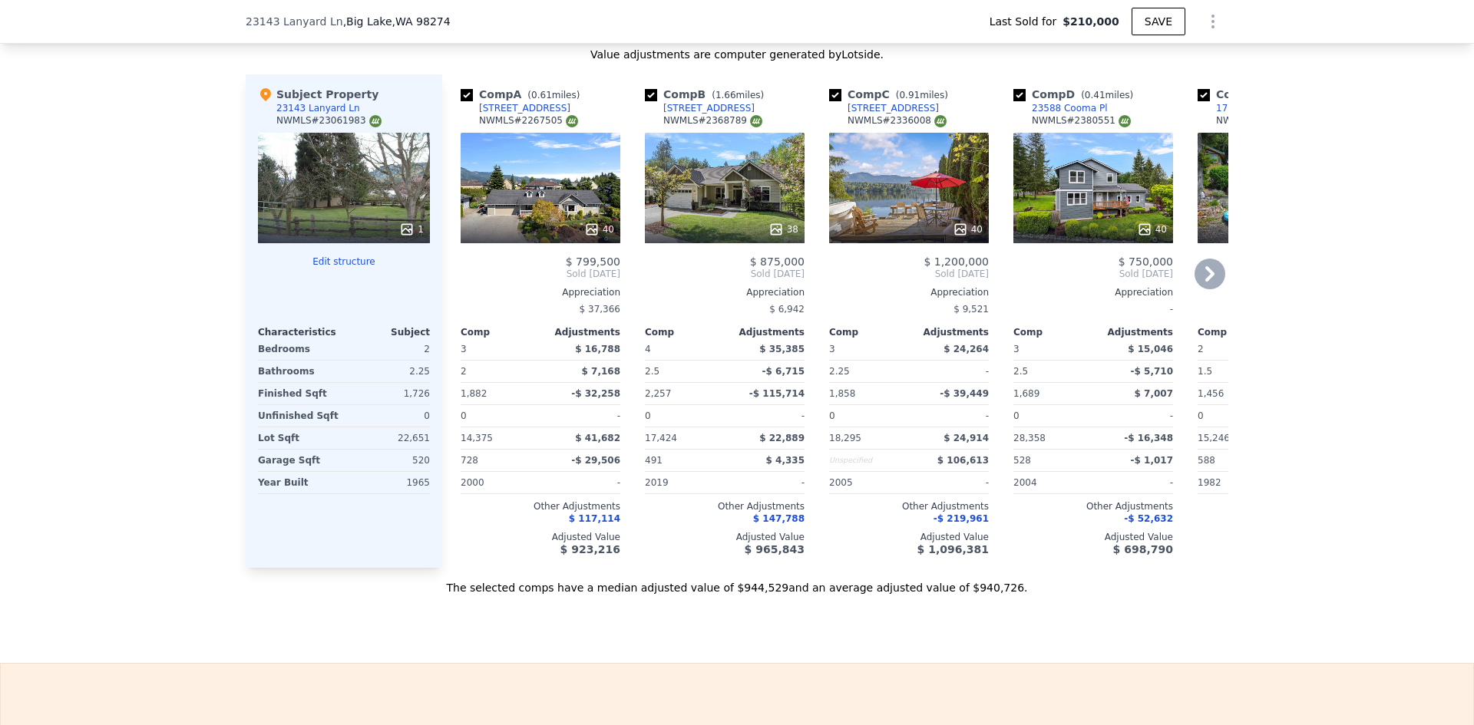
click at [956, 237] on icon at bounding box center [959, 229] width 15 height 15
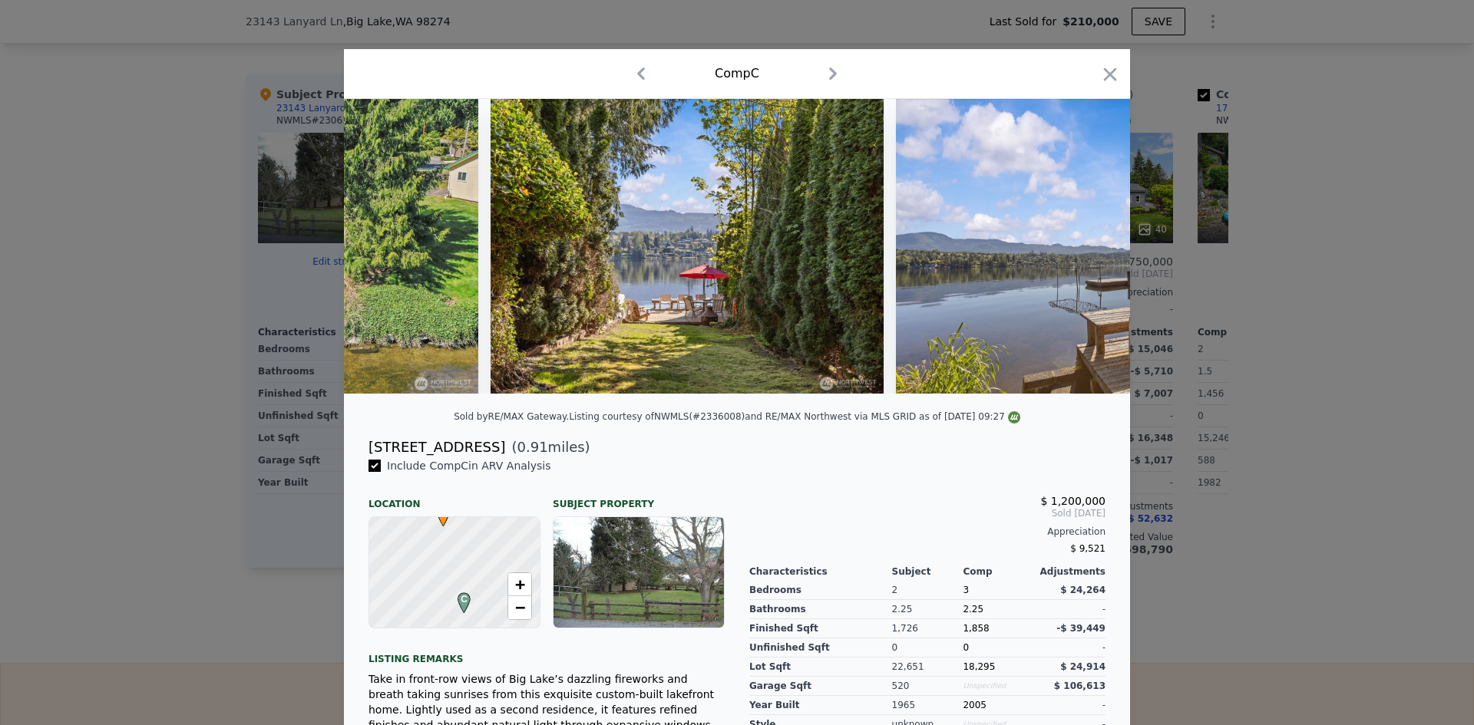
scroll to position [0, 14457]
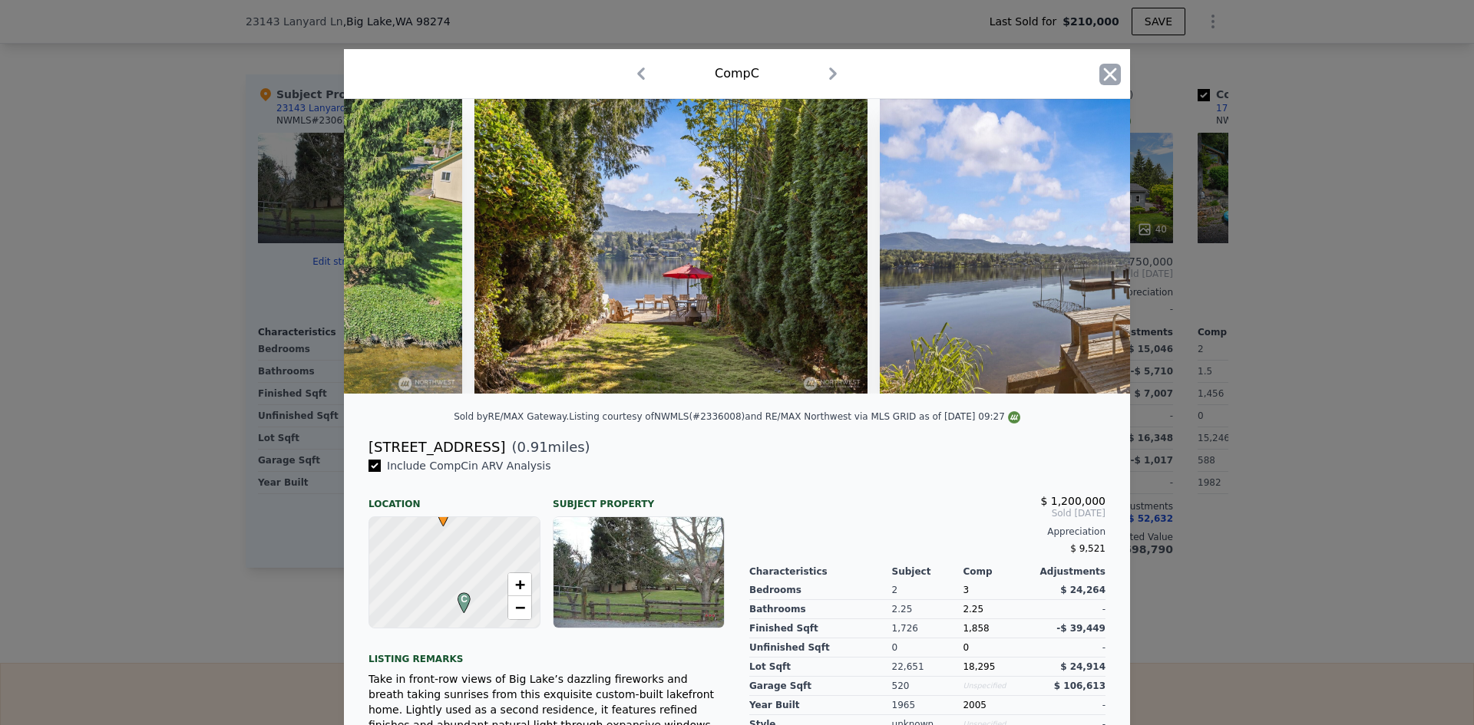
click at [1099, 80] on icon "button" at bounding box center [1109, 74] width 21 height 21
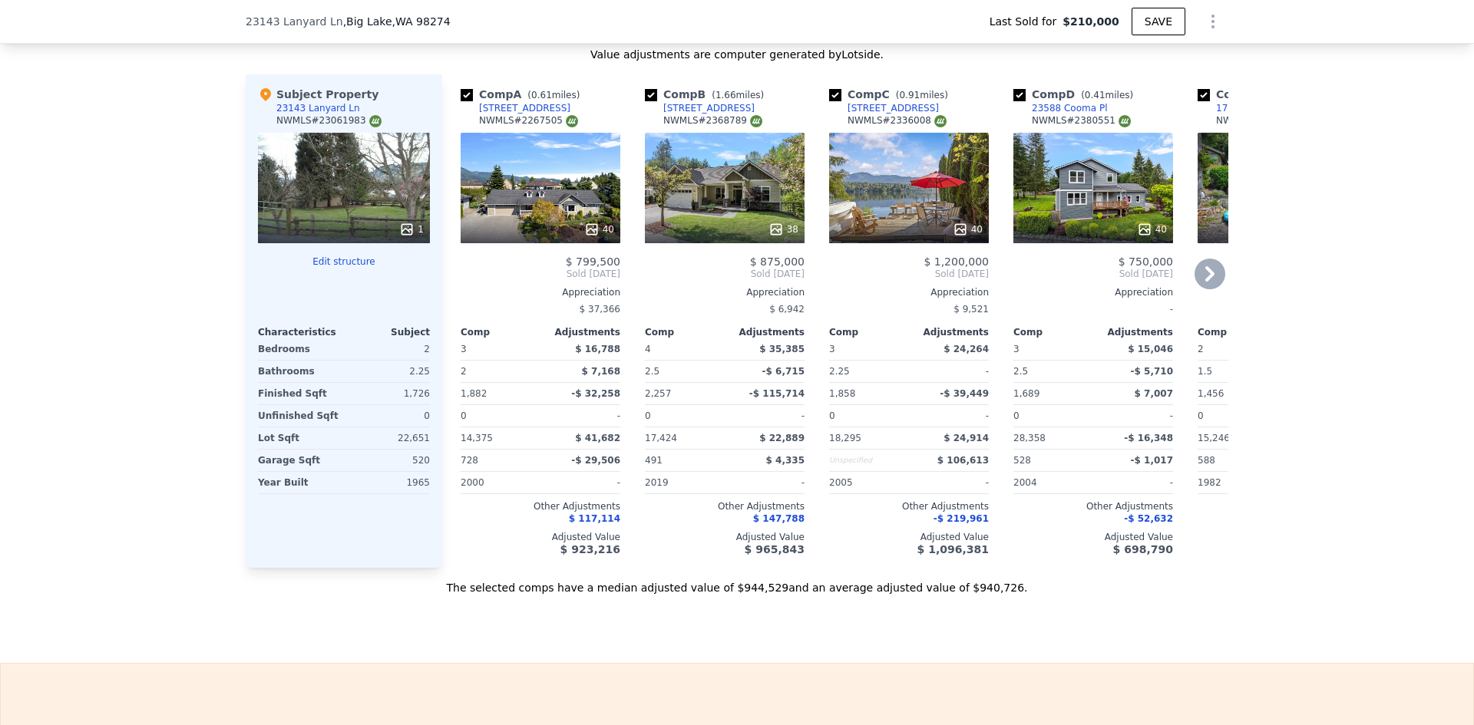
click at [1207, 282] on icon at bounding box center [1209, 273] width 9 height 15
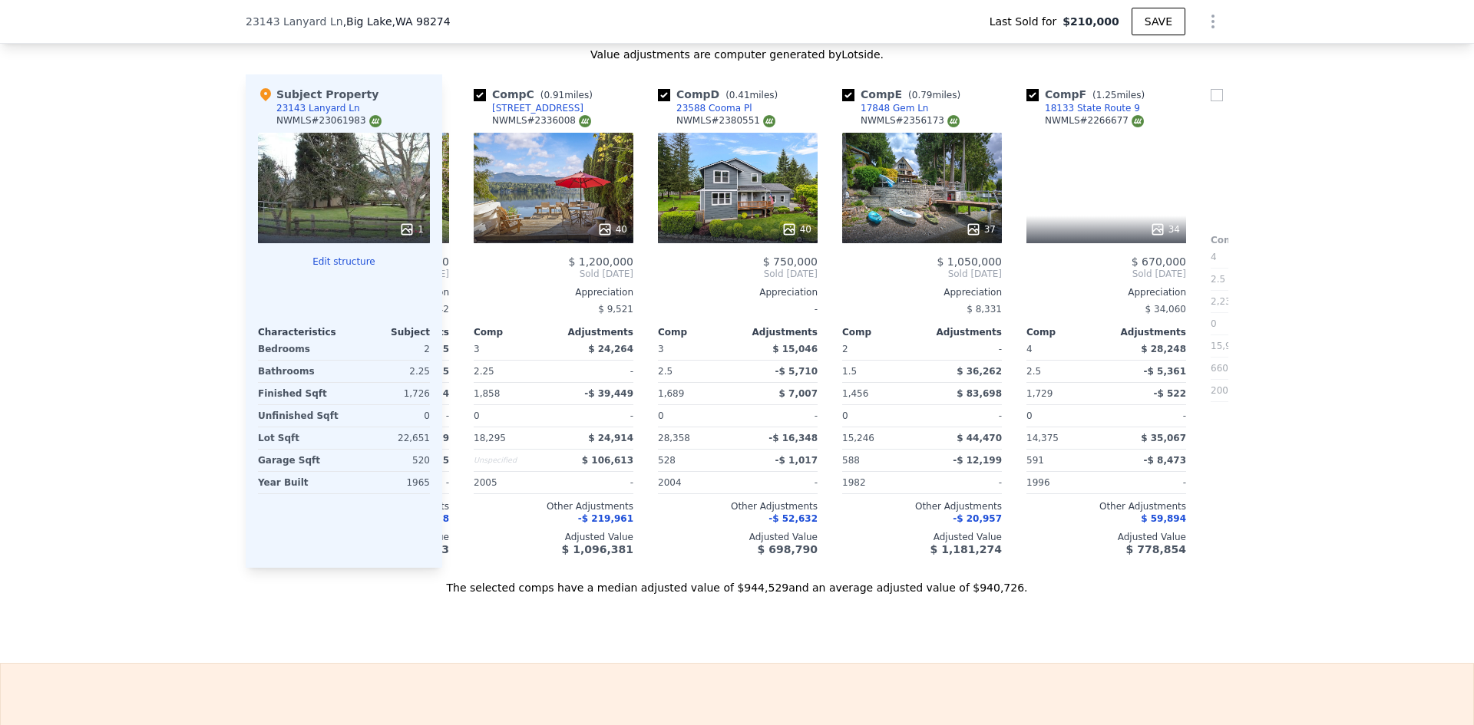
scroll to position [0, 368]
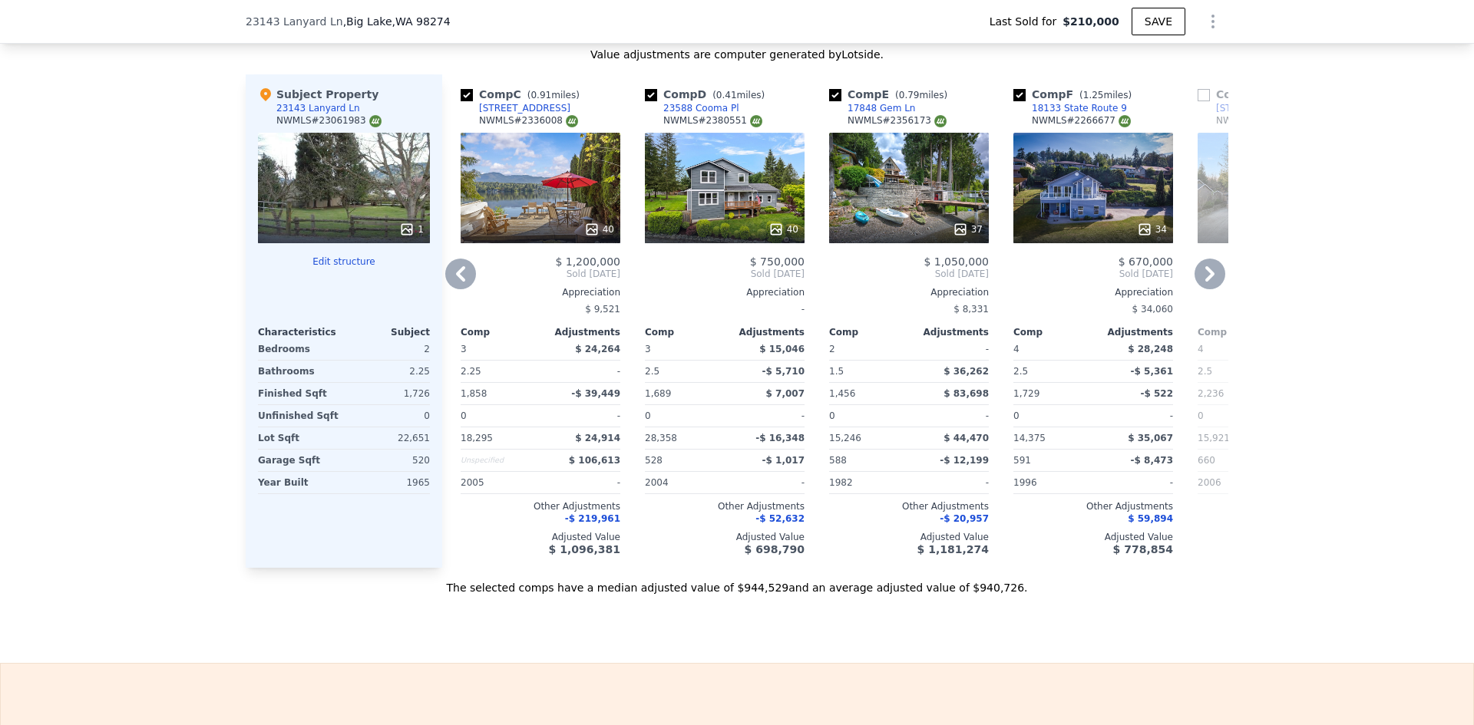
click at [769, 237] on icon at bounding box center [775, 229] width 15 height 15
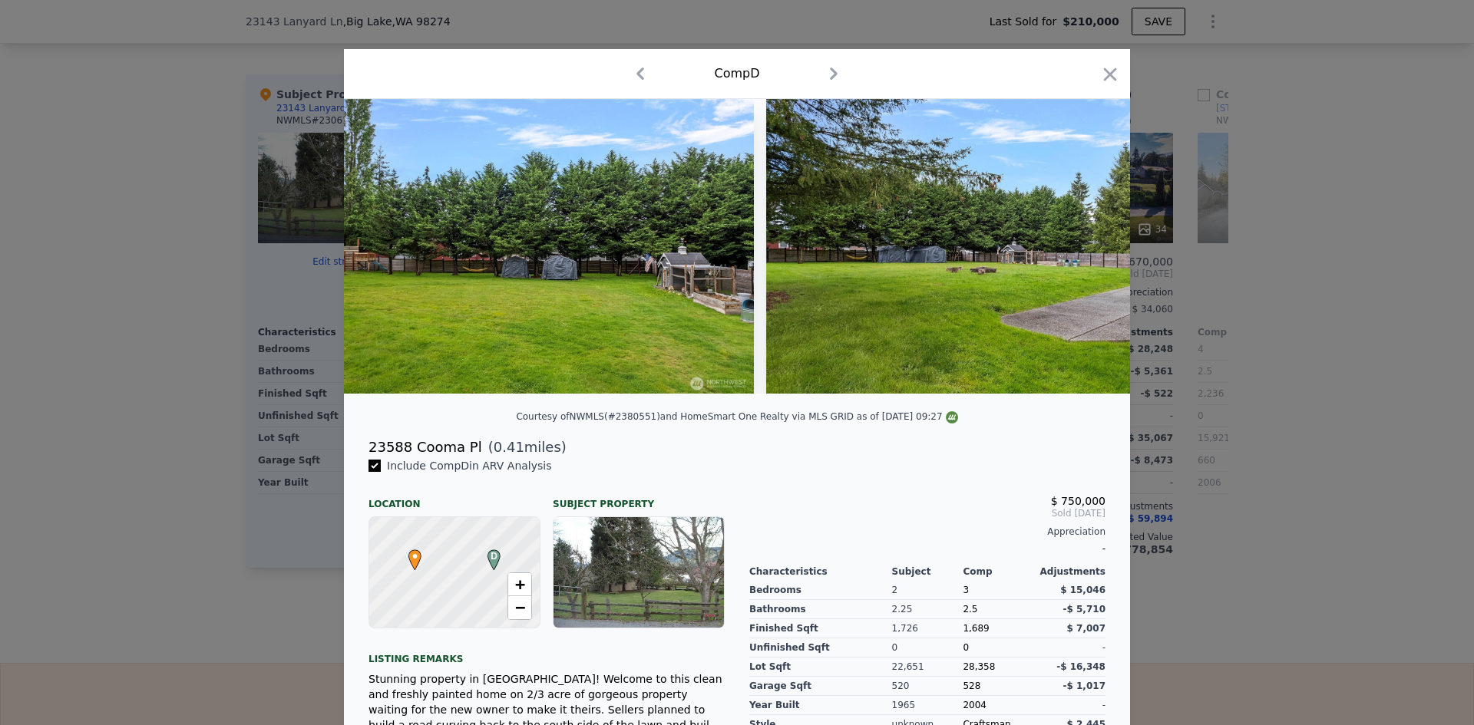
scroll to position [0, 17093]
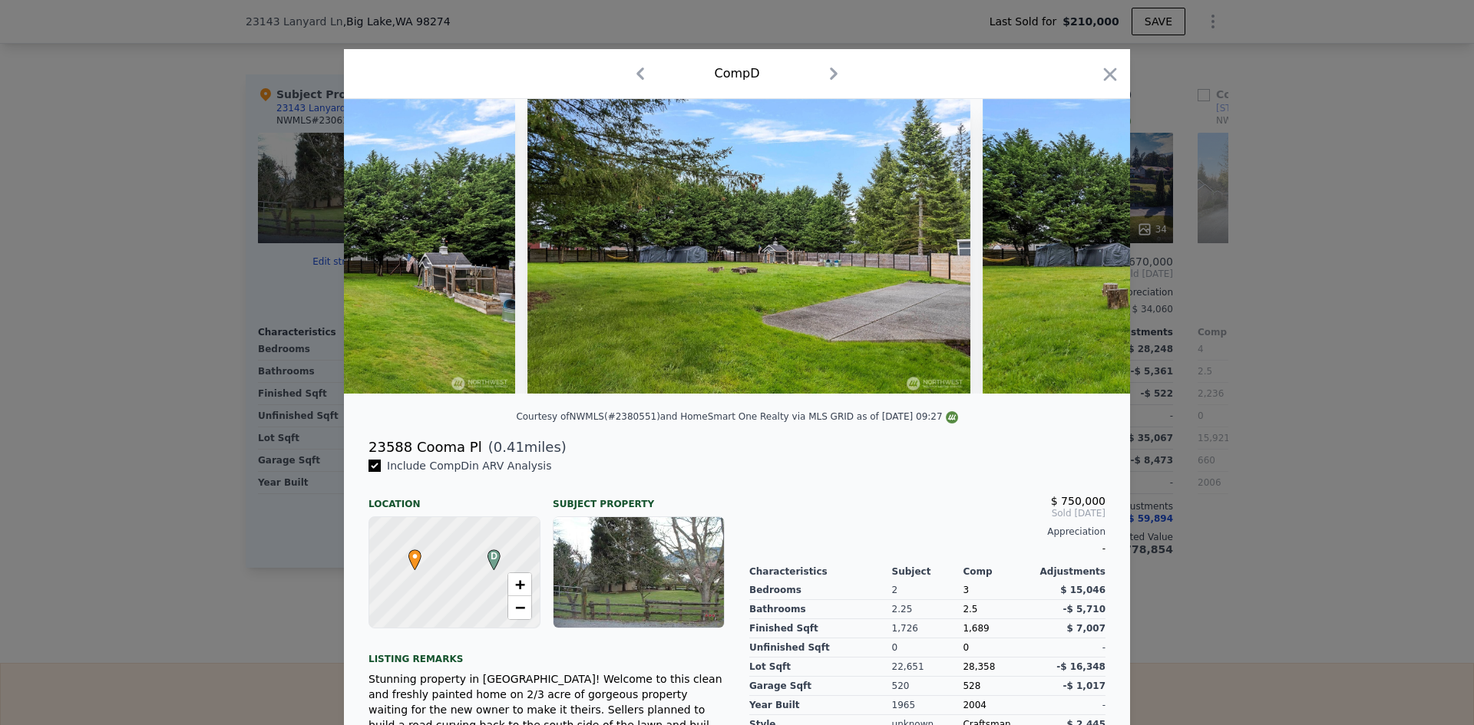
click at [1099, 71] on icon "button" at bounding box center [1109, 74] width 21 height 21
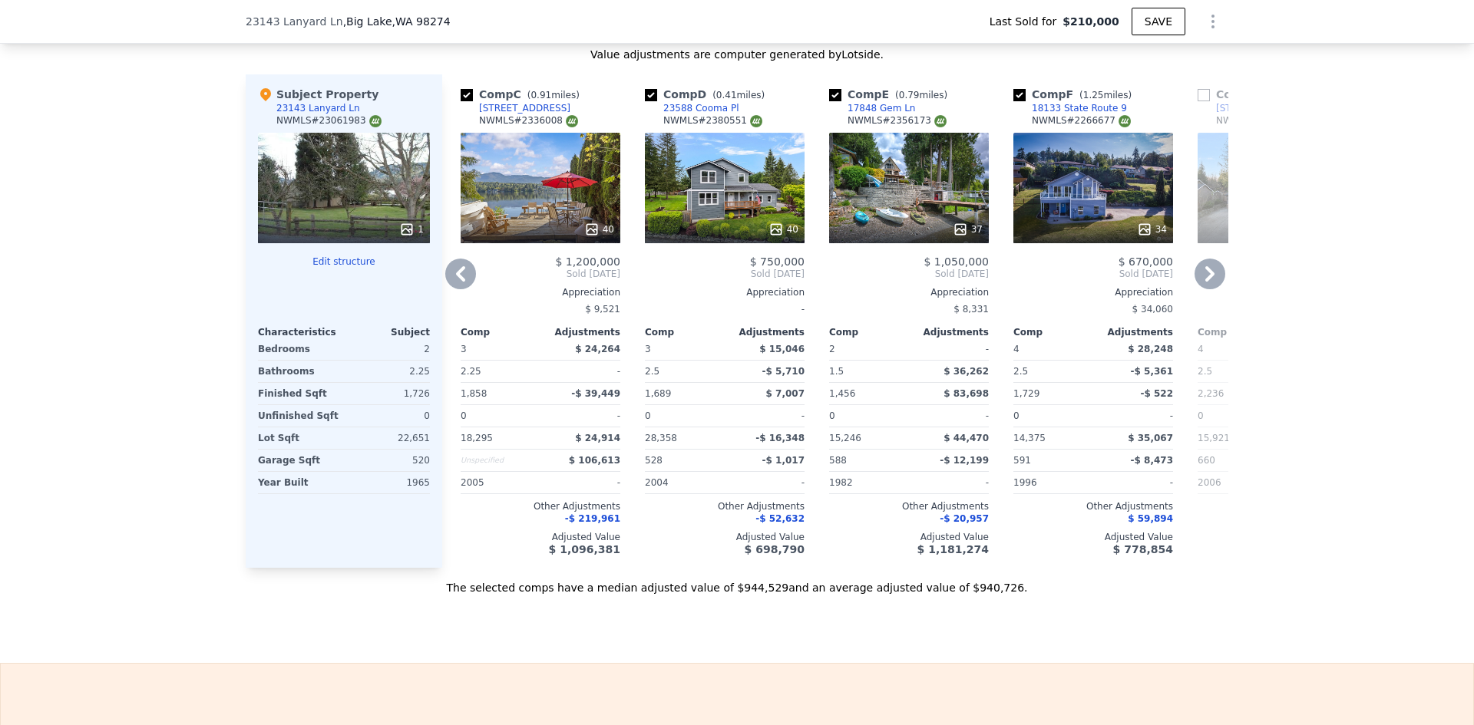
click at [956, 237] on icon at bounding box center [959, 229] width 15 height 15
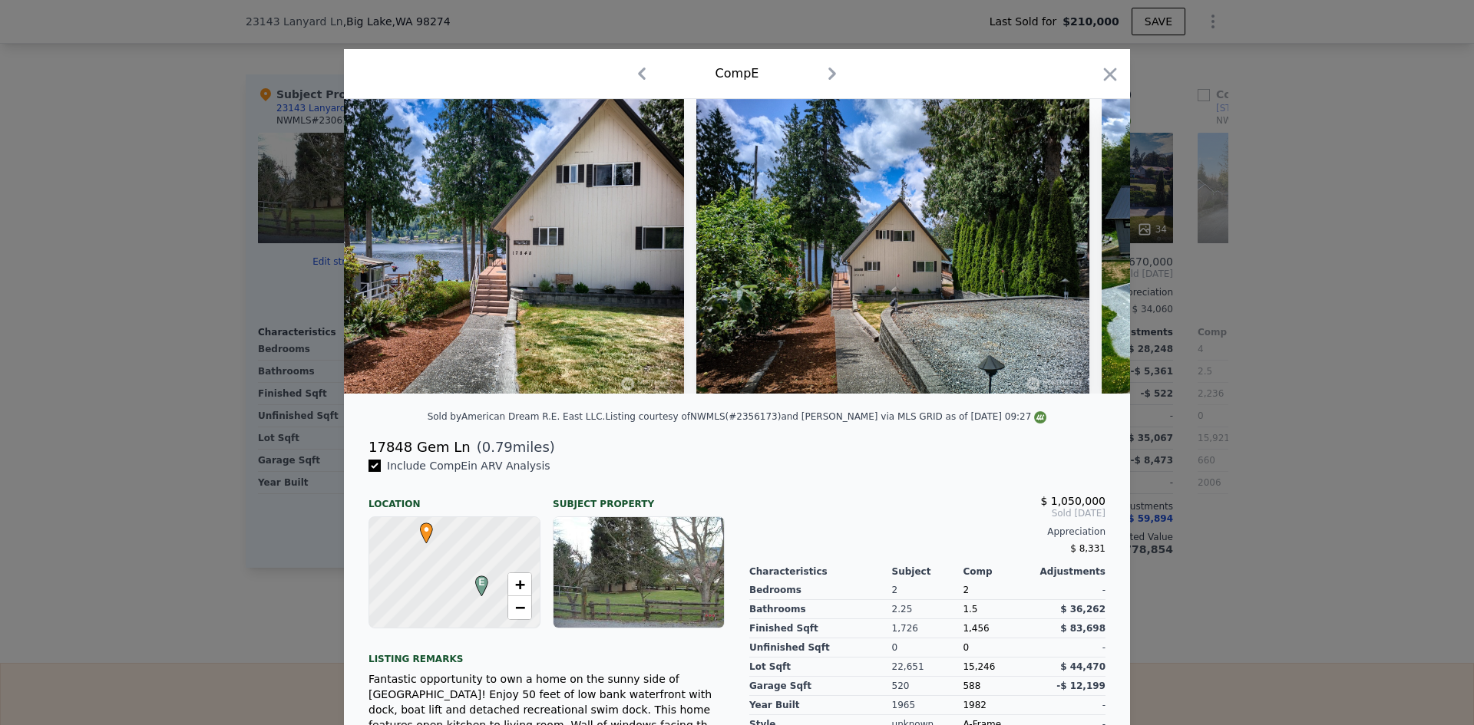
scroll to position [0, 13528]
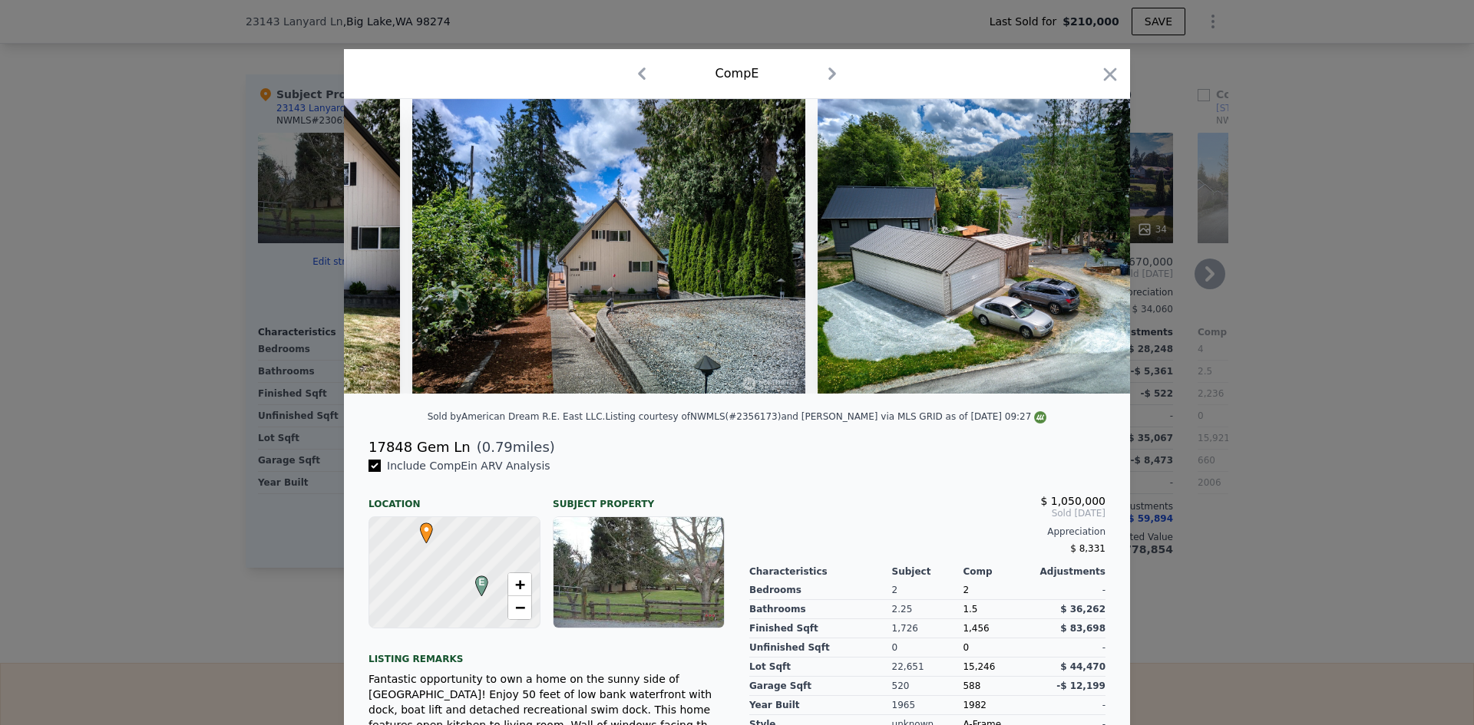
click at [1103, 71] on icon "button" at bounding box center [1109, 74] width 21 height 21
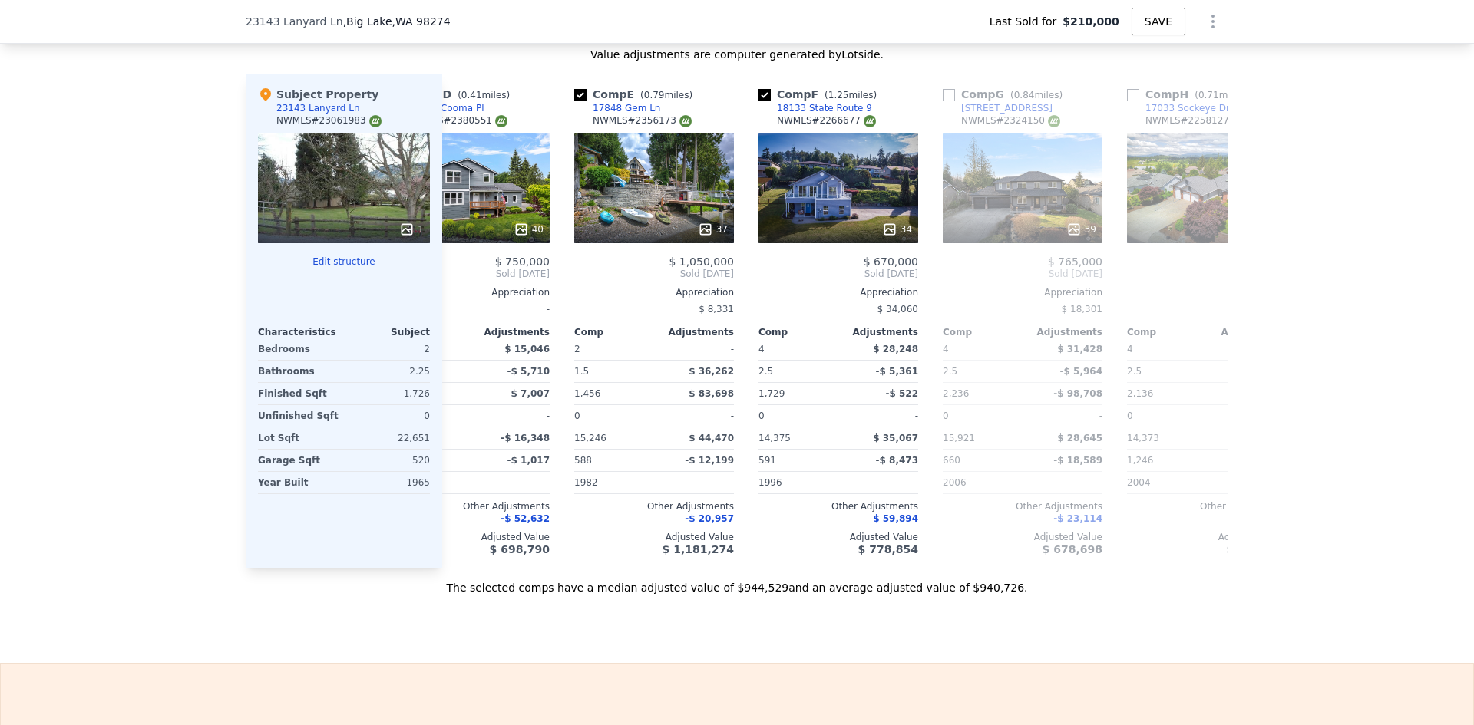
scroll to position [0, 863]
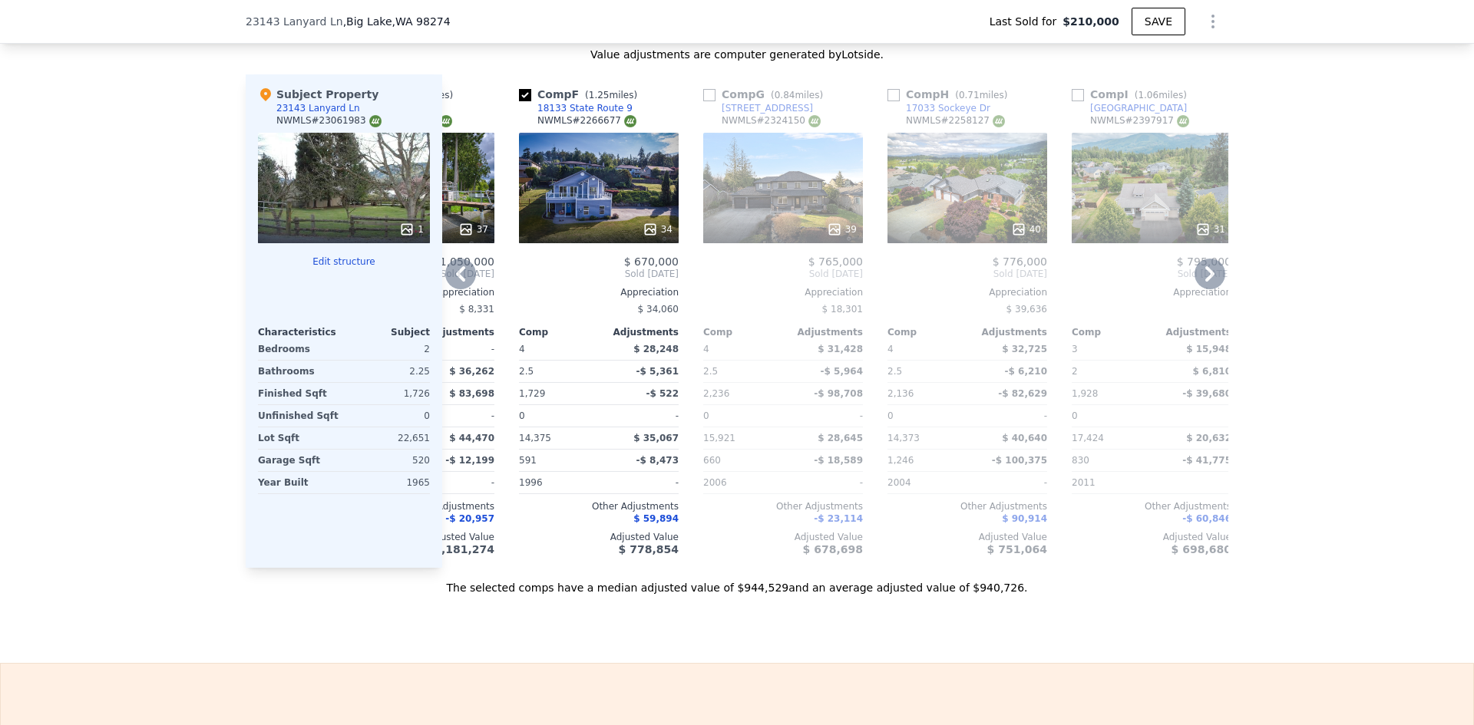
click at [647, 237] on icon at bounding box center [649, 229] width 15 height 15
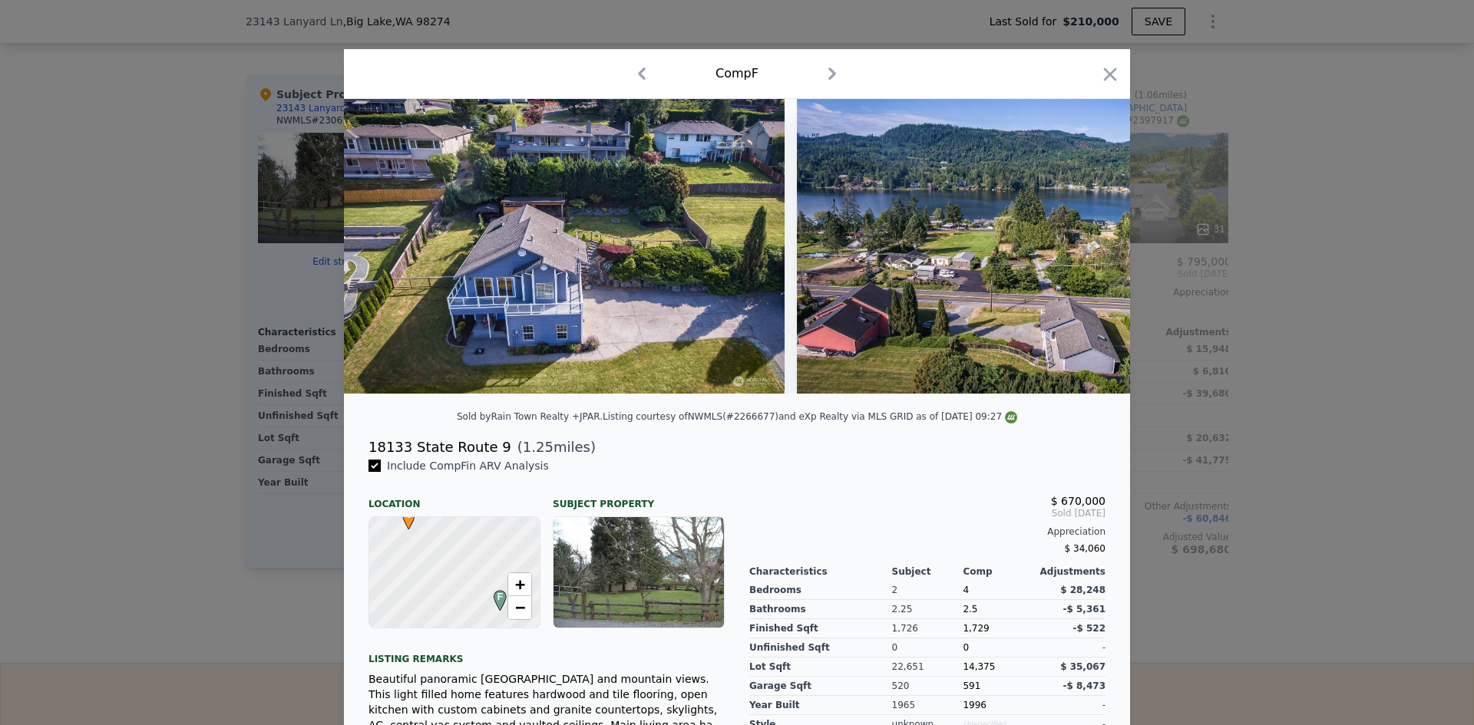
scroll to position [0, 14653]
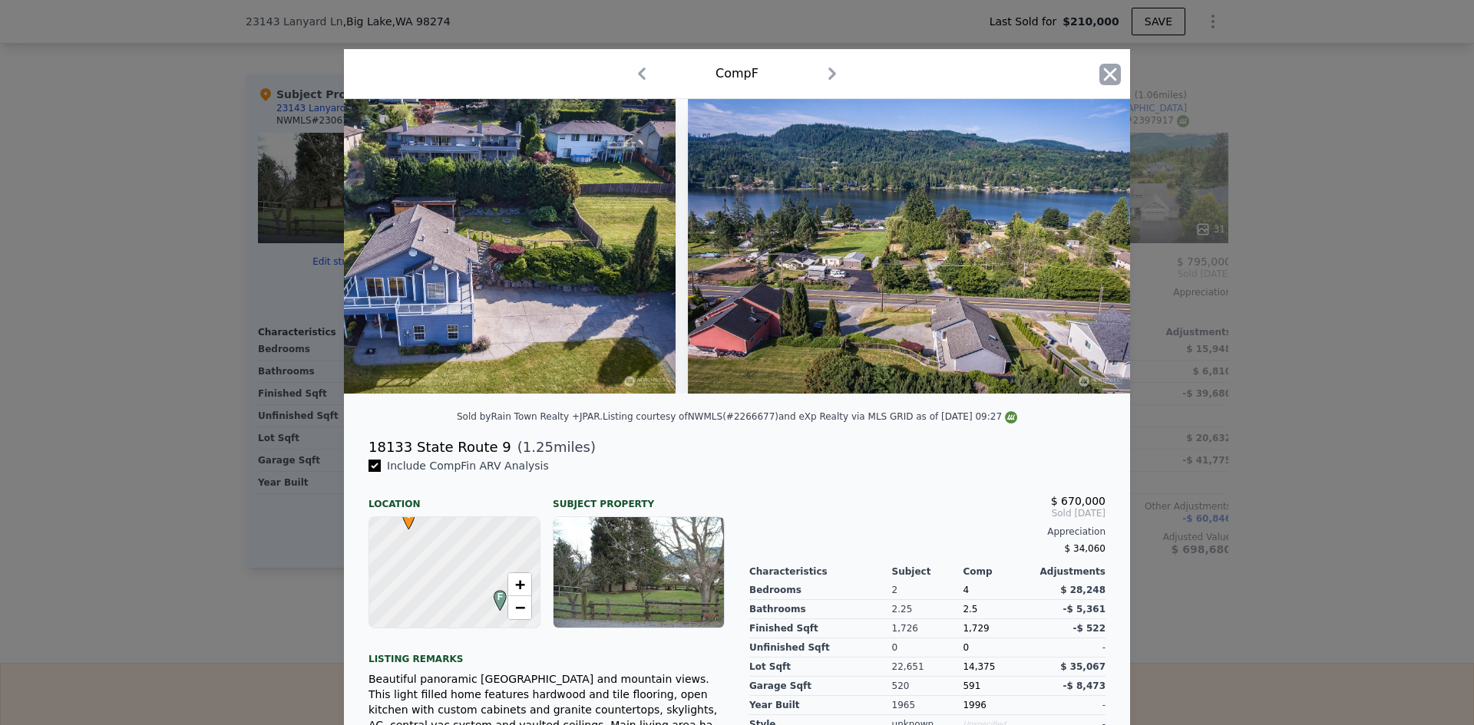
click at [1101, 66] on icon "button" at bounding box center [1109, 74] width 21 height 21
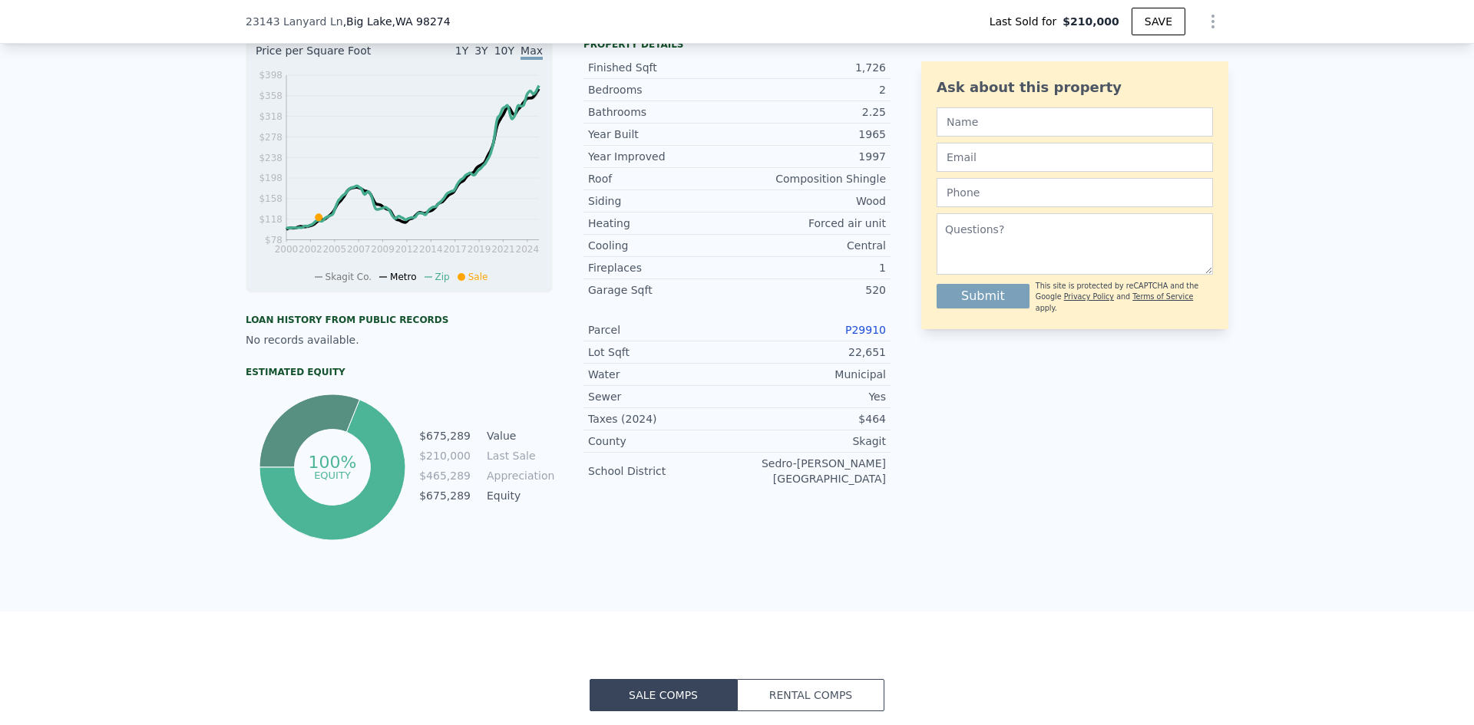
scroll to position [378, 0]
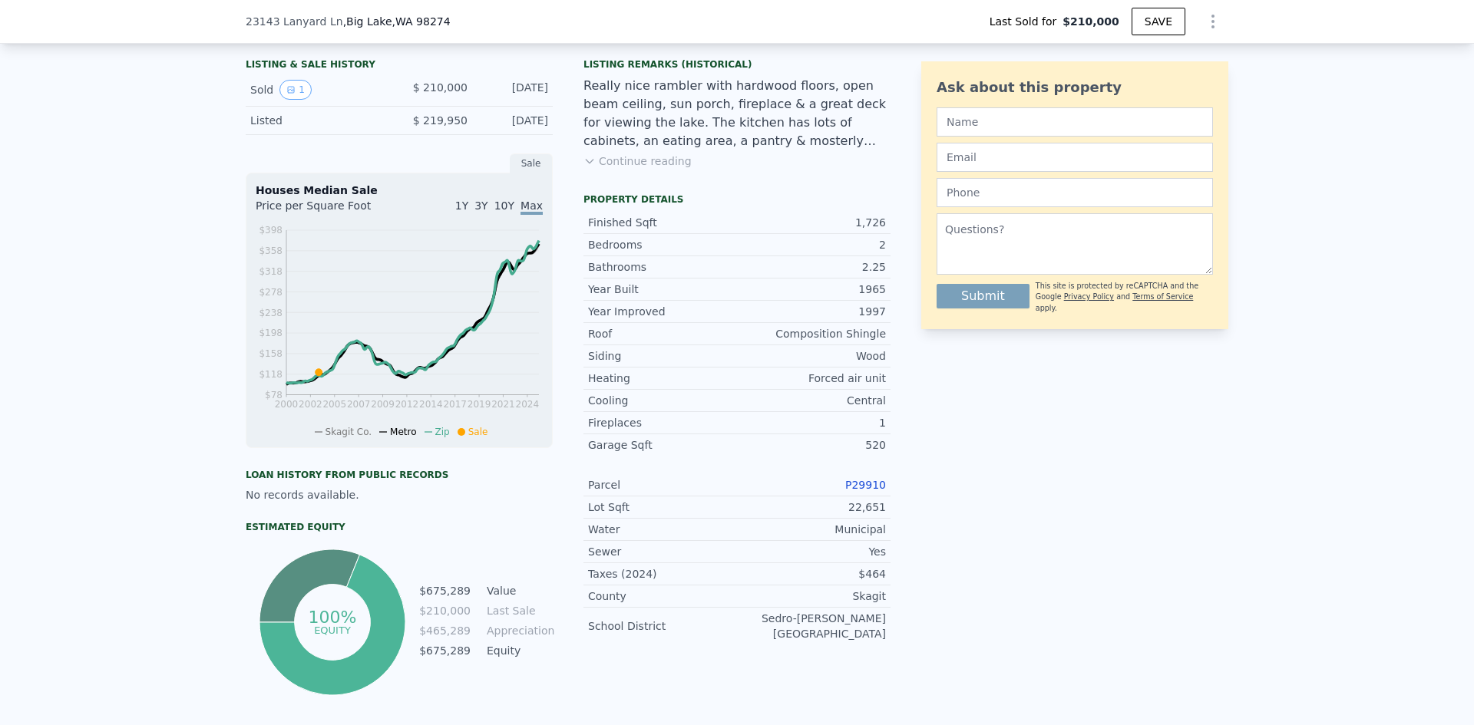
click at [863, 491] on link "P29910" at bounding box center [865, 485] width 41 height 12
